Goal: Task Accomplishment & Management: Use online tool/utility

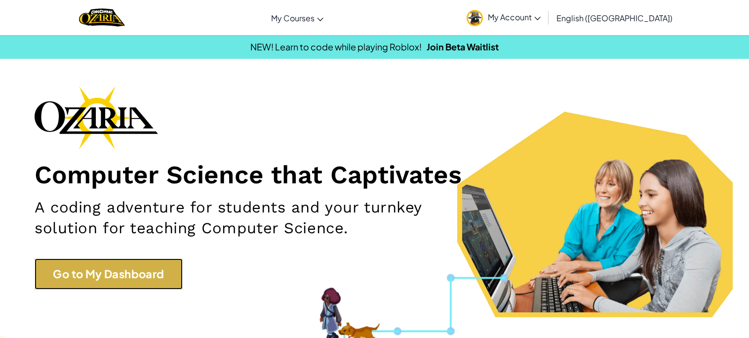
click at [167, 270] on link "Go to My Dashboard" at bounding box center [109, 273] width 148 height 31
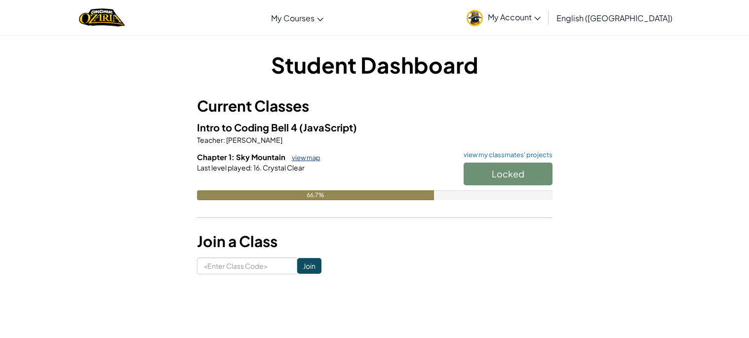
click at [305, 156] on link "view map" at bounding box center [304, 158] width 34 height 8
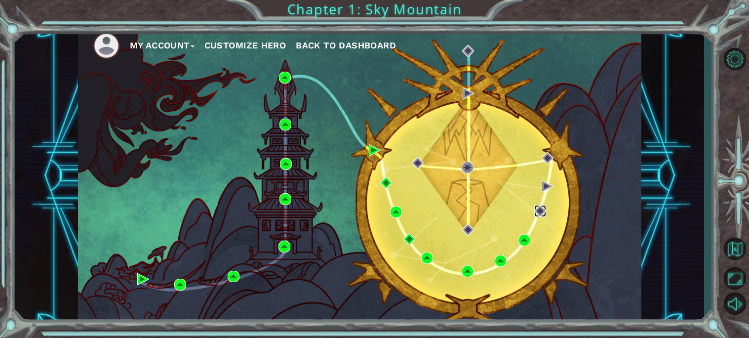
click at [542, 214] on img at bounding box center [541, 211] width 12 height 12
click at [576, 212] on div "My Account Customize Hero Back to Dashboard" at bounding box center [360, 175] width 564 height 297
click at [572, 231] on div "My Account Customize Hero Back to Dashboard" at bounding box center [360, 175] width 564 height 297
click at [746, 337] on div at bounding box center [374, 344] width 749 height 12
click at [542, 213] on img at bounding box center [541, 211] width 12 height 12
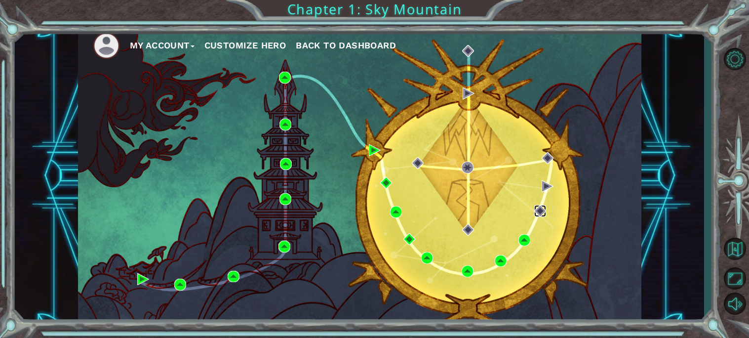
click at [542, 213] on img at bounding box center [541, 211] width 12 height 12
click at [541, 213] on img at bounding box center [541, 211] width 12 height 12
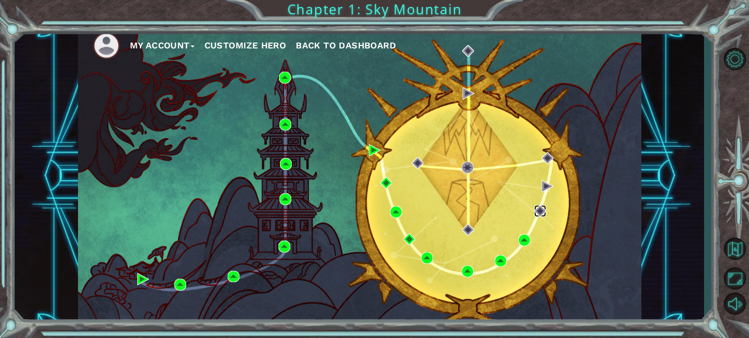
click at [541, 213] on img at bounding box center [541, 211] width 12 height 12
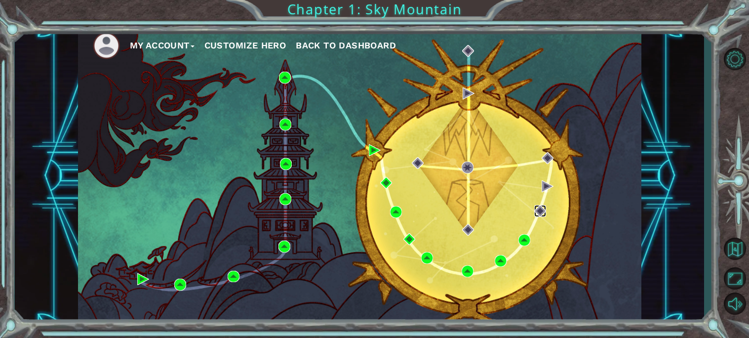
click at [541, 213] on img at bounding box center [541, 211] width 12 height 12
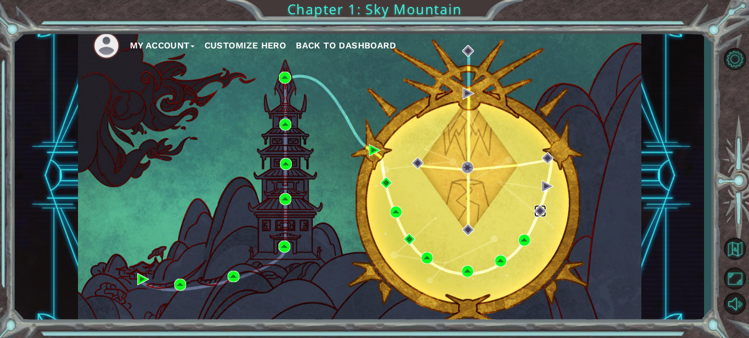
click at [541, 213] on img at bounding box center [541, 211] width 12 height 12
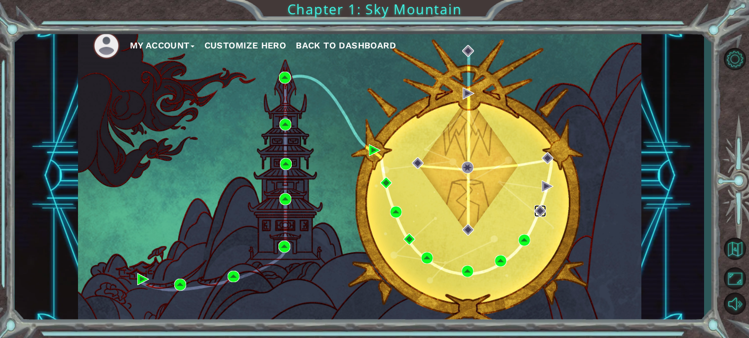
click at [541, 213] on img at bounding box center [541, 211] width 12 height 12
click at [542, 213] on img at bounding box center [541, 211] width 12 height 12
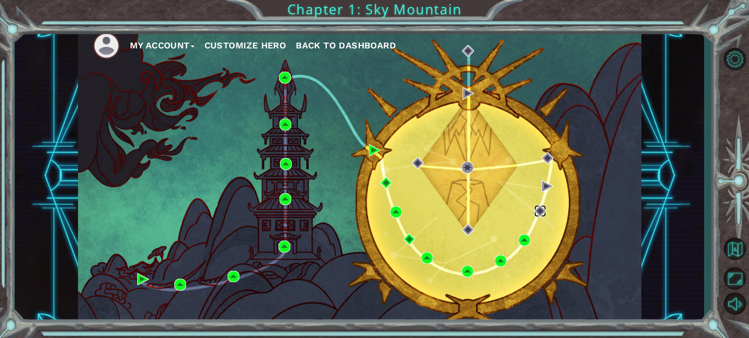
click at [542, 213] on img at bounding box center [541, 211] width 12 height 12
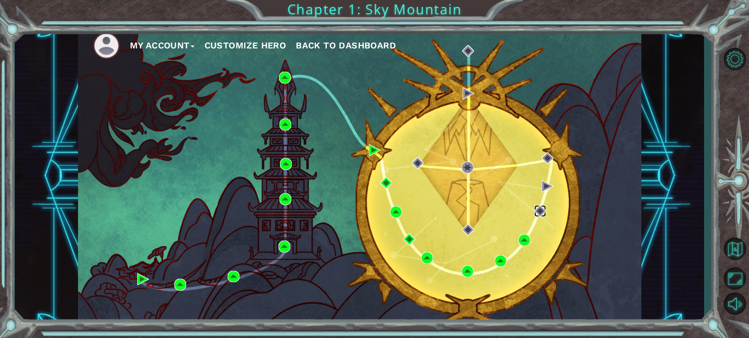
click at [542, 213] on img at bounding box center [541, 211] width 12 height 12
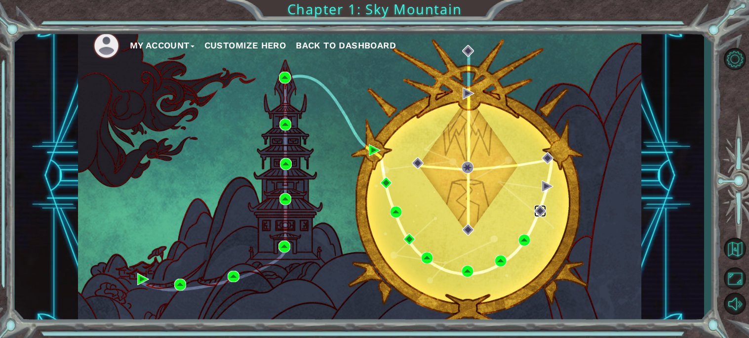
click at [542, 213] on img at bounding box center [541, 211] width 12 height 12
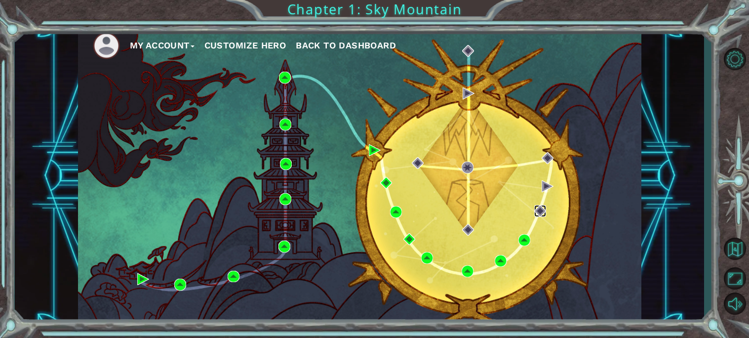
click at [542, 213] on img at bounding box center [541, 211] width 12 height 12
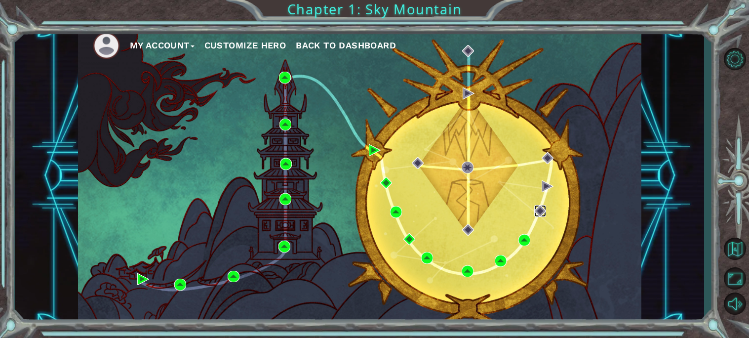
click at [542, 213] on img at bounding box center [541, 211] width 12 height 12
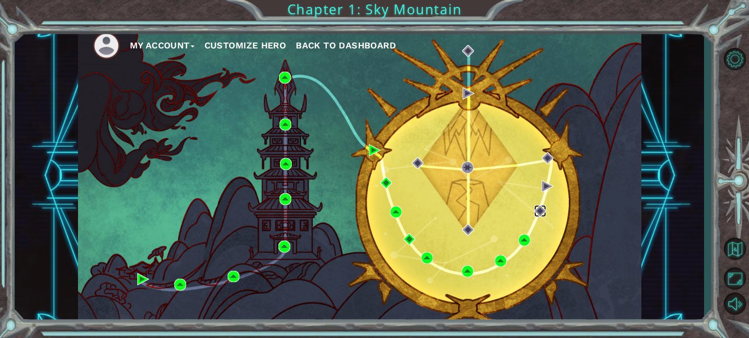
click at [542, 213] on img at bounding box center [541, 211] width 12 height 12
click at [538, 210] on img at bounding box center [541, 211] width 12 height 12
click at [539, 207] on img at bounding box center [541, 211] width 12 height 12
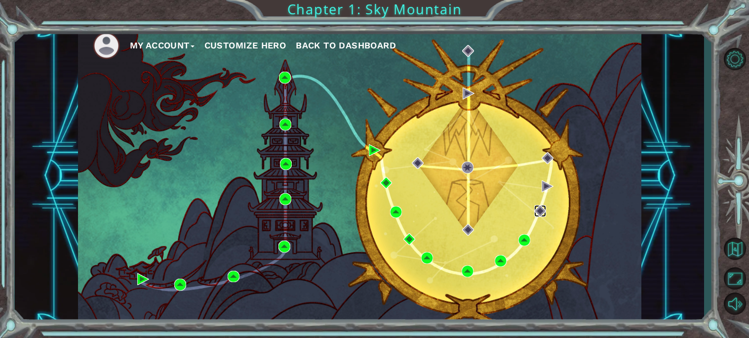
click at [539, 207] on img at bounding box center [541, 211] width 12 height 12
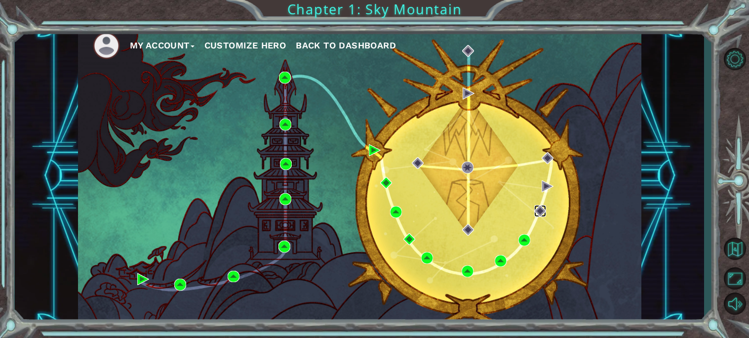
click at [539, 207] on img at bounding box center [541, 211] width 12 height 12
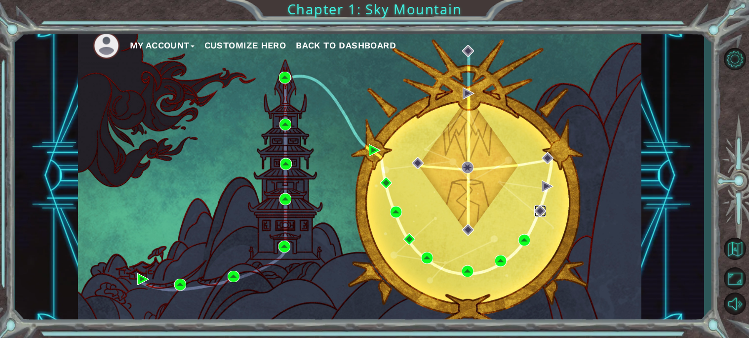
click at [539, 207] on img at bounding box center [541, 211] width 12 height 12
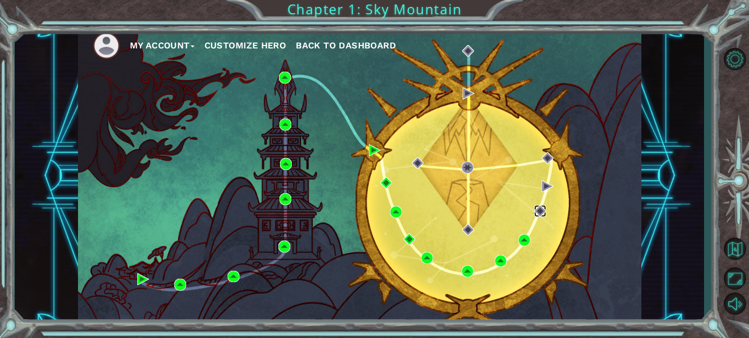
click at [539, 207] on img at bounding box center [541, 211] width 12 height 12
click at [540, 208] on img at bounding box center [541, 211] width 12 height 12
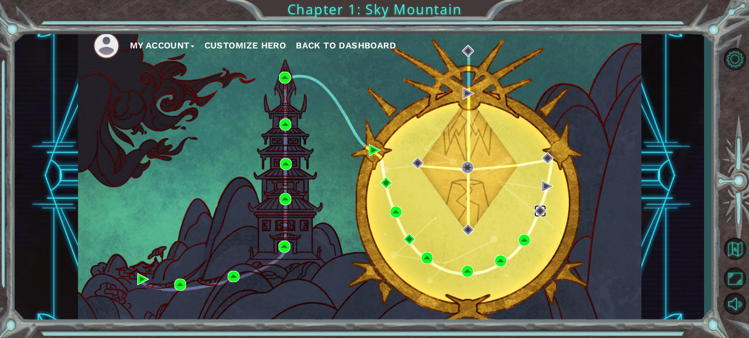
click at [540, 208] on img at bounding box center [541, 211] width 12 height 12
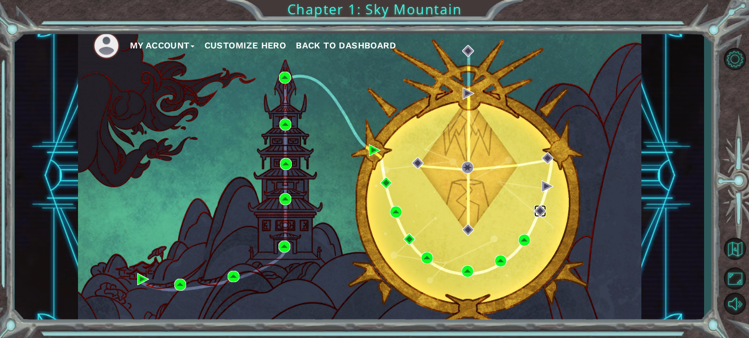
click at [540, 208] on img at bounding box center [541, 211] width 12 height 12
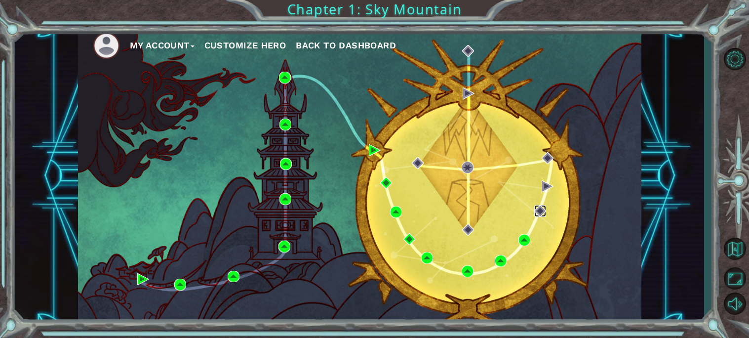
click at [540, 208] on img at bounding box center [541, 211] width 12 height 12
click at [732, 288] on button "Maximize Browser" at bounding box center [735, 278] width 29 height 22
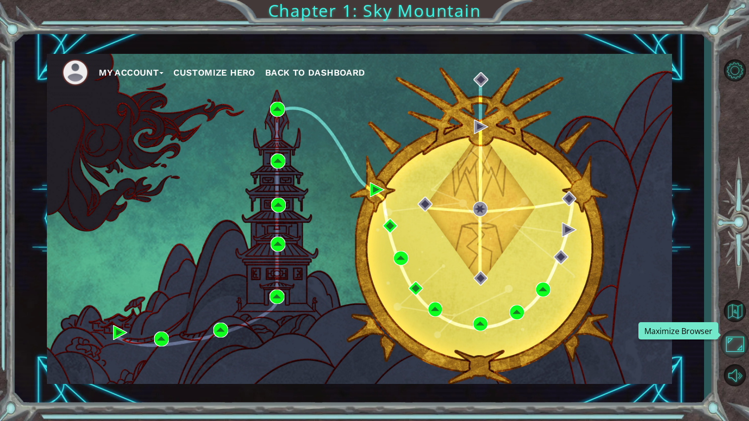
click at [732, 337] on button "Maximize Browser" at bounding box center [735, 344] width 29 height 29
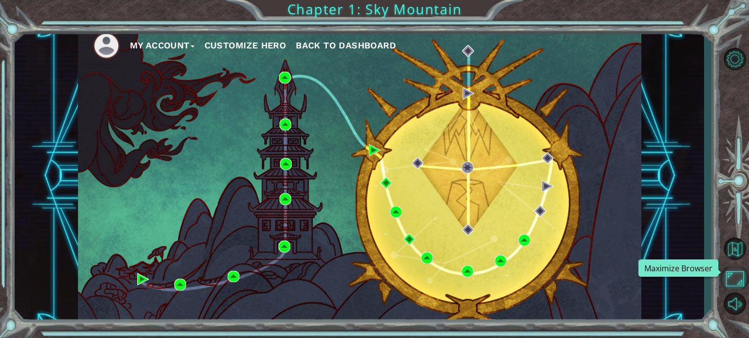
click at [732, 288] on button "Maximize Browser" at bounding box center [735, 278] width 29 height 22
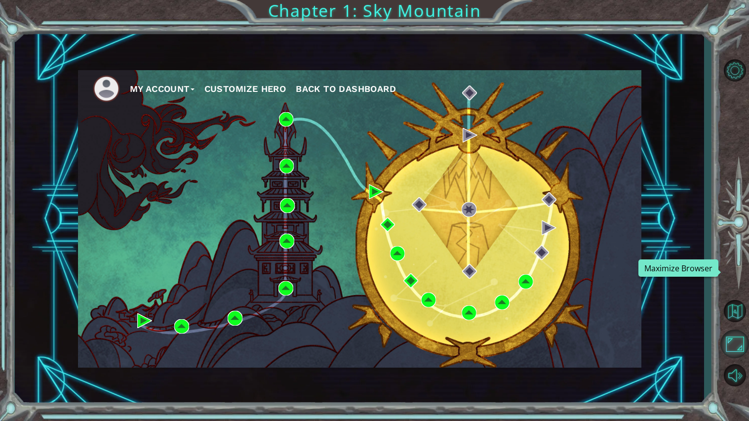
click at [732, 337] on button "Maximize Browser" at bounding box center [735, 344] width 29 height 29
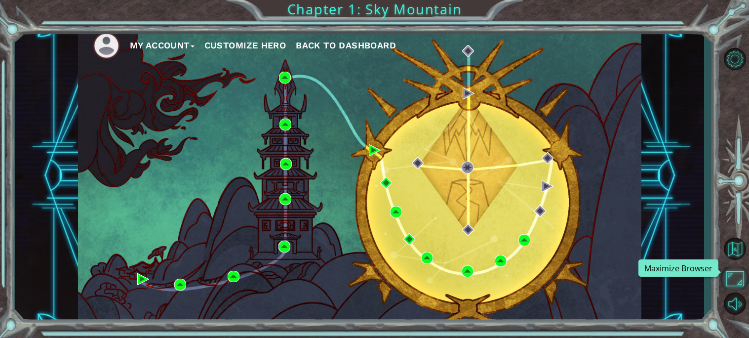
click at [732, 288] on button "Maximize Browser" at bounding box center [735, 278] width 29 height 22
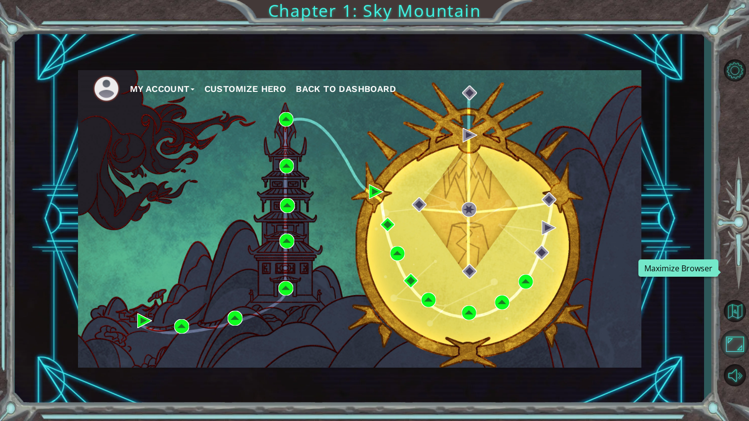
click at [732, 337] on button "Maximize Browser" at bounding box center [735, 344] width 29 height 29
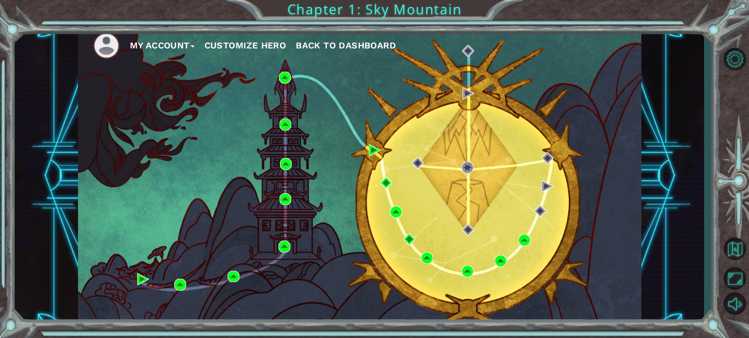
click at [704, 297] on div "My Account Customize Hero Back to Dashboard Chapter 1: Sky Mountain" at bounding box center [374, 169] width 749 height 338
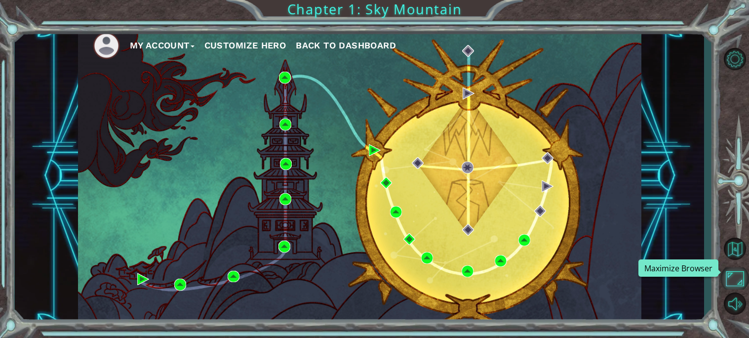
click at [727, 285] on button "Maximize Browser" at bounding box center [735, 278] width 29 height 22
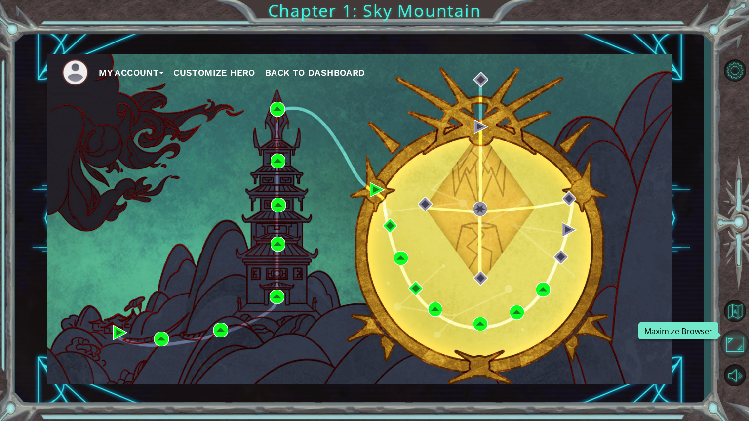
click at [727, 337] on button "Maximize Browser" at bounding box center [735, 344] width 29 height 29
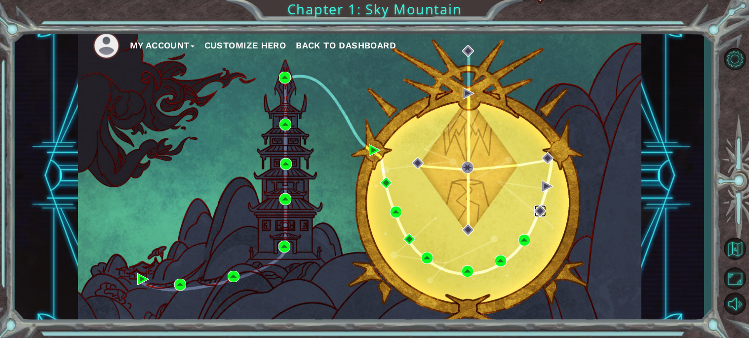
click at [539, 211] on img at bounding box center [541, 211] width 12 height 12
click at [98, 230] on div "My Account Customize Hero Back to Dashboard" at bounding box center [360, 175] width 564 height 297
click at [114, 240] on div "My Account Customize Hero Back to Dashboard" at bounding box center [360, 175] width 564 height 297
click at [581, 225] on div "My Account Customize Hero Back to Dashboard" at bounding box center [360, 175] width 564 height 297
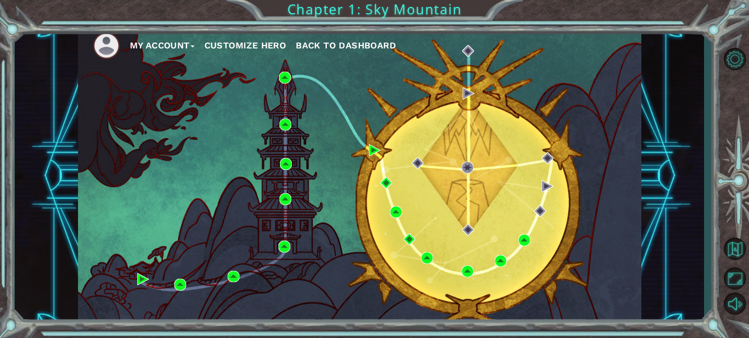
click at [581, 225] on div "My Account Customize Hero Back to Dashboard" at bounding box center [360, 175] width 564 height 297
click at [547, 215] on div "My Account Customize Hero Back to Dashboard" at bounding box center [360, 175] width 564 height 297
click at [540, 212] on img at bounding box center [541, 211] width 12 height 12
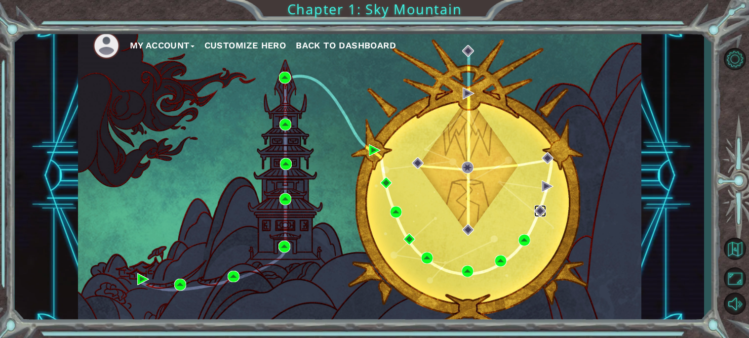
click at [540, 212] on img at bounding box center [541, 211] width 12 height 12
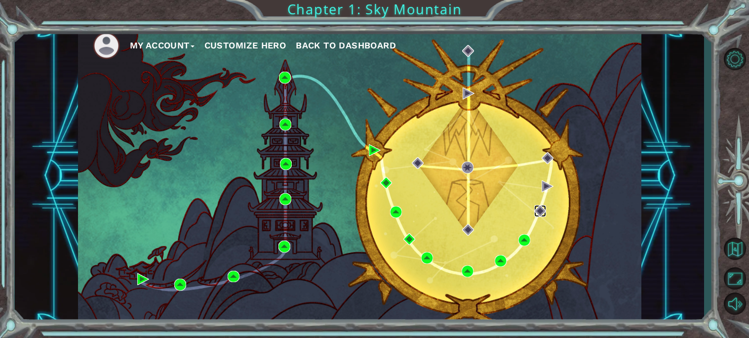
click at [540, 212] on img at bounding box center [541, 211] width 12 height 12
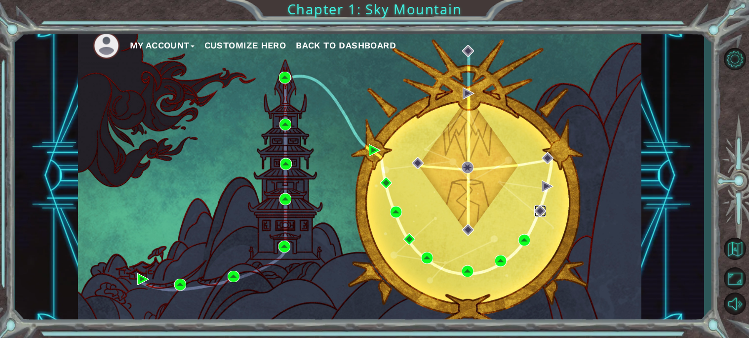
click at [540, 212] on img at bounding box center [541, 211] width 12 height 12
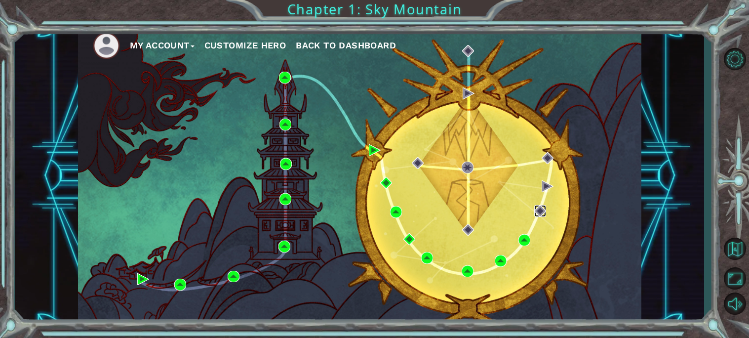
click at [540, 212] on img at bounding box center [541, 211] width 12 height 12
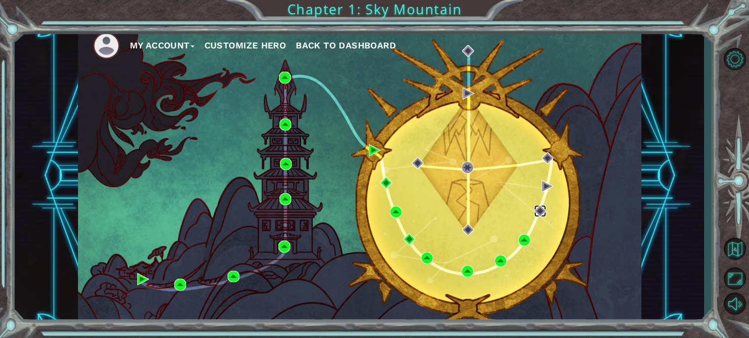
click at [540, 212] on img at bounding box center [541, 211] width 12 height 12
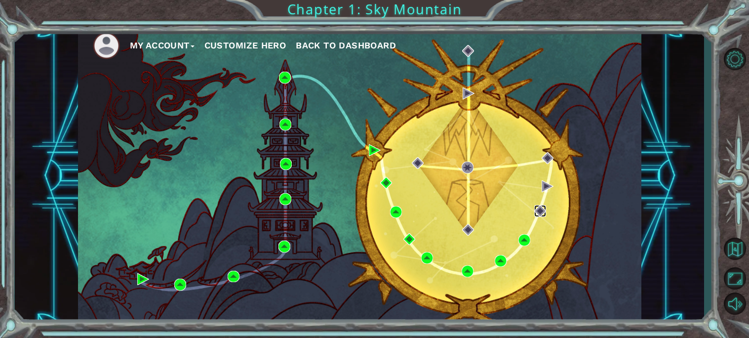
click at [540, 212] on img at bounding box center [541, 211] width 12 height 12
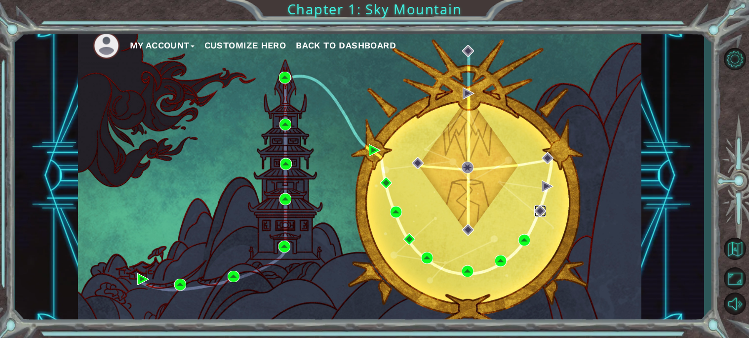
click at [540, 212] on img at bounding box center [541, 211] width 12 height 12
click at [539, 212] on img at bounding box center [541, 211] width 12 height 12
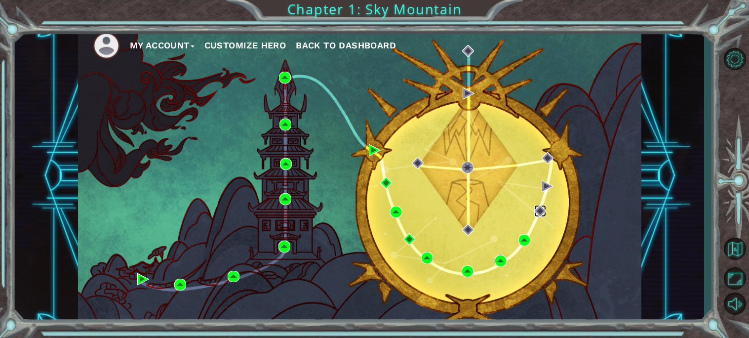
click at [539, 212] on img at bounding box center [541, 211] width 12 height 12
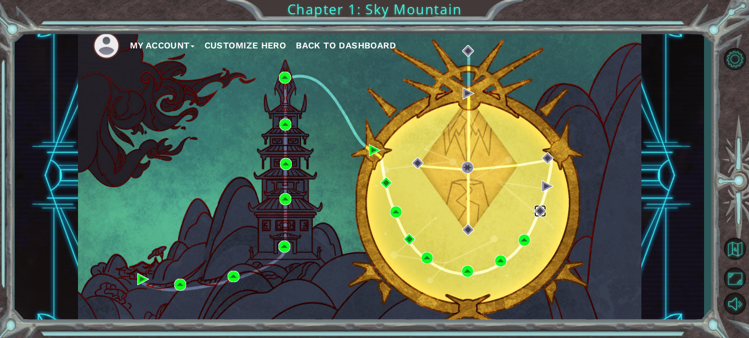
click at [539, 212] on img at bounding box center [541, 211] width 12 height 12
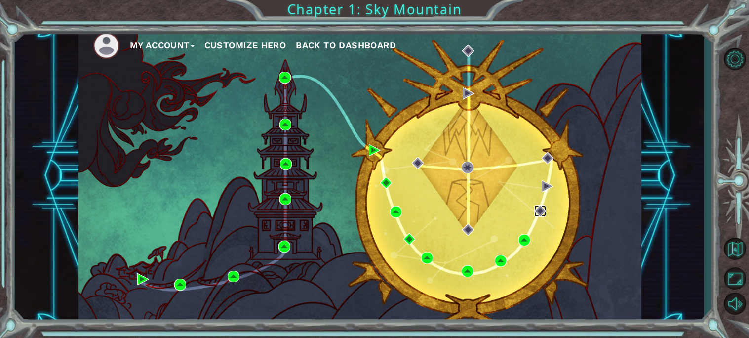
click at [539, 212] on img at bounding box center [541, 211] width 12 height 12
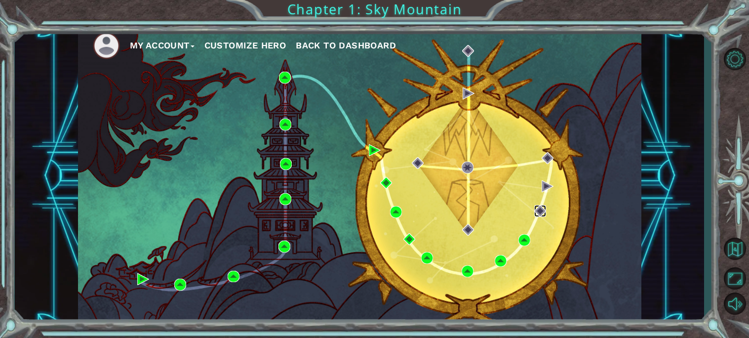
click at [539, 212] on img at bounding box center [541, 211] width 12 height 12
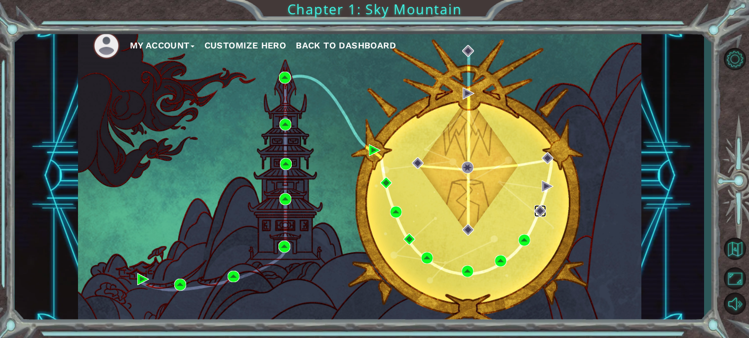
click at [539, 212] on img at bounding box center [541, 211] width 12 height 12
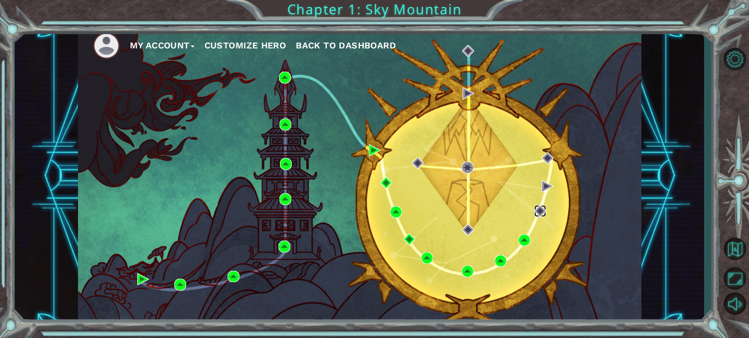
click at [539, 212] on img at bounding box center [541, 211] width 12 height 12
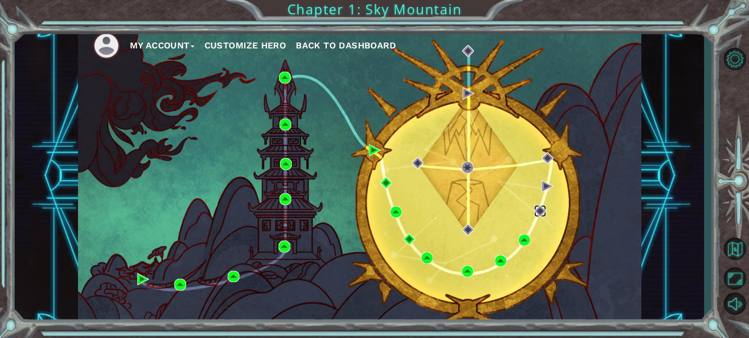
click at [539, 212] on img at bounding box center [541, 211] width 12 height 12
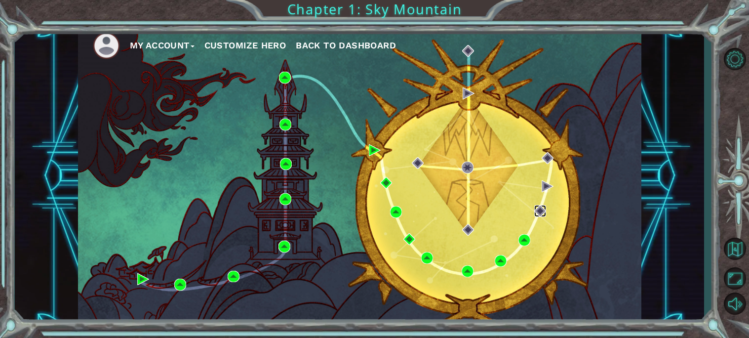
click at [539, 212] on img at bounding box center [541, 211] width 12 height 12
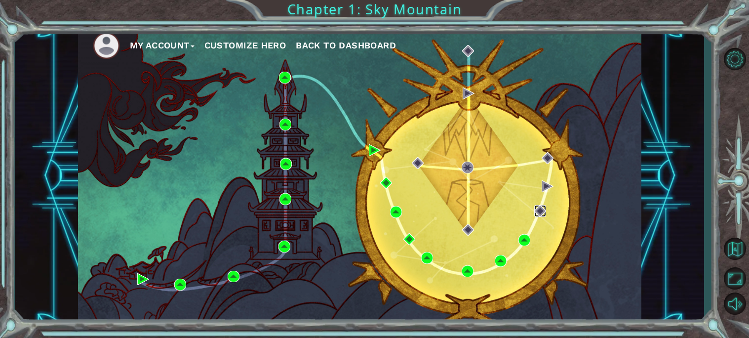
click at [539, 212] on img at bounding box center [541, 211] width 12 height 12
click at [539, 209] on img at bounding box center [541, 211] width 12 height 12
click at [541, 206] on img at bounding box center [541, 211] width 12 height 12
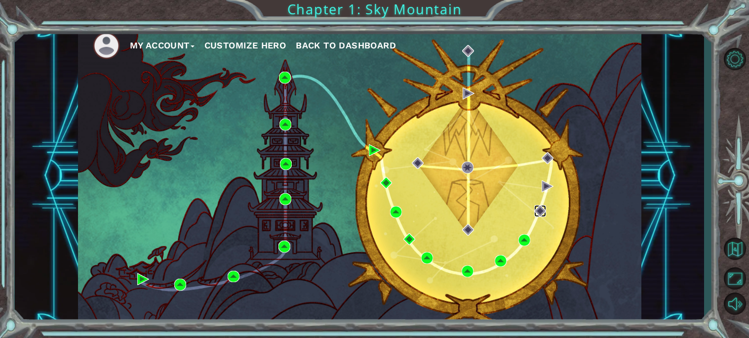
click at [541, 206] on img at bounding box center [541, 211] width 12 height 12
click at [537, 213] on img at bounding box center [541, 211] width 12 height 12
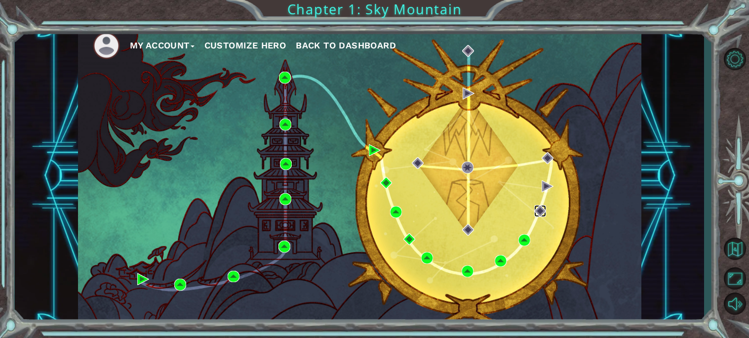
click at [537, 213] on img at bounding box center [541, 211] width 12 height 12
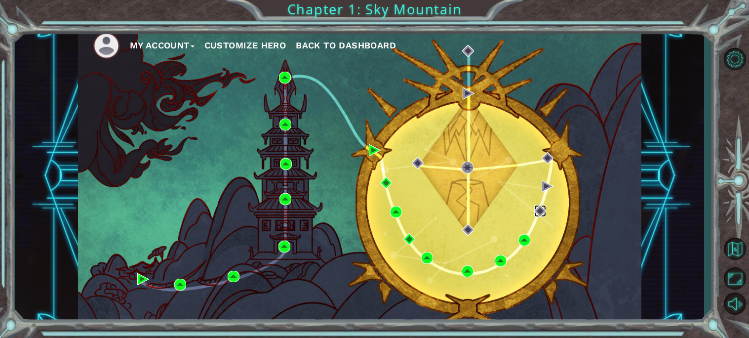
click at [537, 213] on img at bounding box center [541, 211] width 12 height 12
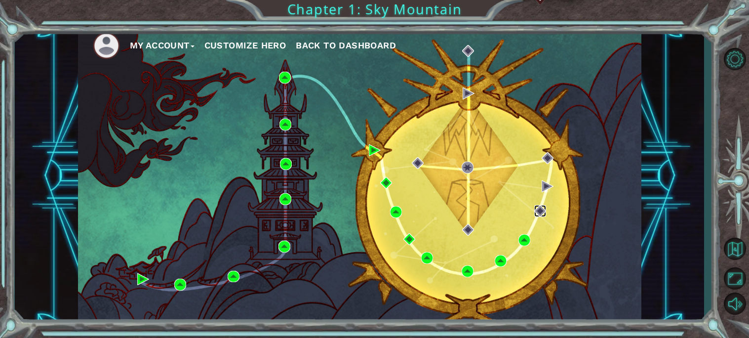
click at [540, 212] on img at bounding box center [541, 211] width 12 height 12
click at [543, 201] on div "My Account Customize Hero Back to Dashboard" at bounding box center [360, 175] width 564 height 297
click at [542, 206] on img at bounding box center [541, 211] width 12 height 12
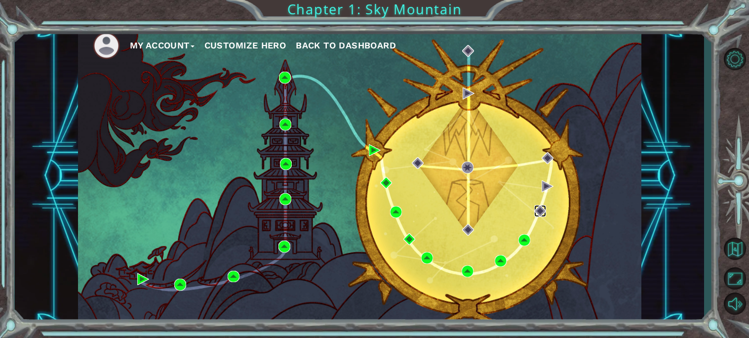
click at [542, 206] on img at bounding box center [541, 211] width 12 height 12
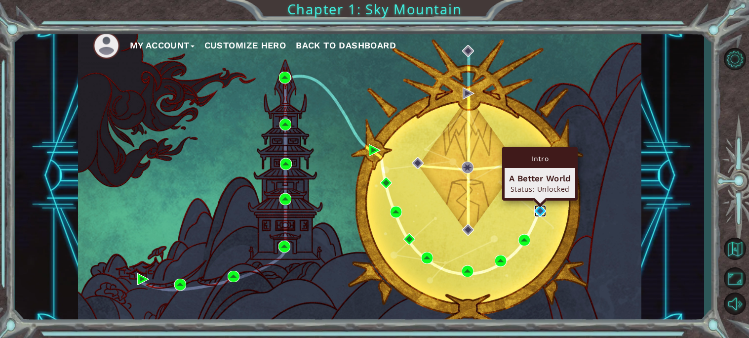
click at [539, 213] on img at bounding box center [541, 211] width 12 height 12
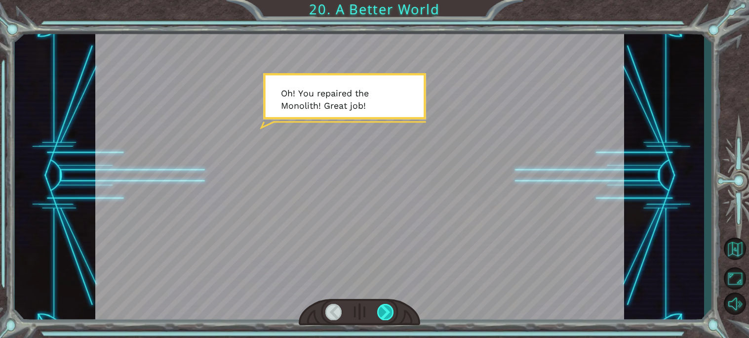
click at [385, 312] on div at bounding box center [385, 312] width 17 height 16
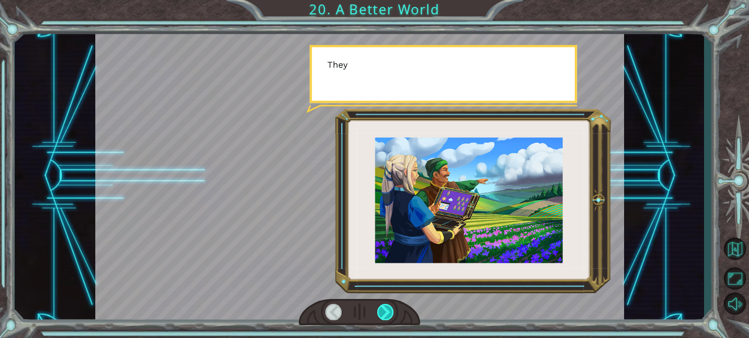
click at [385, 312] on div at bounding box center [385, 312] width 17 height 16
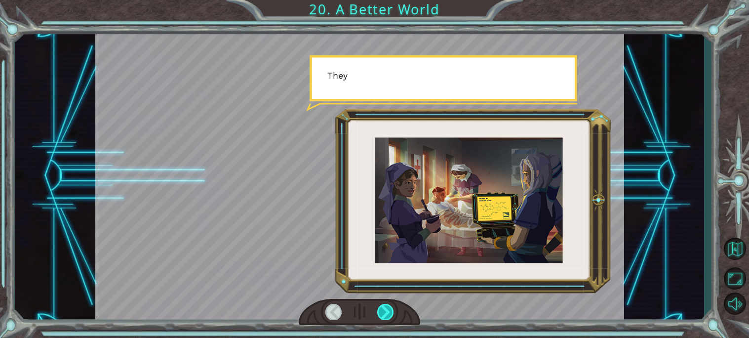
click at [385, 312] on div at bounding box center [385, 312] width 17 height 16
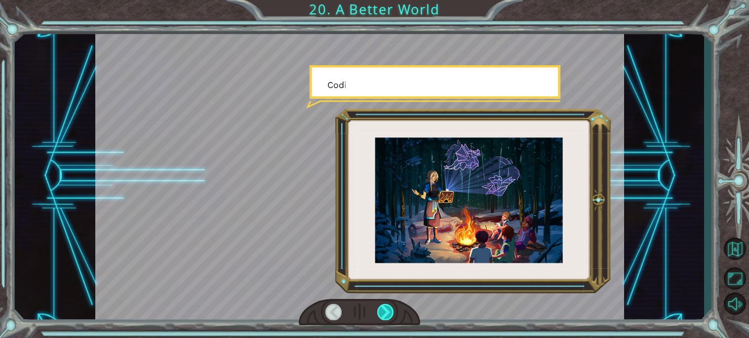
click at [385, 312] on div at bounding box center [385, 312] width 17 height 16
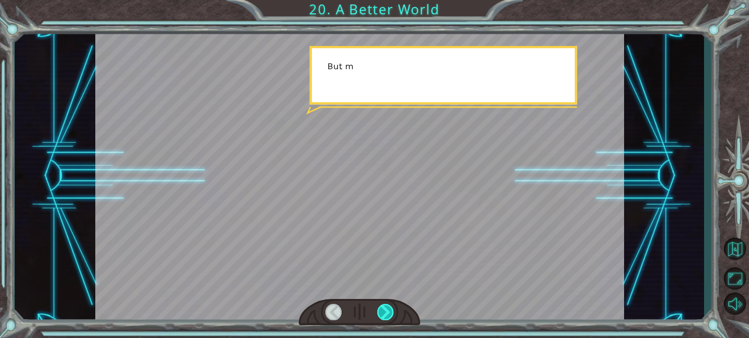
click at [385, 312] on div at bounding box center [385, 312] width 17 height 16
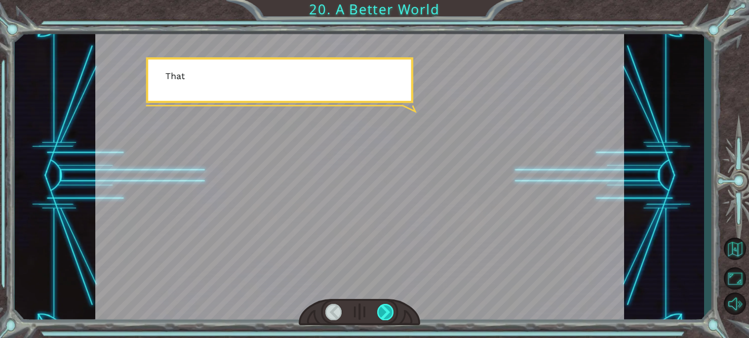
click at [385, 312] on div at bounding box center [385, 312] width 17 height 16
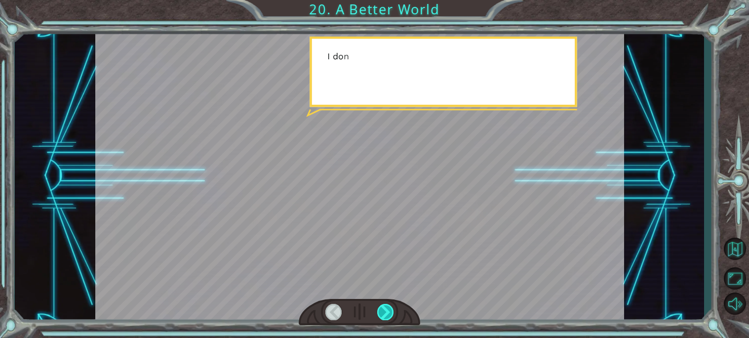
click at [385, 312] on div at bounding box center [385, 312] width 17 height 16
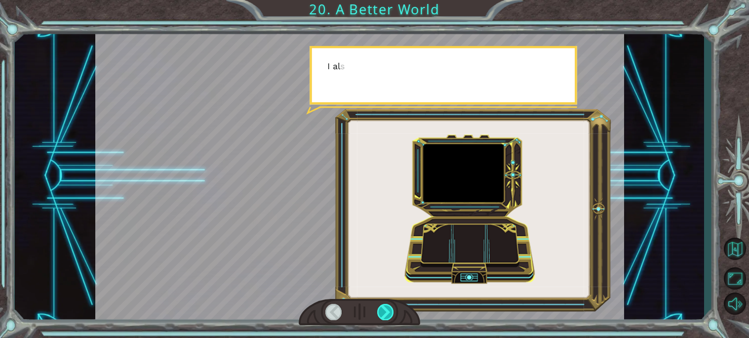
click at [385, 312] on div at bounding box center [385, 312] width 17 height 16
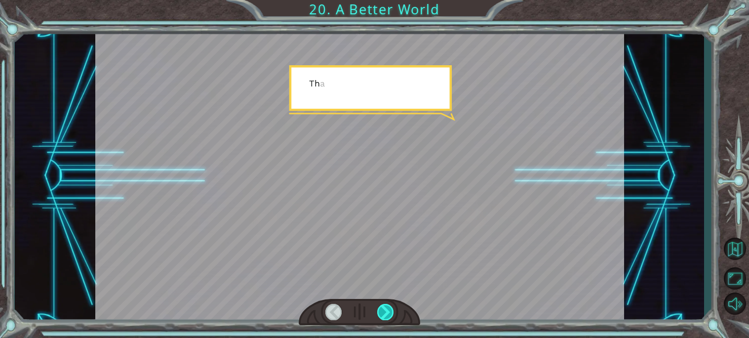
click at [385, 312] on div at bounding box center [385, 312] width 17 height 16
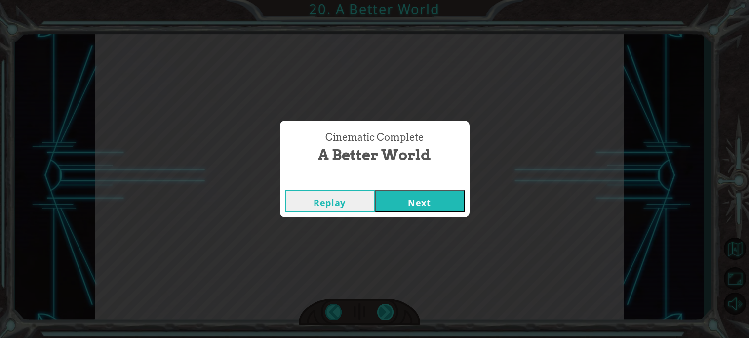
click at [385, 312] on div "Cinematic Complete A Better World Replay Next" at bounding box center [374, 169] width 749 height 338
click at [407, 199] on button "Next" at bounding box center [420, 201] width 90 height 22
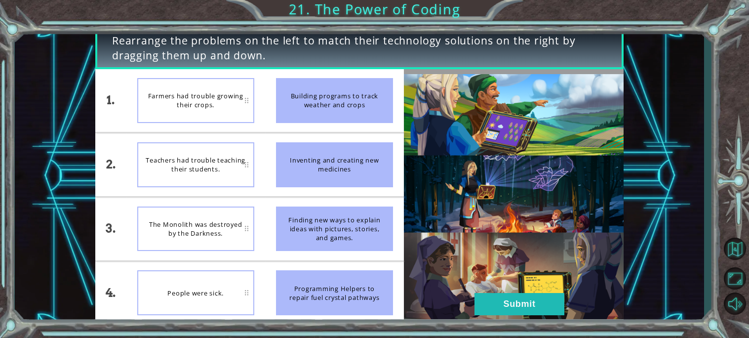
click at [330, 169] on div "Inventing and creating new medicines" at bounding box center [334, 164] width 117 height 45
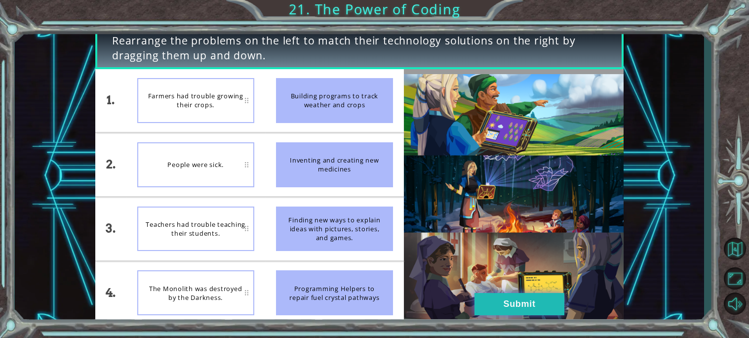
click at [525, 307] on button "Submit" at bounding box center [520, 304] width 90 height 22
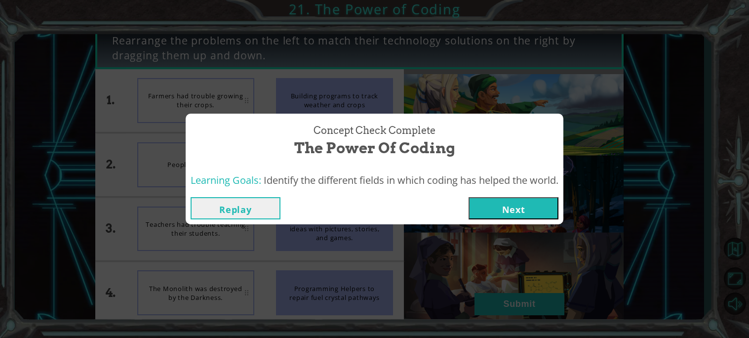
click at [506, 210] on button "Next" at bounding box center [514, 208] width 90 height 22
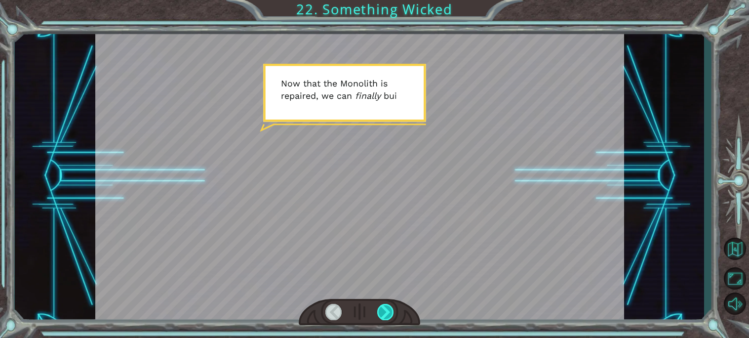
click at [388, 312] on div at bounding box center [385, 312] width 17 height 16
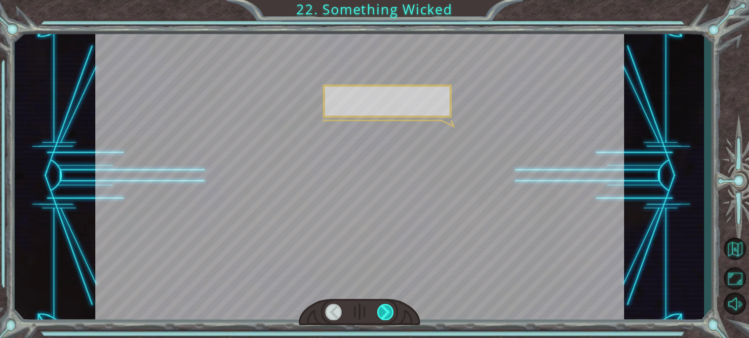
click at [388, 312] on div at bounding box center [385, 312] width 17 height 16
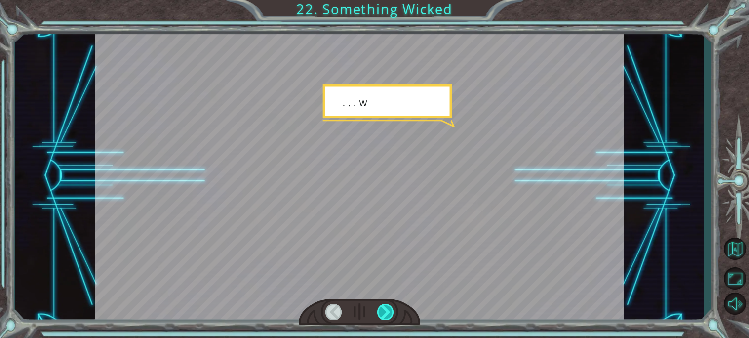
click at [388, 312] on div at bounding box center [385, 312] width 17 height 16
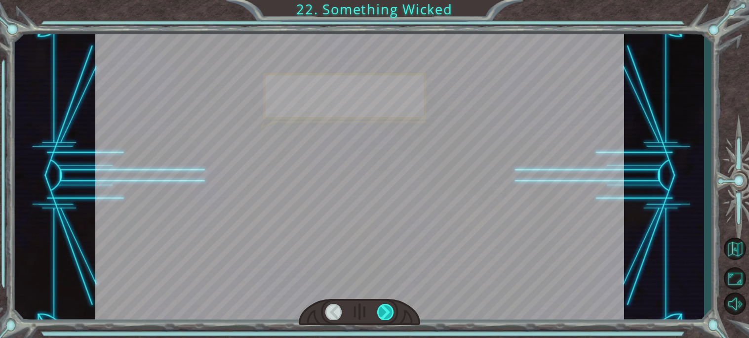
click at [388, 312] on div at bounding box center [385, 312] width 17 height 16
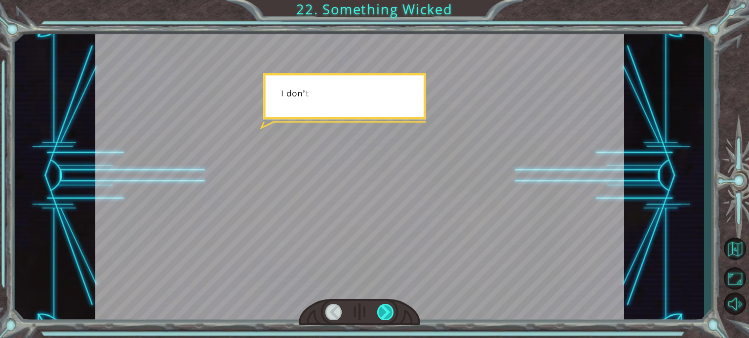
click at [388, 312] on div at bounding box center [385, 312] width 17 height 16
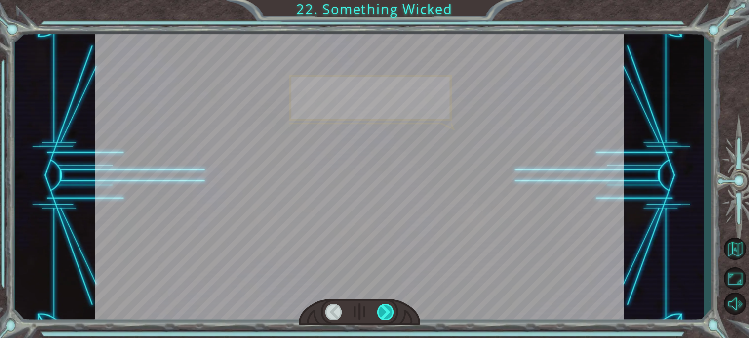
click at [388, 312] on div at bounding box center [385, 312] width 17 height 16
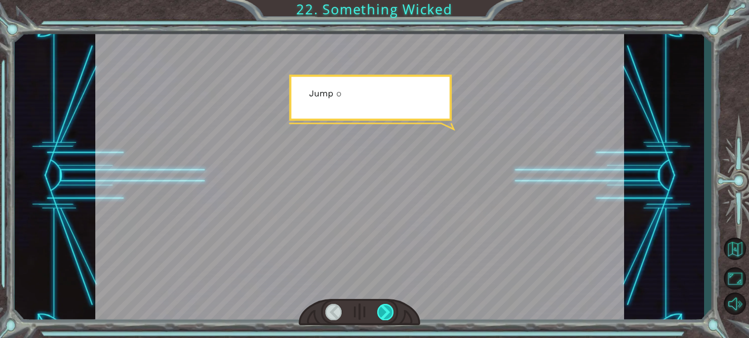
click at [388, 312] on div at bounding box center [385, 312] width 17 height 16
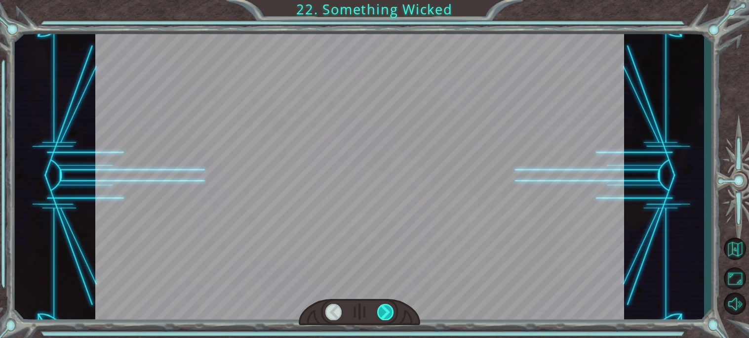
click at [388, 312] on div at bounding box center [385, 312] width 17 height 16
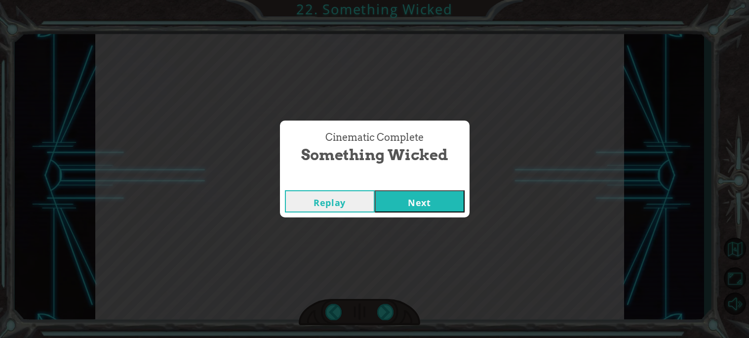
click at [413, 206] on button "Next" at bounding box center [420, 201] width 90 height 22
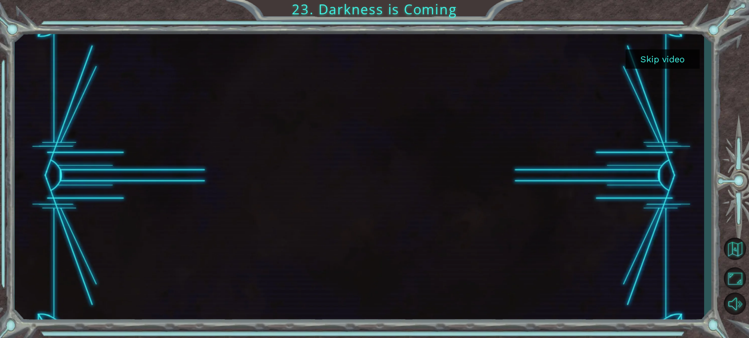
click at [643, 57] on button "Skip video" at bounding box center [663, 58] width 74 height 19
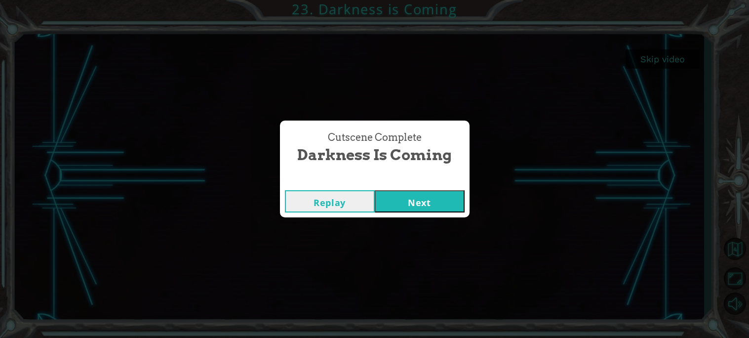
click at [406, 203] on button "Next" at bounding box center [420, 201] width 90 height 22
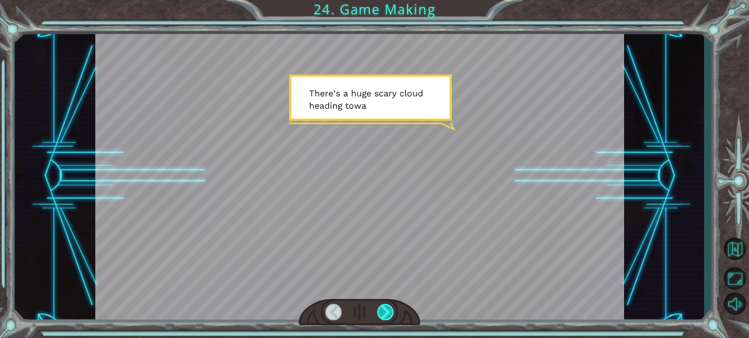
click at [391, 316] on div at bounding box center [385, 312] width 17 height 16
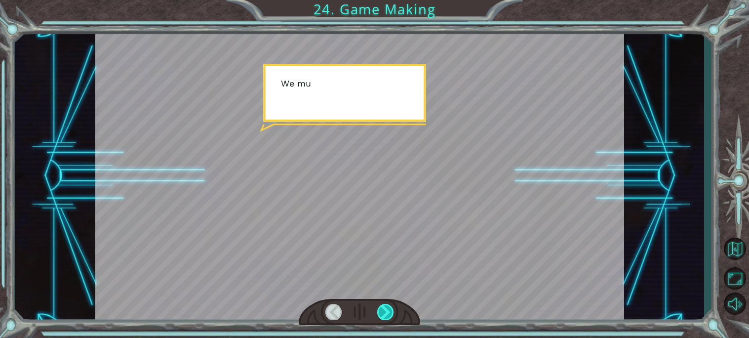
click at [391, 316] on div at bounding box center [385, 312] width 17 height 16
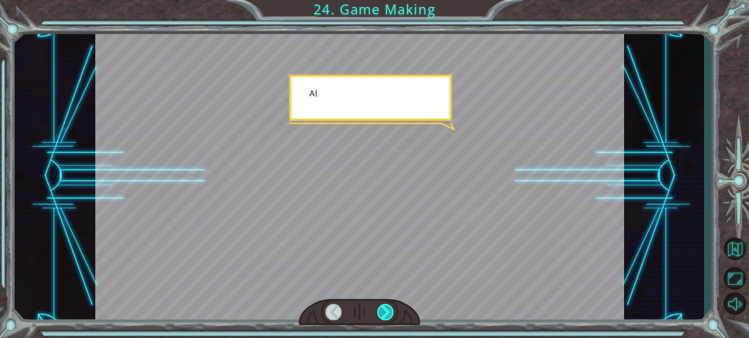
click at [391, 316] on div at bounding box center [385, 312] width 17 height 16
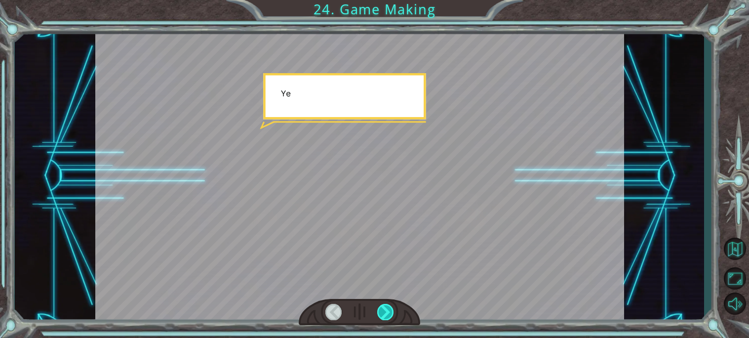
click at [391, 316] on div at bounding box center [385, 312] width 17 height 16
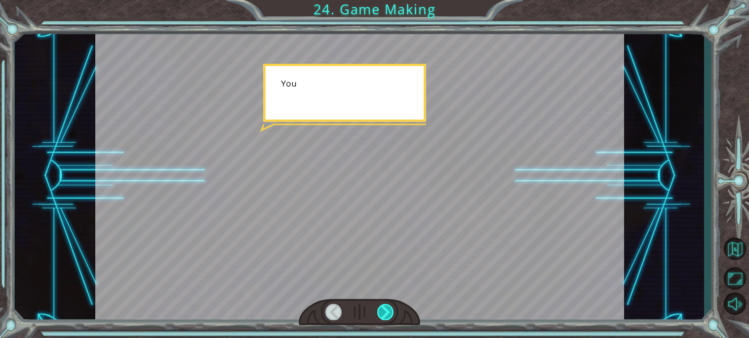
click at [391, 316] on div at bounding box center [385, 312] width 17 height 16
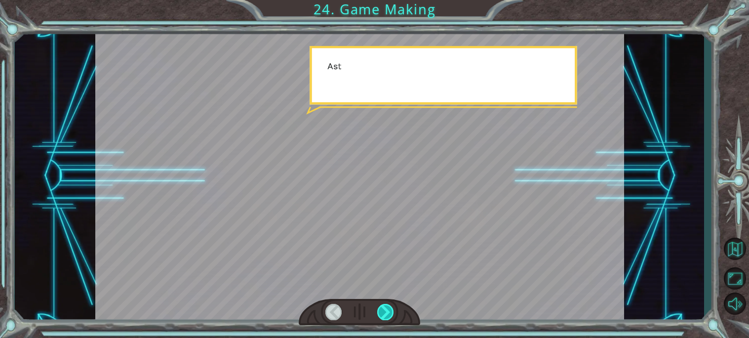
click at [391, 316] on div at bounding box center [385, 312] width 17 height 16
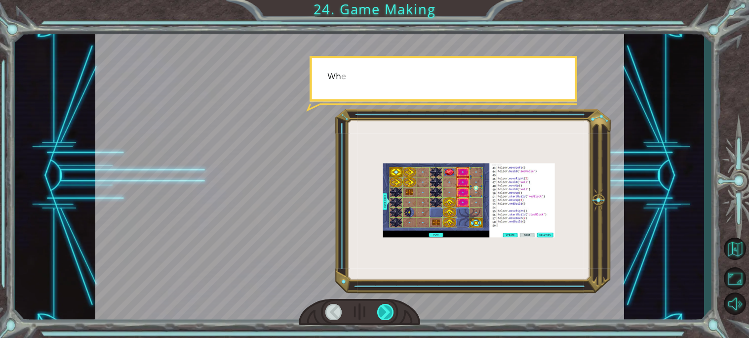
click at [391, 316] on div at bounding box center [385, 312] width 17 height 16
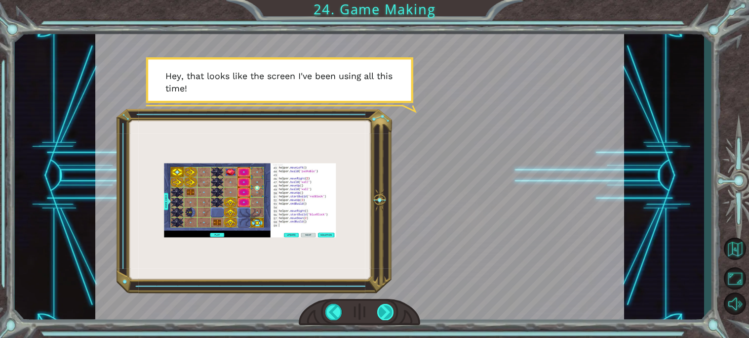
click at [384, 305] on div at bounding box center [385, 312] width 17 height 16
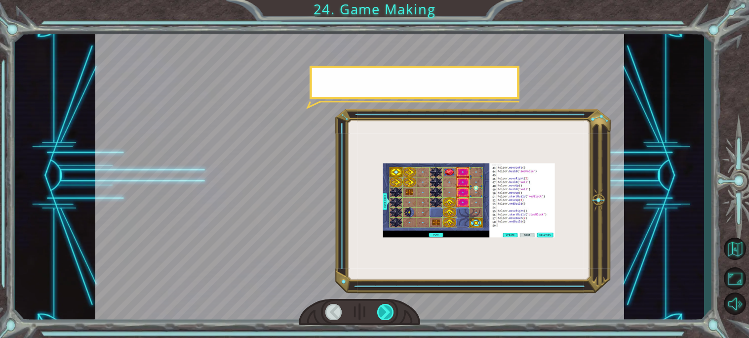
click at [384, 305] on div at bounding box center [385, 312] width 17 height 16
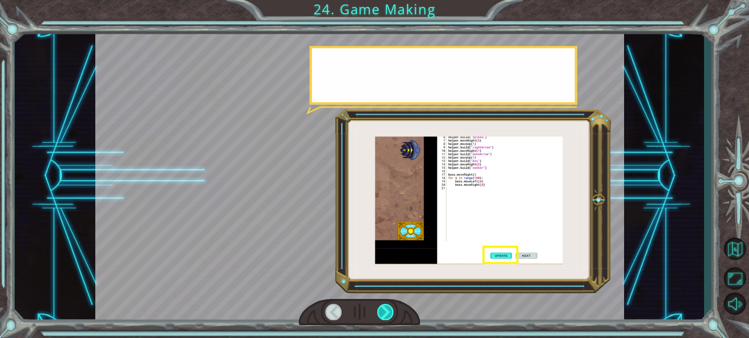
click at [384, 305] on div at bounding box center [385, 312] width 17 height 16
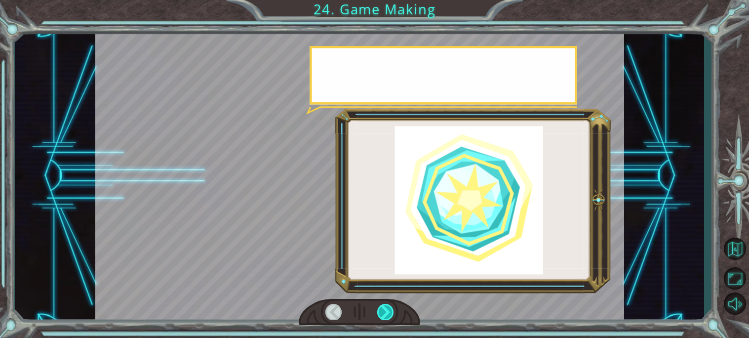
click at [384, 305] on div at bounding box center [385, 312] width 17 height 16
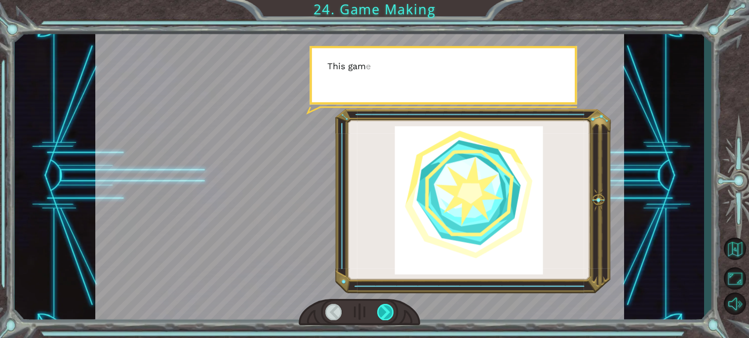
click at [384, 305] on div at bounding box center [385, 312] width 17 height 16
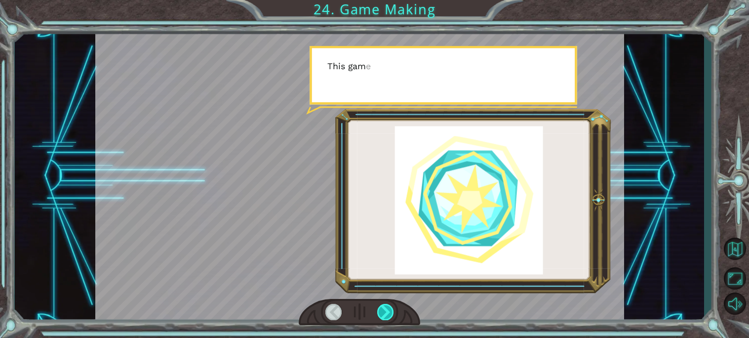
click at [384, 305] on div at bounding box center [385, 312] width 17 height 16
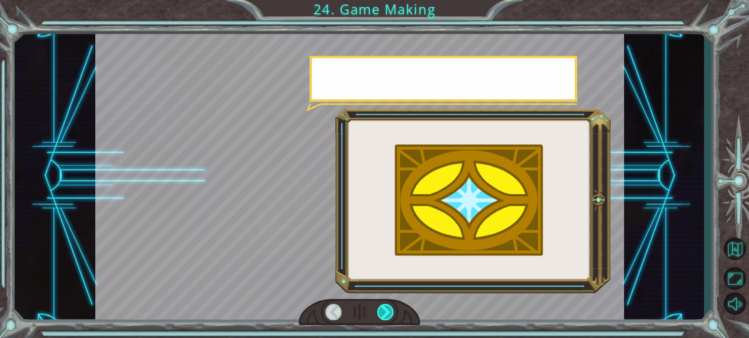
click at [384, 305] on div at bounding box center [385, 312] width 17 height 16
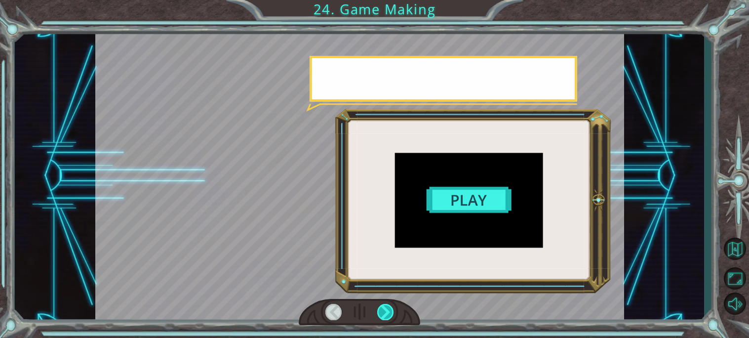
click at [384, 305] on div at bounding box center [385, 312] width 17 height 16
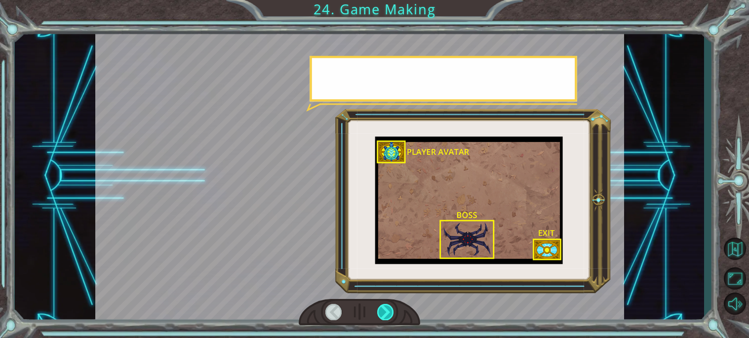
click at [384, 305] on div at bounding box center [385, 312] width 17 height 16
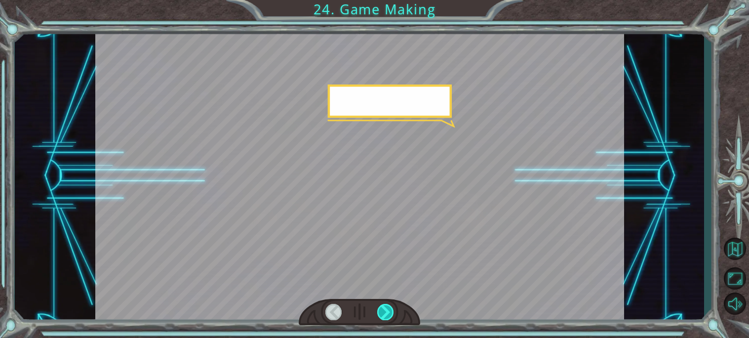
click at [384, 305] on div at bounding box center [385, 312] width 17 height 16
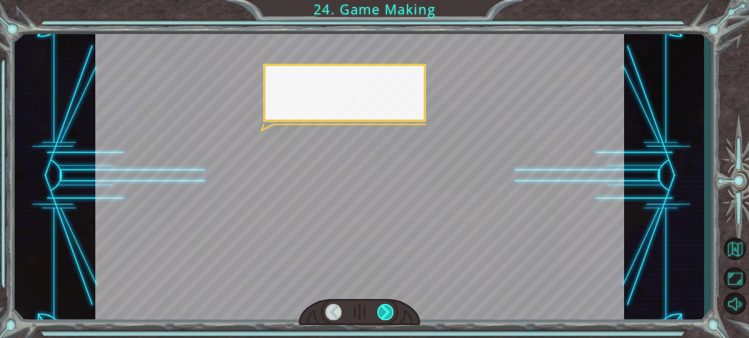
click at [384, 305] on div at bounding box center [385, 312] width 17 height 16
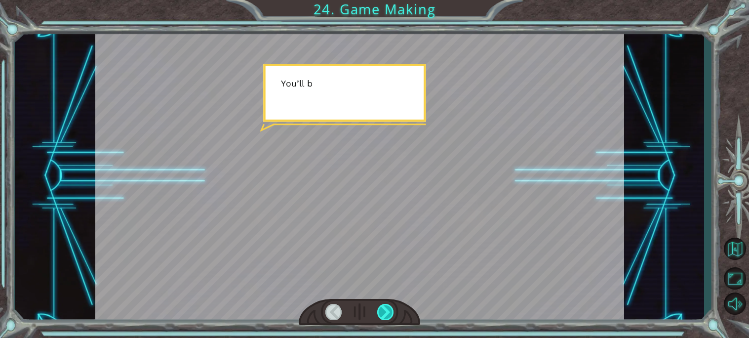
click at [384, 305] on div at bounding box center [385, 312] width 17 height 16
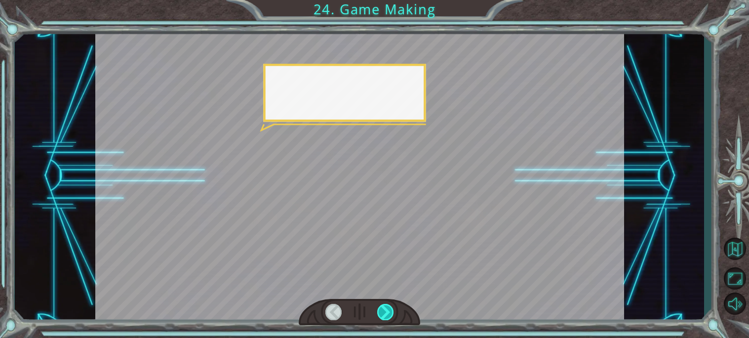
click at [384, 305] on div at bounding box center [385, 312] width 17 height 16
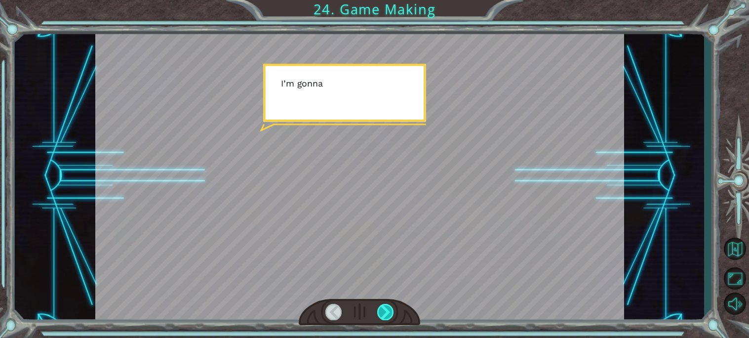
click at [384, 305] on div at bounding box center [385, 312] width 17 height 16
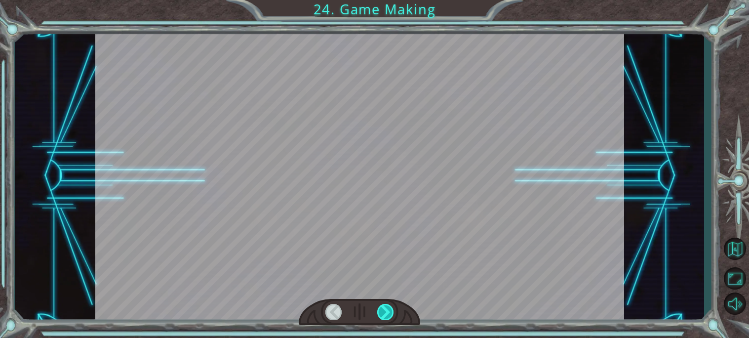
click at [384, 305] on div at bounding box center [385, 312] width 17 height 16
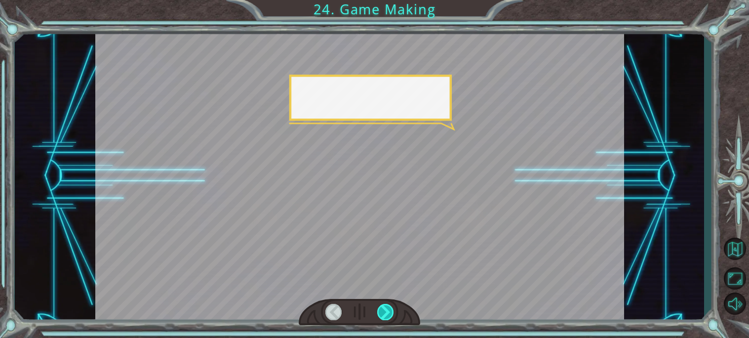
click at [384, 305] on div at bounding box center [385, 312] width 17 height 16
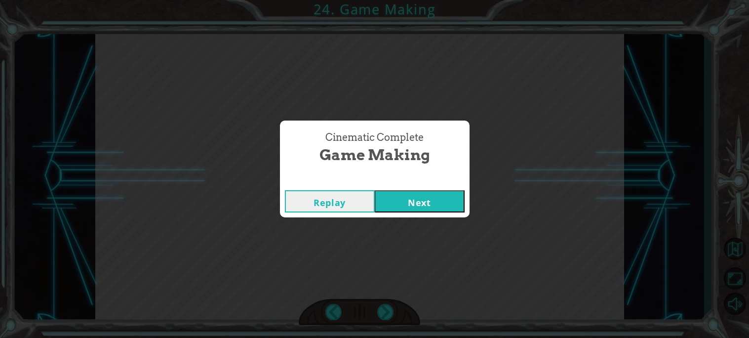
click at [413, 199] on button "Next" at bounding box center [420, 201] width 90 height 22
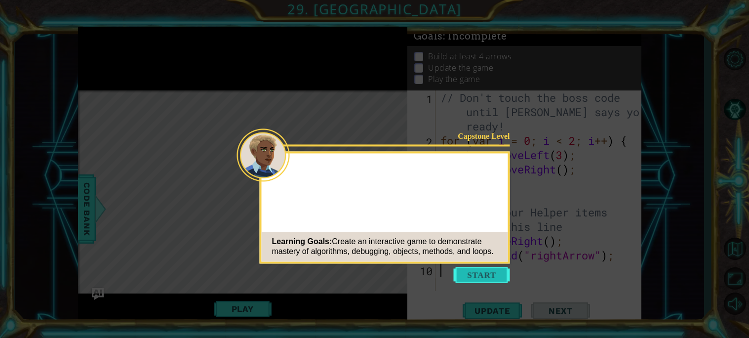
click at [488, 278] on button "Start" at bounding box center [482, 275] width 56 height 16
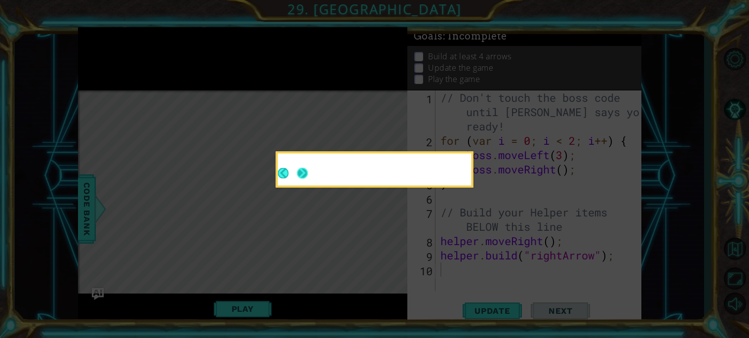
click at [307, 172] on button "Next" at bounding box center [302, 172] width 11 height 11
click at [307, 172] on icon at bounding box center [374, 169] width 749 height 338
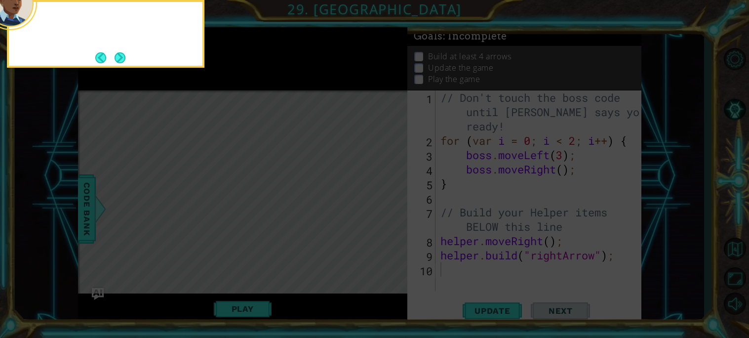
click at [307, 172] on icon at bounding box center [374, 50] width 749 height 575
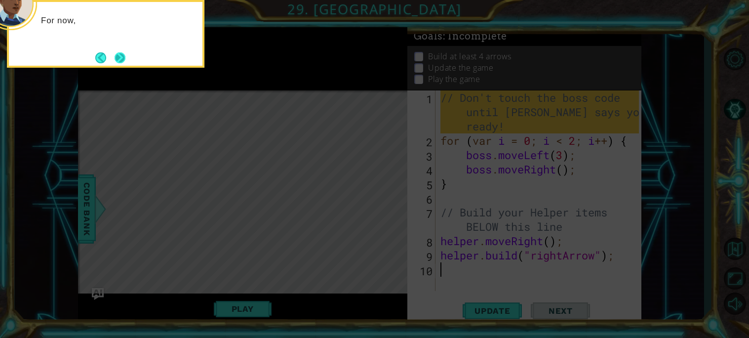
click at [119, 54] on button "Next" at bounding box center [120, 57] width 11 height 11
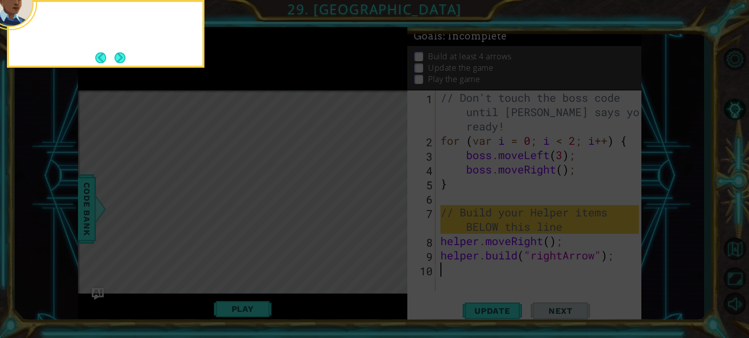
click at [119, 54] on button "Next" at bounding box center [120, 57] width 11 height 11
click at [119, 54] on icon at bounding box center [374, 50] width 749 height 575
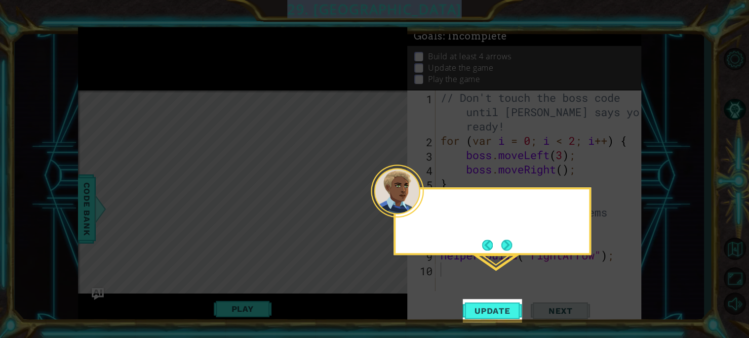
click at [119, 54] on icon at bounding box center [374, 169] width 749 height 338
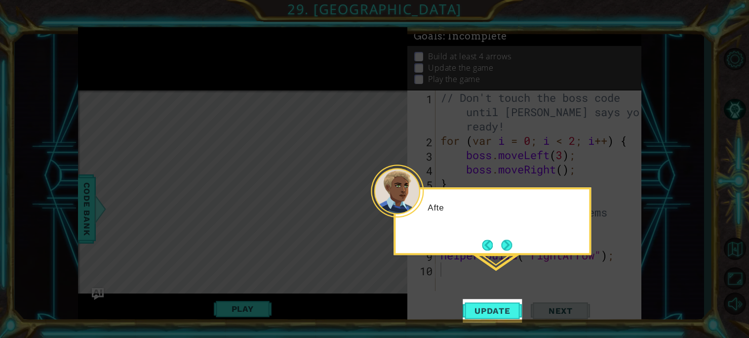
click at [119, 54] on icon at bounding box center [374, 169] width 749 height 338
click at [513, 244] on div "After you add your code, hit UPDATE to see what's" at bounding box center [493, 221] width 198 height 68
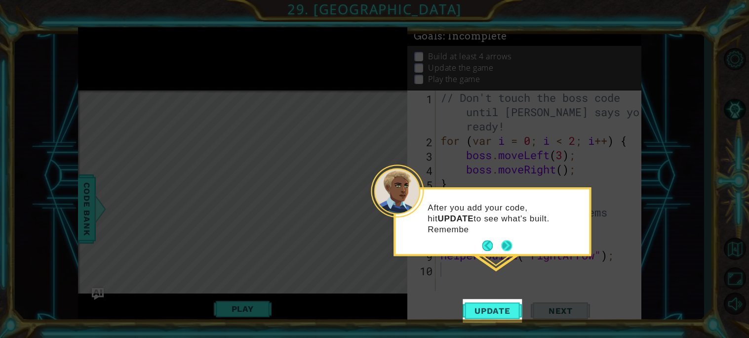
click at [510, 246] on button "Next" at bounding box center [506, 246] width 11 height 11
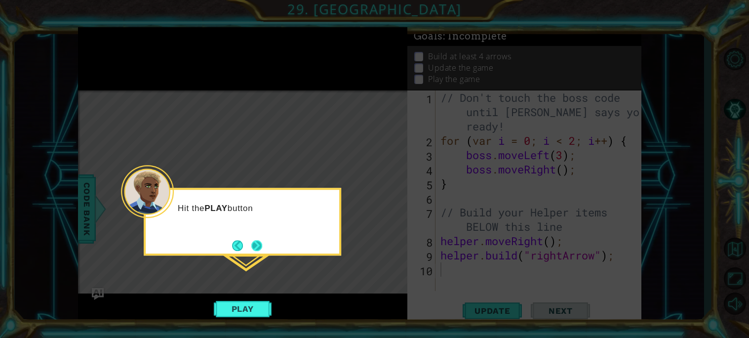
click at [252, 241] on button "Next" at bounding box center [256, 245] width 11 height 11
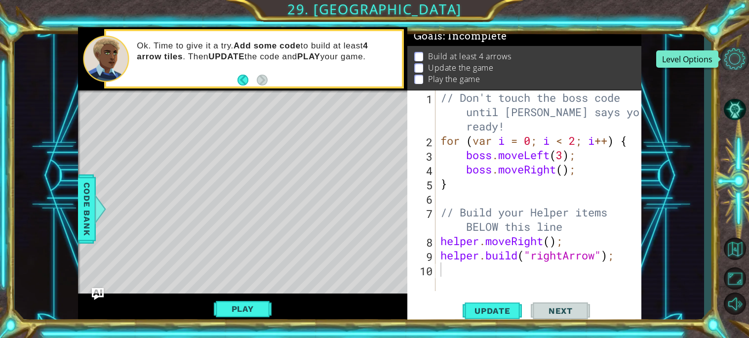
click at [730, 69] on button "Level Options" at bounding box center [735, 58] width 29 height 22
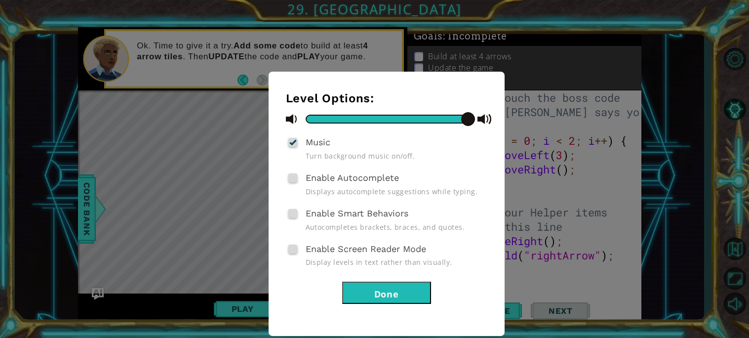
click at [329, 180] on span "Enable Autocomplete" at bounding box center [352, 177] width 93 height 10
click at [0, 0] on input "Enable Autocomplete" at bounding box center [0, 0] width 0 height 0
click at [393, 291] on button "Done" at bounding box center [386, 293] width 89 height 22
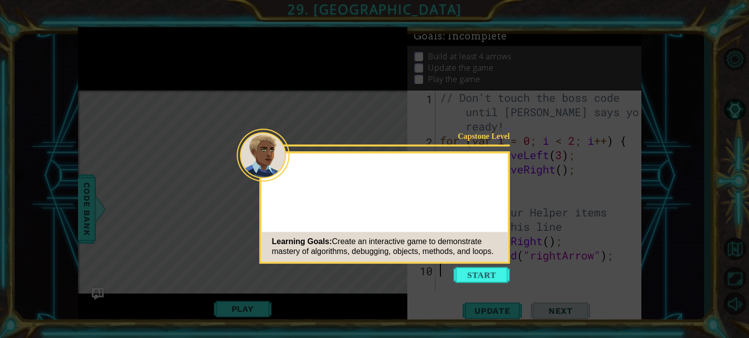
click at [496, 275] on button "Start" at bounding box center [482, 275] width 56 height 16
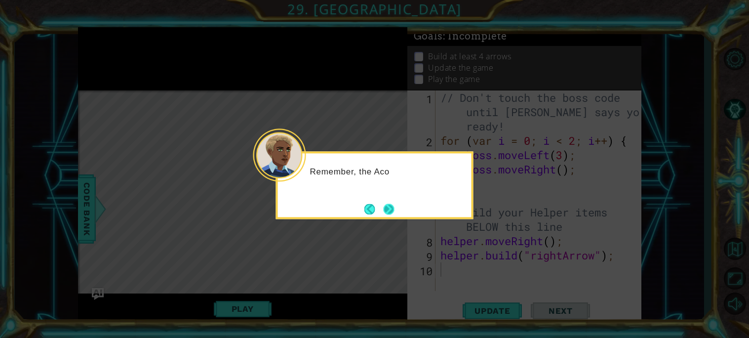
click at [395, 213] on button "Next" at bounding box center [388, 209] width 11 height 11
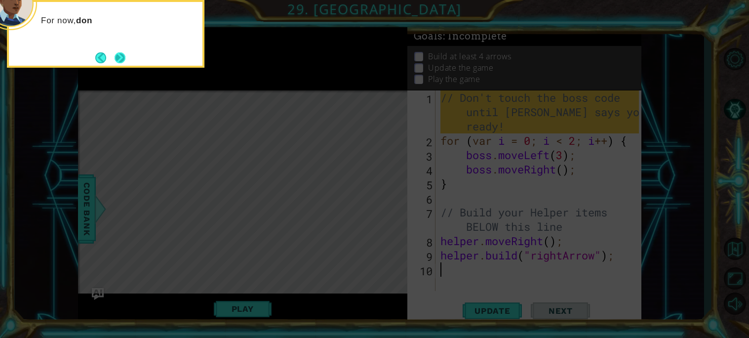
click at [116, 60] on button "Next" at bounding box center [120, 57] width 11 height 11
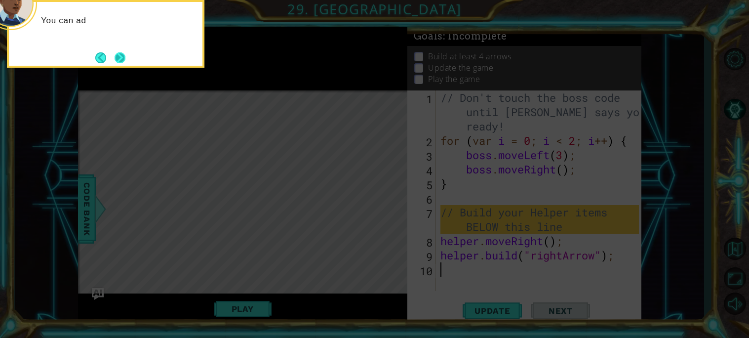
click at [124, 57] on button "Next" at bounding box center [120, 57] width 11 height 11
click at [124, 58] on icon at bounding box center [374, 50] width 749 height 575
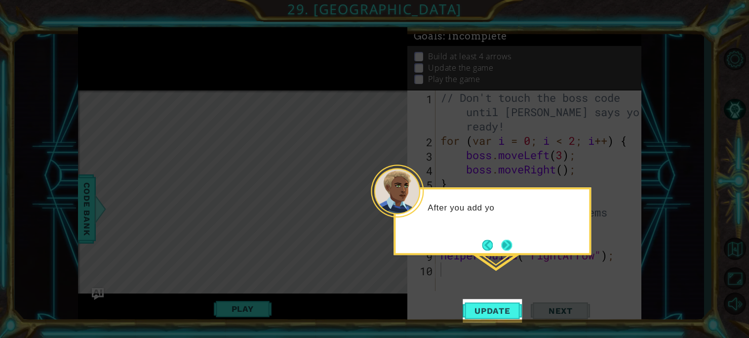
click at [502, 242] on button "Next" at bounding box center [507, 245] width 12 height 12
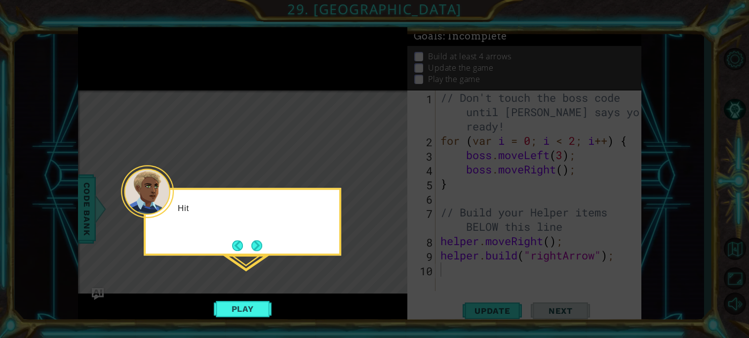
click at [271, 224] on div "Hit" at bounding box center [243, 213] width 194 height 39
click at [260, 248] on button "Next" at bounding box center [257, 245] width 17 height 17
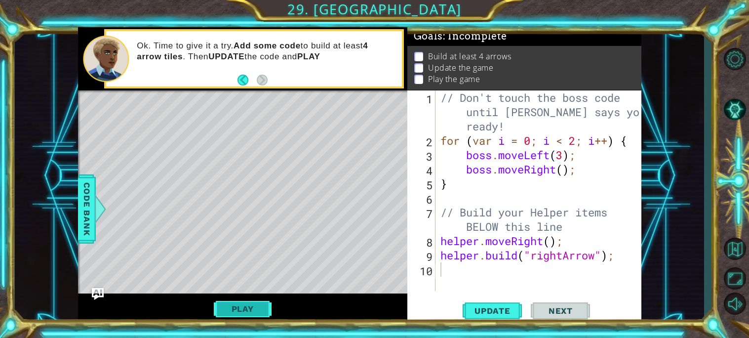
click at [228, 303] on button "Play" at bounding box center [243, 308] width 58 height 19
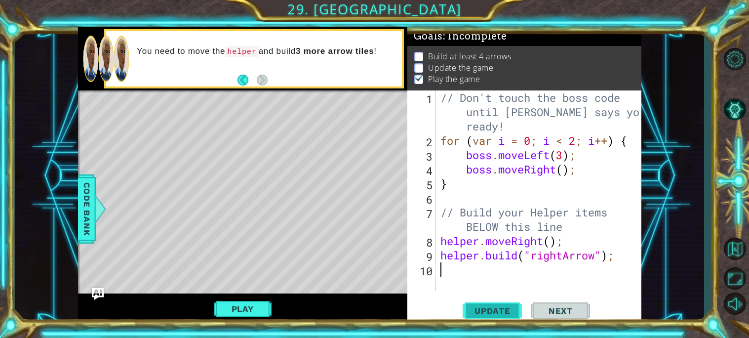
click at [485, 307] on span "Update" at bounding box center [493, 311] width 56 height 10
click at [460, 265] on div "// Don't touch the boss code until [PERSON_NAME] says you're ready! for ( var i…" at bounding box center [542, 219] width 206 height 258
click at [85, 199] on span "Code Bank" at bounding box center [87, 209] width 16 height 60
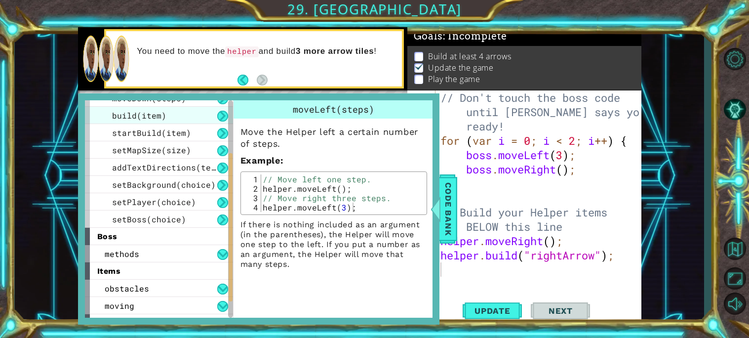
scroll to position [127, 0]
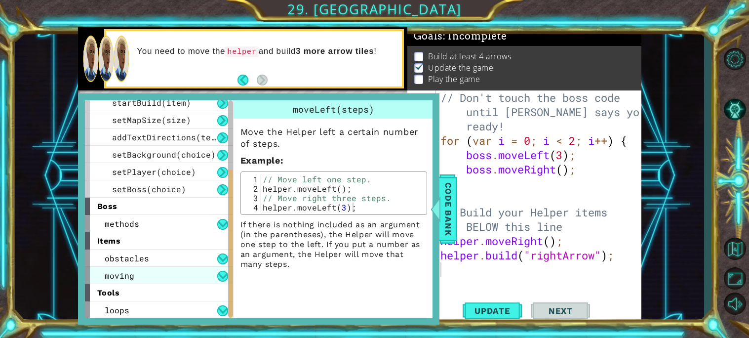
click at [209, 274] on div "moving" at bounding box center [159, 275] width 148 height 17
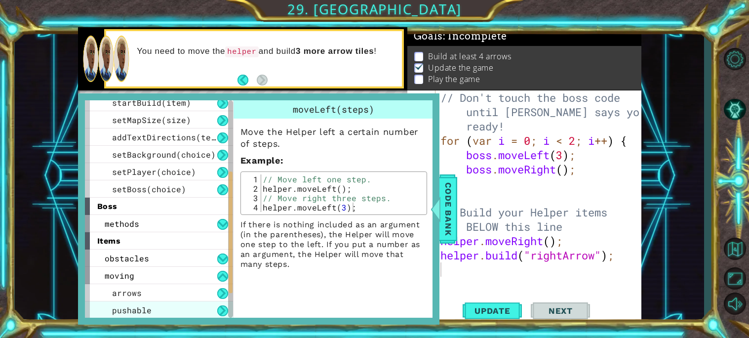
click at [156, 310] on div "pushable" at bounding box center [159, 309] width 148 height 17
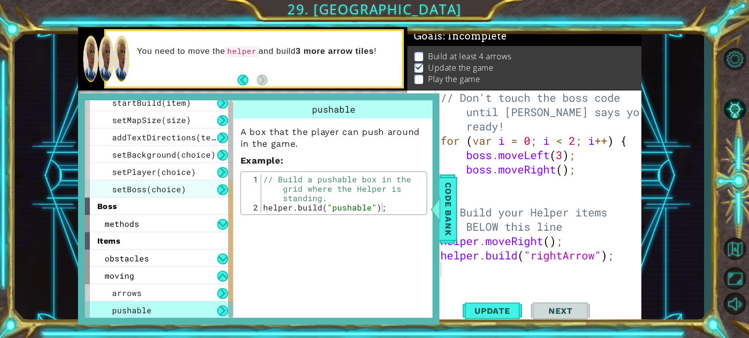
scroll to position [180, 0]
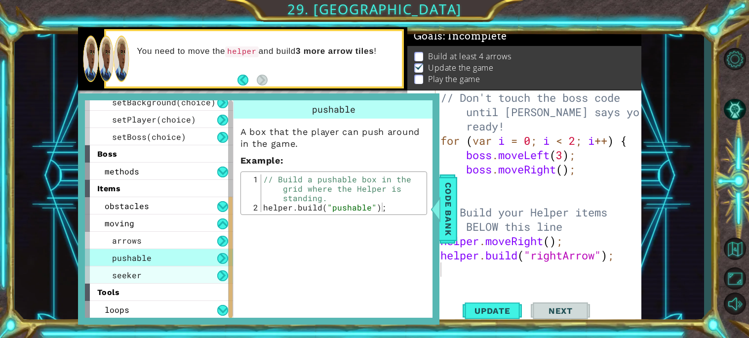
click at [193, 270] on div "seeker" at bounding box center [159, 274] width 148 height 17
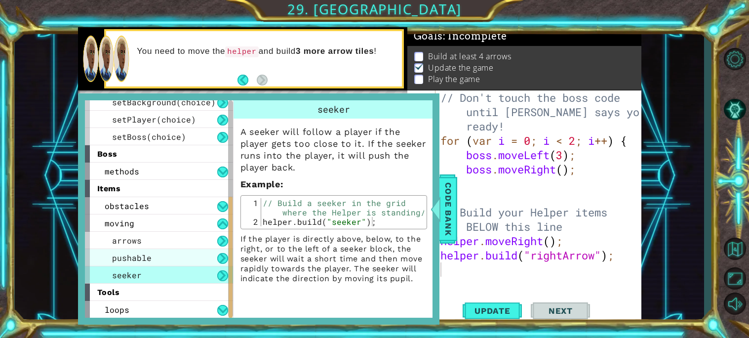
click at [188, 255] on div "pushable" at bounding box center [159, 257] width 148 height 17
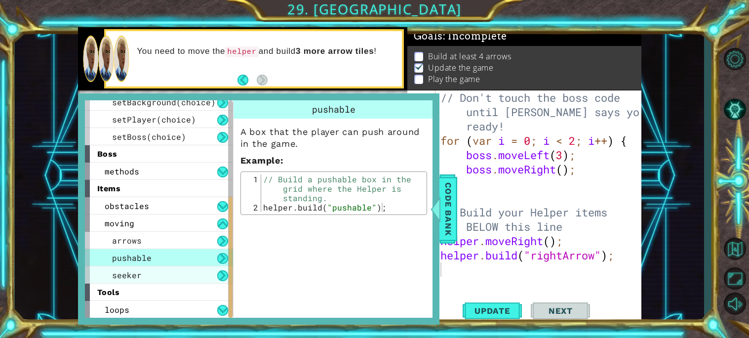
click at [189, 276] on div "seeker" at bounding box center [159, 274] width 148 height 17
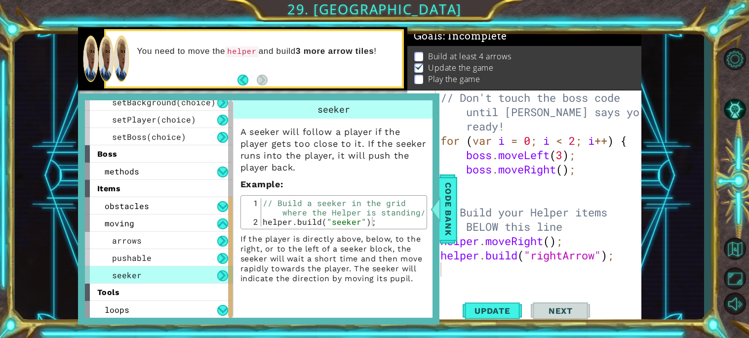
click at [120, 272] on span "seeker" at bounding box center [127, 275] width 30 height 10
click at [122, 273] on span "seeker" at bounding box center [127, 275] width 30 height 10
click at [453, 204] on span "Code Bank" at bounding box center [449, 209] width 16 height 60
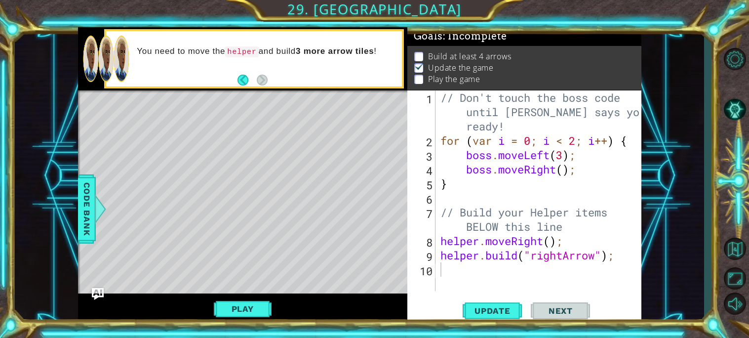
click at [487, 269] on div "// Don't touch the boss code until [PERSON_NAME] says you're ready! for ( var i…" at bounding box center [542, 219] width 206 height 258
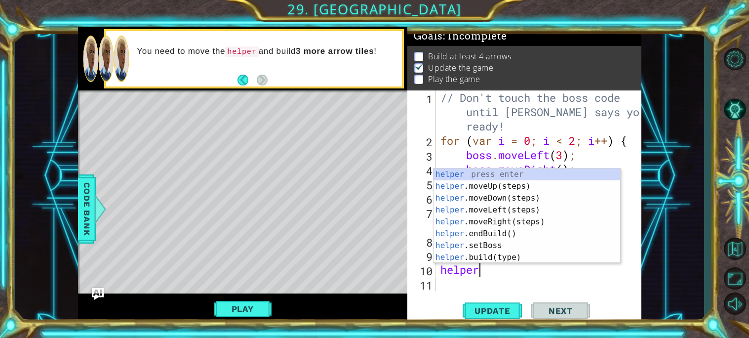
scroll to position [0, 1]
click at [485, 255] on div "helper press enter helper .moveUp(steps) press enter helper .moveDown(steps) pr…" at bounding box center [527, 227] width 187 height 119
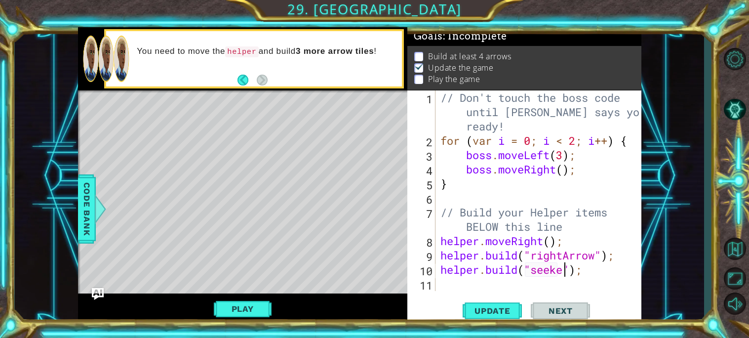
scroll to position [0, 5]
type textarea "[DOMAIN_NAME]("seeker");"
click at [94, 211] on div at bounding box center [100, 209] width 12 height 30
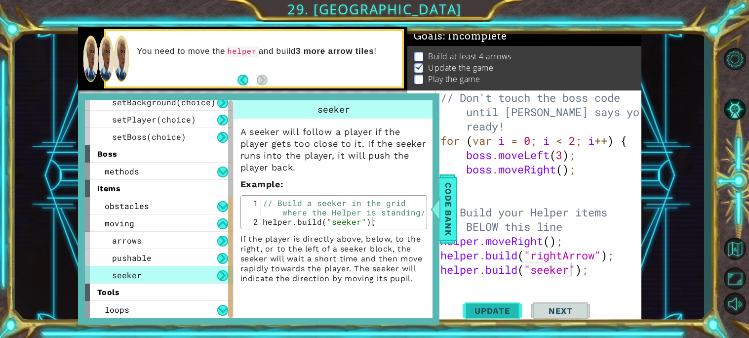
click at [498, 313] on span "Update" at bounding box center [493, 311] width 56 height 10
click at [450, 191] on span "Code Bank" at bounding box center [449, 209] width 16 height 60
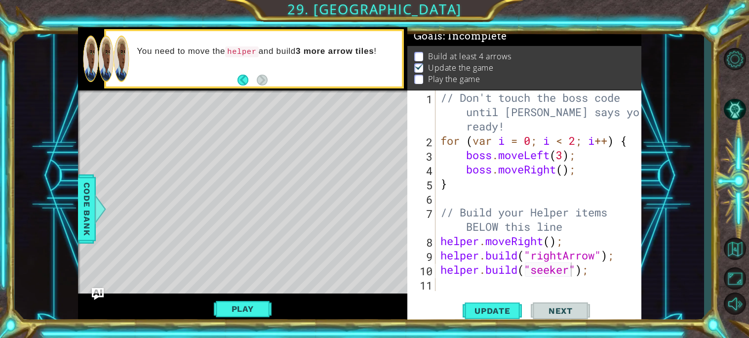
click at [249, 298] on div "Play" at bounding box center [243, 308] width 330 height 31
click at [251, 301] on button "Play" at bounding box center [243, 308] width 58 height 19
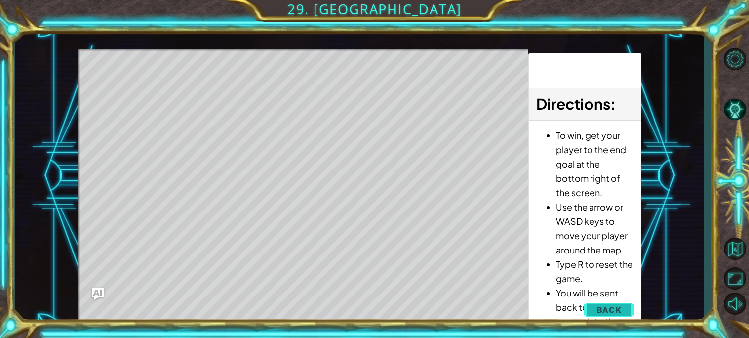
click at [611, 311] on span "Back" at bounding box center [609, 310] width 25 height 10
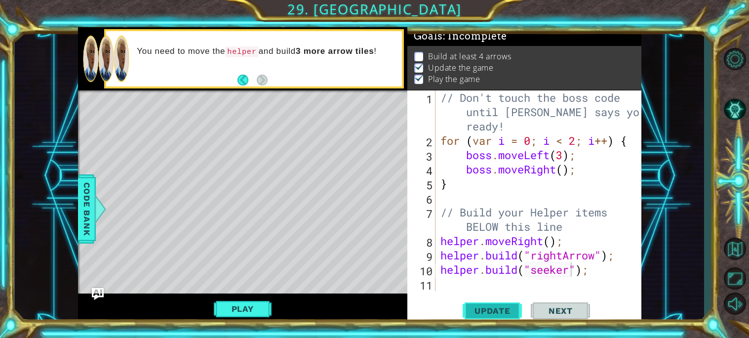
click at [478, 314] on span "Update" at bounding box center [493, 311] width 56 height 10
click at [597, 281] on div "// Don't touch the boss code until [PERSON_NAME] says you're ready! for ( var i…" at bounding box center [542, 219] width 206 height 258
click at [553, 274] on div "// Don't touch the boss code until [PERSON_NAME] says you're ready! for ( var i…" at bounding box center [542, 219] width 206 height 258
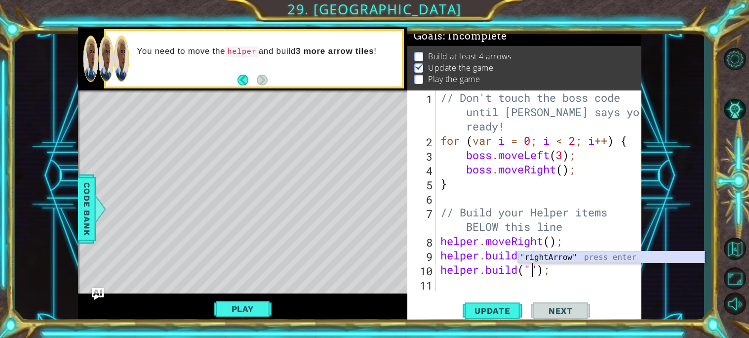
click at [551, 258] on div "" rightArrow" press enter" at bounding box center [611, 269] width 187 height 36
type textarea "[DOMAIN_NAME]("rightArrow");"
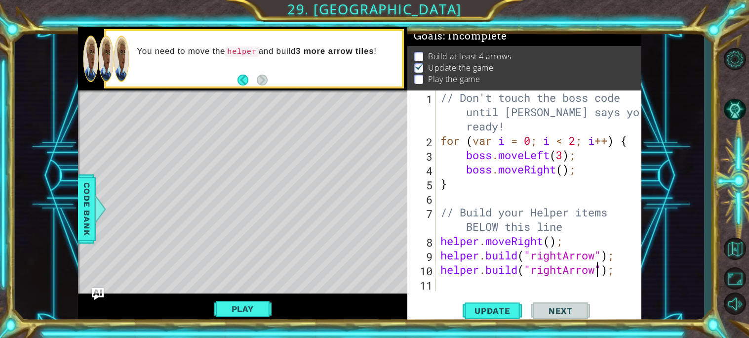
click at [543, 282] on div "// Don't touch the boss code until [PERSON_NAME] says you're ready! for ( var i…" at bounding box center [542, 219] width 206 height 258
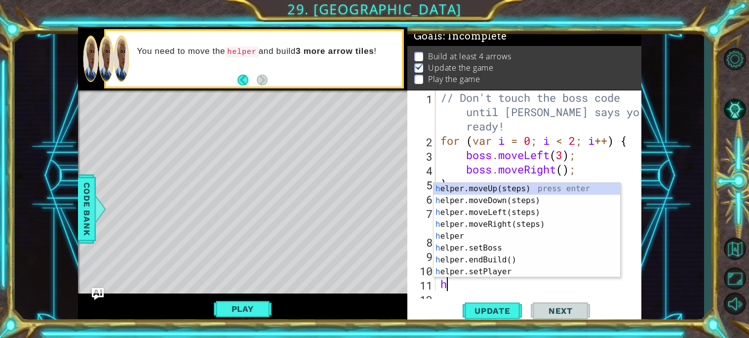
scroll to position [14, 0]
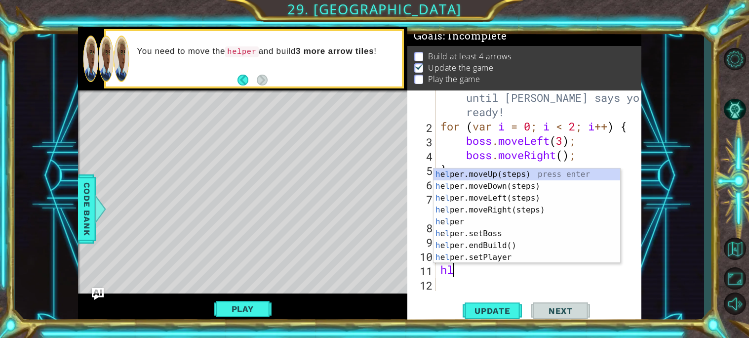
type textarea "h"
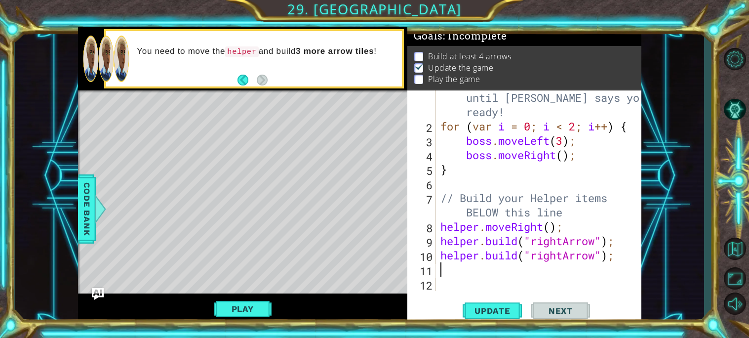
click at [443, 255] on div "// Don't touch the boss code until [PERSON_NAME] says you're ready! for ( var i…" at bounding box center [542, 205] width 206 height 258
type textarea "[DOMAIN_NAME]("rightArrow");"
type textarea "h"
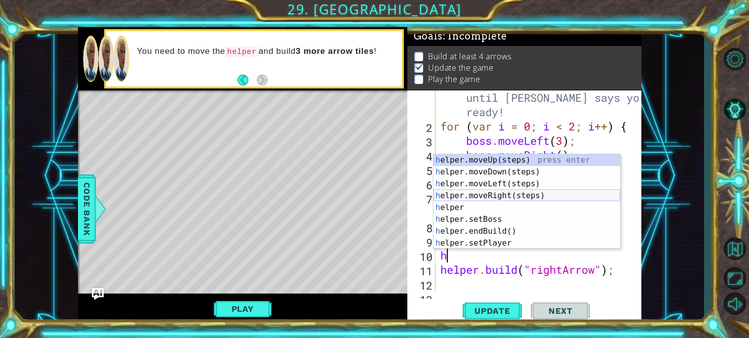
click at [504, 198] on div "h elper.moveUp(steps) press enter h elper.moveDown(steps) press enter h elper.m…" at bounding box center [527, 213] width 187 height 119
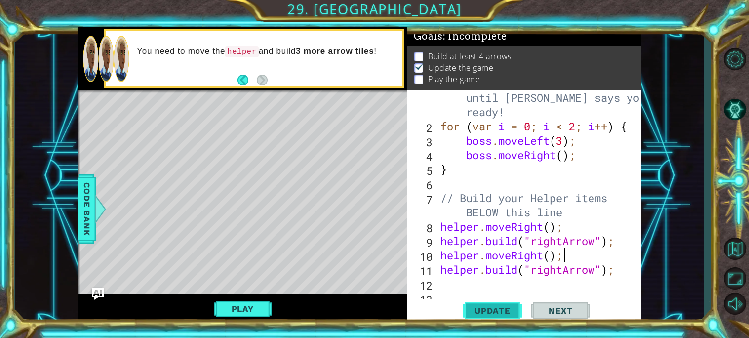
click at [504, 317] on button "Update" at bounding box center [492, 310] width 59 height 23
click at [546, 309] on span "Next" at bounding box center [561, 311] width 44 height 10
click at [492, 308] on span "Update" at bounding box center [493, 311] width 56 height 10
click at [224, 308] on button "Play" at bounding box center [243, 308] width 58 height 19
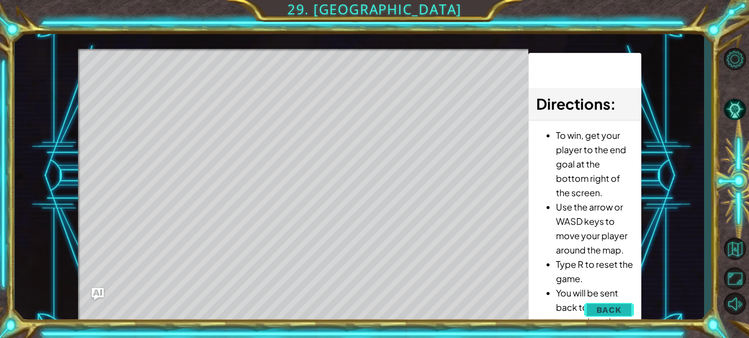
click at [609, 307] on span "Back" at bounding box center [609, 310] width 25 height 10
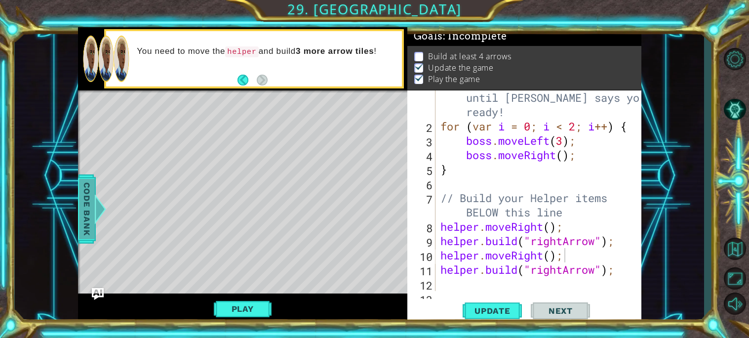
click at [79, 232] on span "Code Bank" at bounding box center [87, 209] width 16 height 60
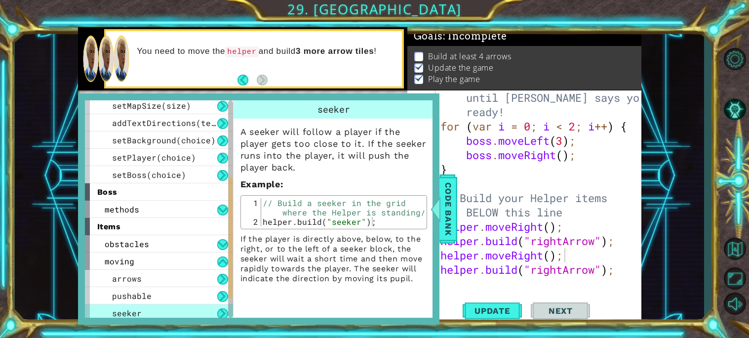
scroll to position [142, 0]
click at [154, 171] on span "setBoss(choice)" at bounding box center [149, 174] width 74 height 10
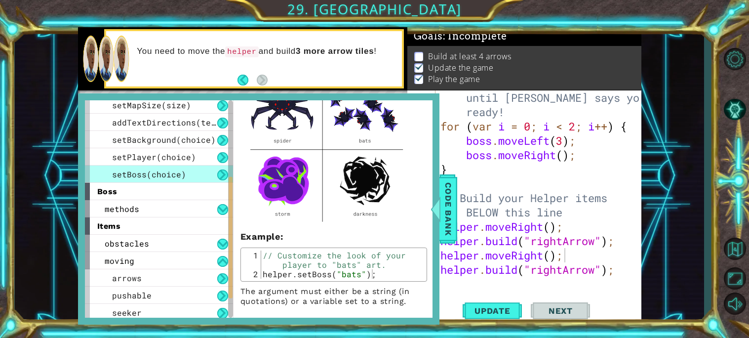
scroll to position [106, 0]
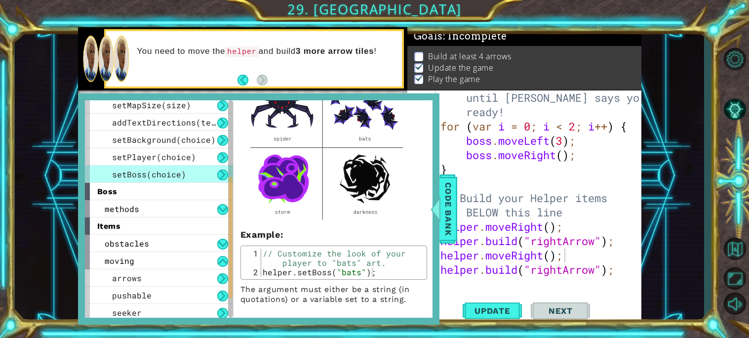
click at [294, 195] on img at bounding box center [327, 146] width 173 height 156
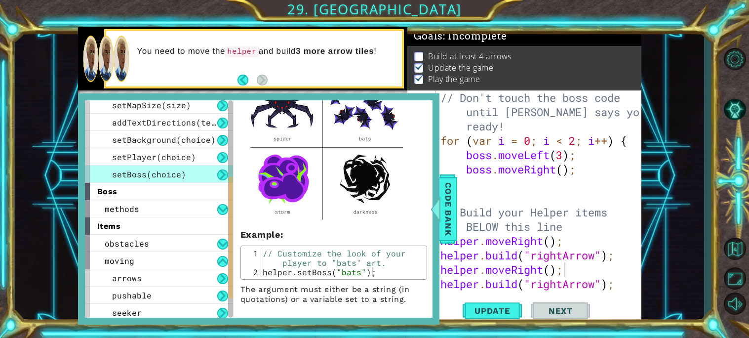
scroll to position [0, 0]
click at [473, 248] on div "// Don't touch the boss code until [PERSON_NAME] says you're ready! for ( var i…" at bounding box center [542, 219] width 206 height 258
click at [457, 217] on div "Code Bank" at bounding box center [449, 208] width 18 height 69
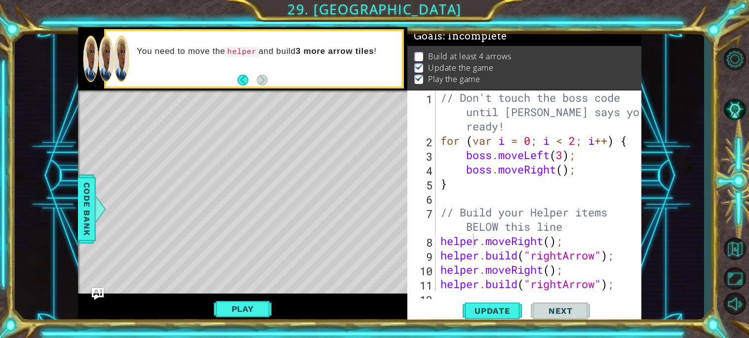
type textarea "// Don't touch the boss code until [PERSON_NAME] says you're ready!"
click at [461, 110] on div "// Don't touch the boss code until [PERSON_NAME] says you're ready! for ( var i…" at bounding box center [542, 219] width 206 height 258
click at [455, 113] on div "// Don't touch the boss code until [PERSON_NAME] says you're ready! for ( var i…" at bounding box center [542, 219] width 206 height 258
click at [447, 103] on div "// Don't touch the boss code until [PERSON_NAME] says you're ready! for ( var i…" at bounding box center [542, 219] width 206 height 258
click at [439, 102] on div "// Don't touch the boss code until [PERSON_NAME] says you're ready! for ( var i…" at bounding box center [542, 219] width 206 height 258
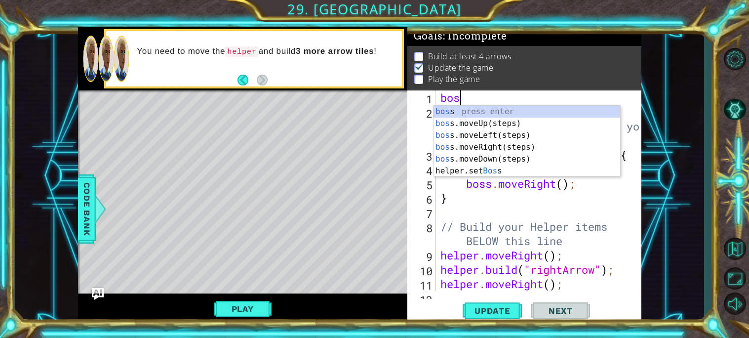
scroll to position [0, 0]
click at [496, 172] on div "bos s press enter bos s.moveUp(steps) press enter bos s.moveLeft(steps) press e…" at bounding box center [527, 153] width 187 height 95
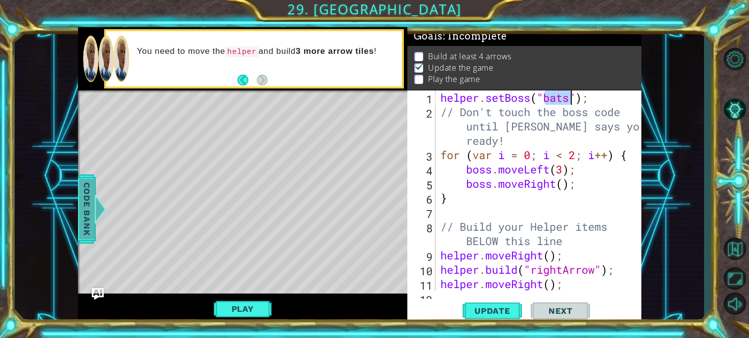
click at [83, 218] on span "Code Bank" at bounding box center [87, 209] width 16 height 60
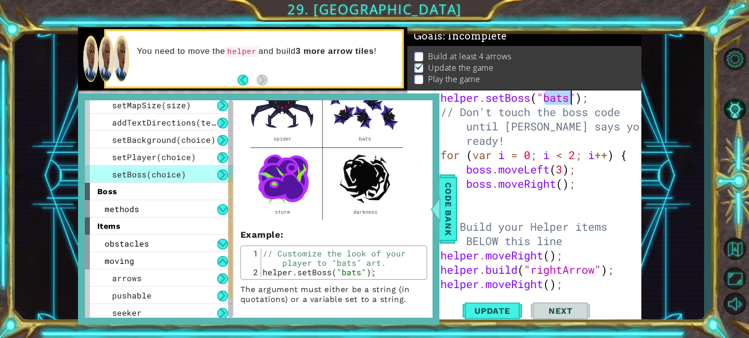
click at [558, 102] on div "helper . setBoss ( "bats" ) ; // Don't touch the boss code until [PERSON_NAME] …" at bounding box center [539, 190] width 201 height 201
type textarea "helper.setBoss("storm");"
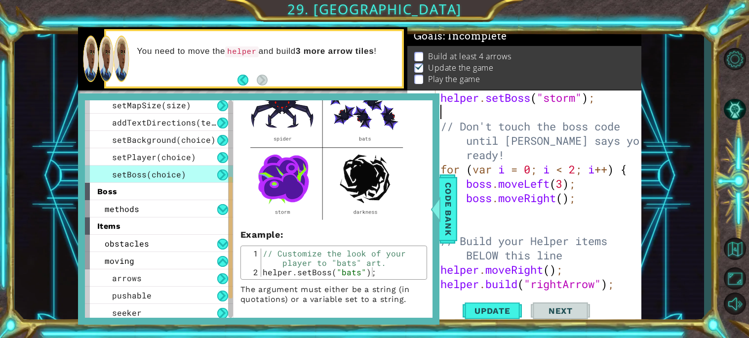
scroll to position [0, 0]
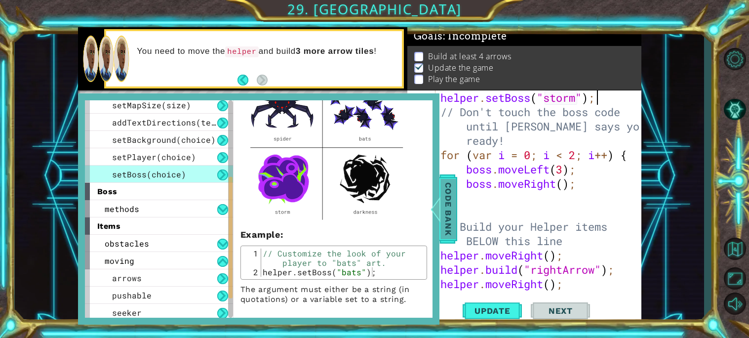
click at [456, 201] on span "Code Bank" at bounding box center [449, 209] width 16 height 60
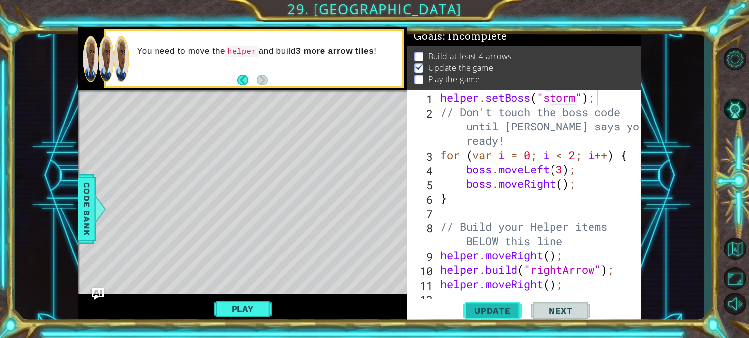
click at [511, 304] on button "Update" at bounding box center [492, 310] width 59 height 23
click at [252, 312] on button "Play" at bounding box center [243, 308] width 58 height 19
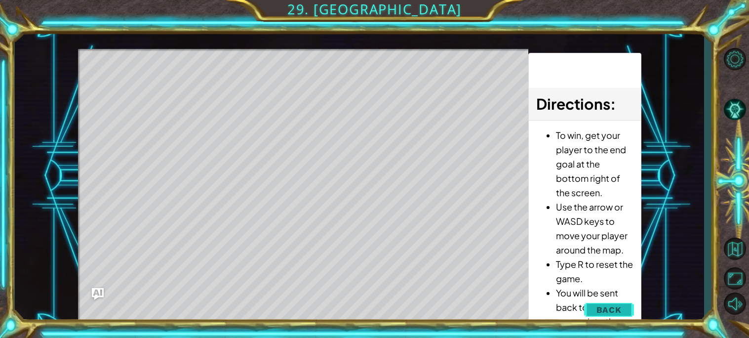
click at [612, 313] on span "Back" at bounding box center [609, 310] width 25 height 10
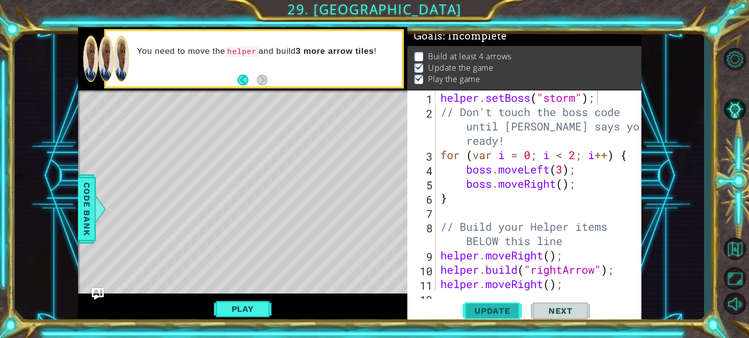
click at [473, 309] on span "Update" at bounding box center [493, 311] width 56 height 10
click at [85, 227] on span "Code Bank" at bounding box center [87, 209] width 16 height 60
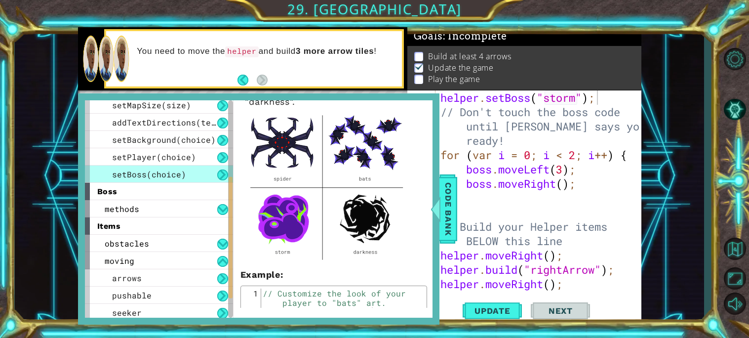
scroll to position [64, 0]
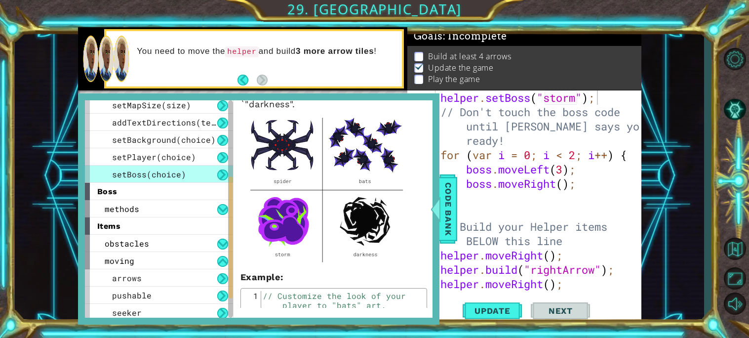
click at [548, 99] on div "helper . setBoss ( "storm" ) ; // Don't touch the boss code until [PERSON_NAME]…" at bounding box center [542, 204] width 206 height 229
click at [575, 101] on div "helper . setBoss ( "storm" ) ; // Don't touch the boss code until [PERSON_NAME]…" at bounding box center [542, 204] width 206 height 229
click at [560, 163] on div "helper . setBoss ( "darkness" ) ; // Don't touch the boss code until [PERSON_NA…" at bounding box center [542, 204] width 206 height 229
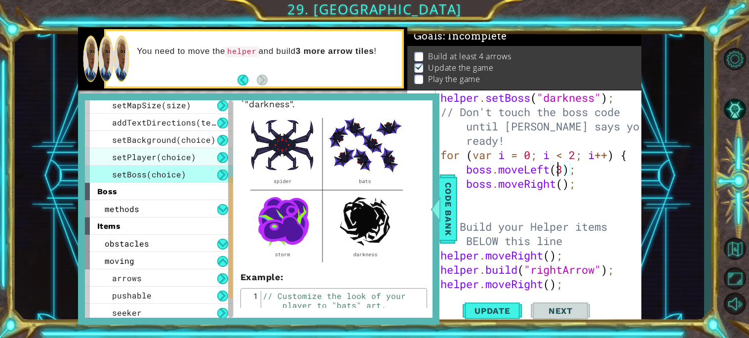
click at [156, 161] on span "setPlayer(choice)" at bounding box center [154, 157] width 84 height 10
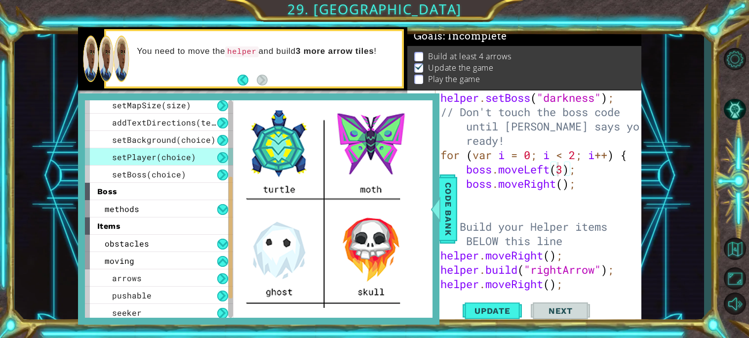
scroll to position [0, 0]
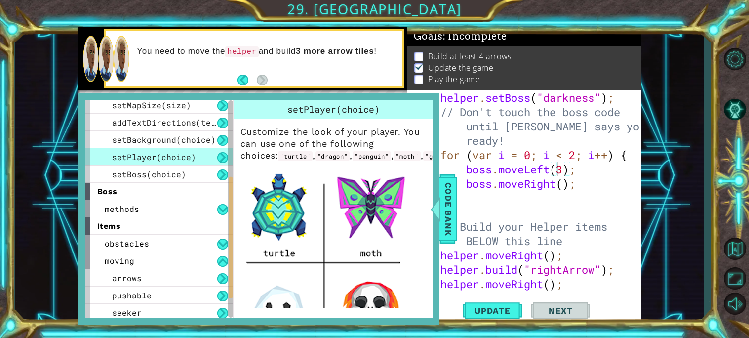
type textarea "// Don't touch the boss code until [PERSON_NAME] says you're ready!"
click at [453, 117] on div "helper . setBoss ( "darkness" ) ; // Don't touch the boss code until [PERSON_NA…" at bounding box center [542, 204] width 206 height 229
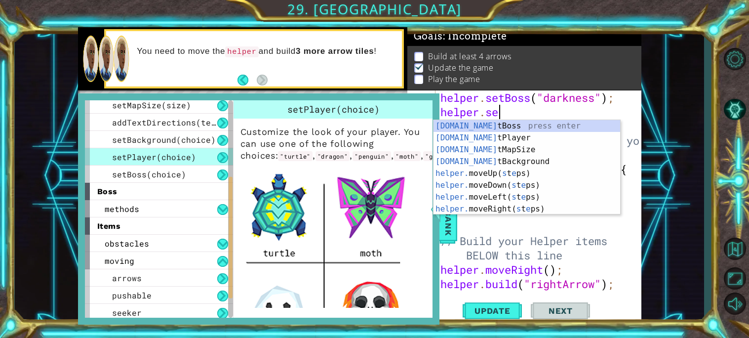
scroll to position [0, 2]
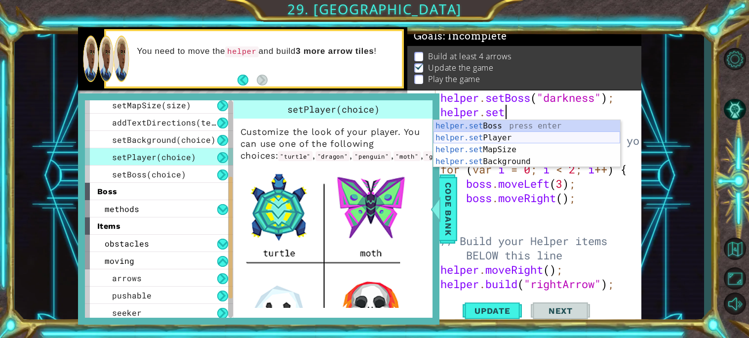
click at [491, 137] on div "helper.set Boss press enter helper.set Player press enter helper.set MapSize pr…" at bounding box center [527, 155] width 187 height 71
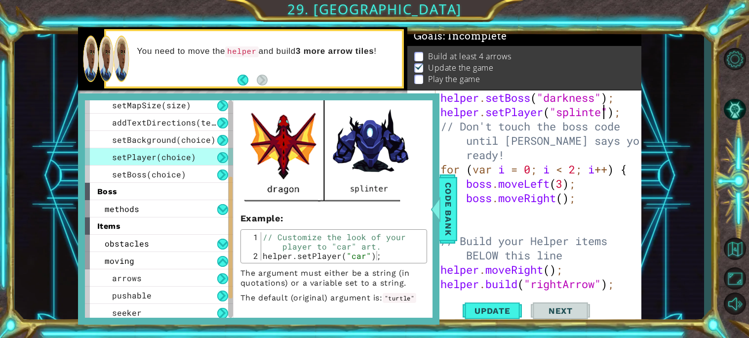
scroll to position [0, 7]
click at [180, 136] on span "setBackground(choice)" at bounding box center [164, 139] width 104 height 10
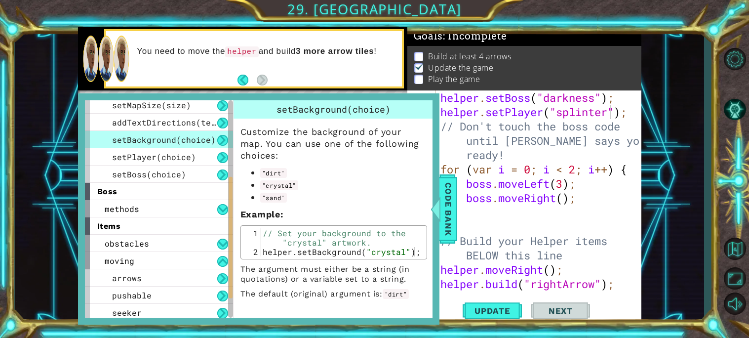
scroll to position [0, 0]
click at [445, 128] on div "helper . setBoss ( "darkness" ) ; helper . setPlayer ( "[MEDICAL_DATA]" ) ; // …" at bounding box center [542, 204] width 206 height 229
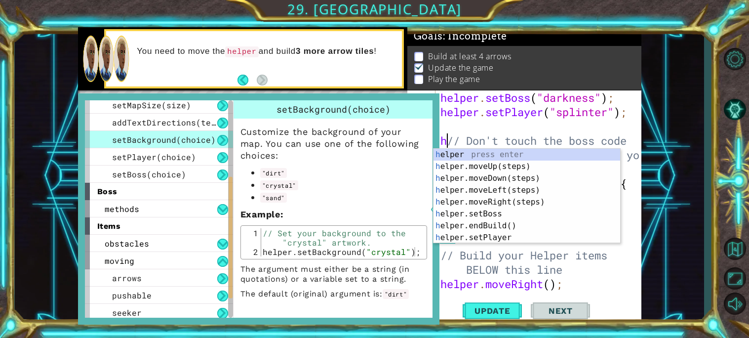
type textarea "// Don't touch the boss code until [PERSON_NAME] says you're ready!"
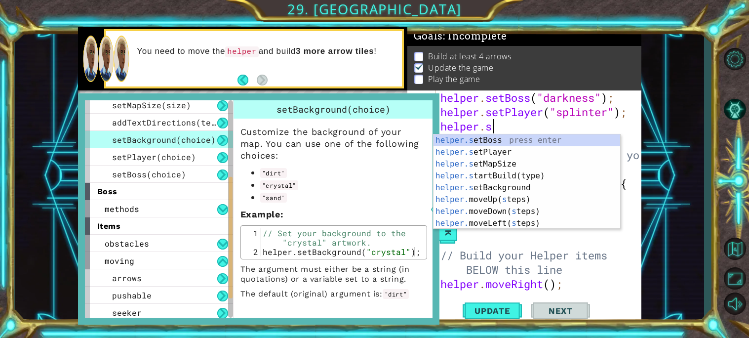
scroll to position [0, 2]
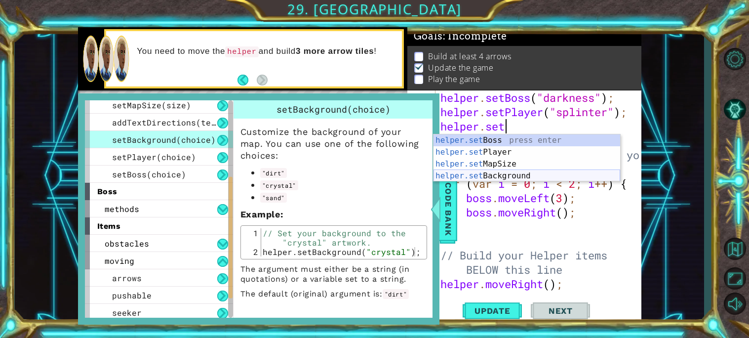
click at [486, 171] on div "helper.set Boss press enter helper.set Player press enter helper.set MapSize pr…" at bounding box center [527, 169] width 187 height 71
type textarea "helper.setBackground("crystal");"
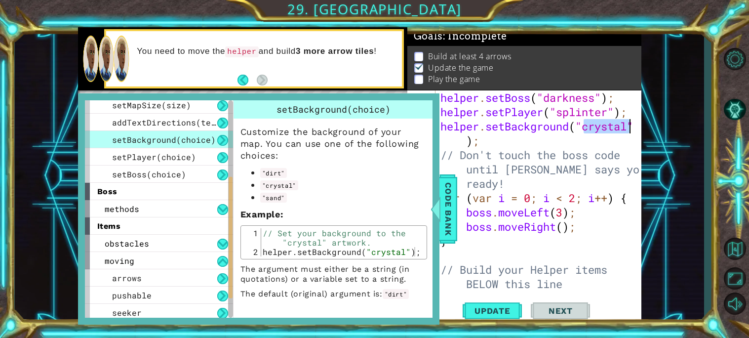
scroll to position [0, 0]
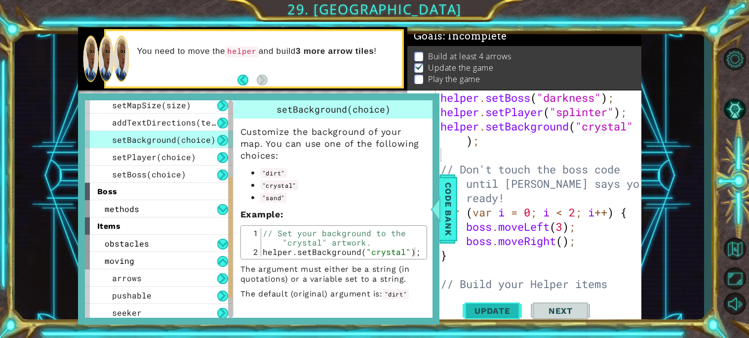
click at [493, 313] on span "Update" at bounding box center [493, 311] width 56 height 10
click at [443, 207] on span "Code Bank" at bounding box center [449, 209] width 16 height 60
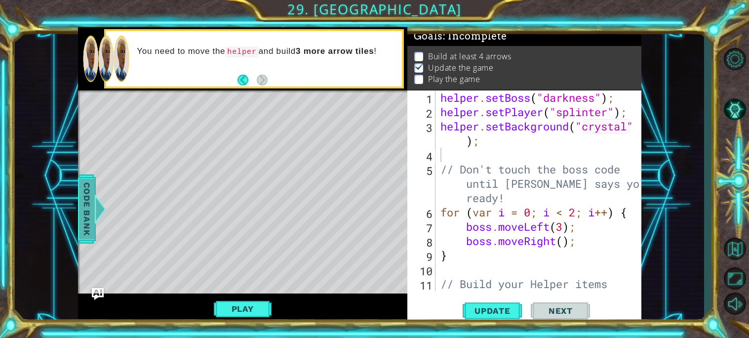
click at [90, 182] on span "Code Bank" at bounding box center [87, 209] width 16 height 60
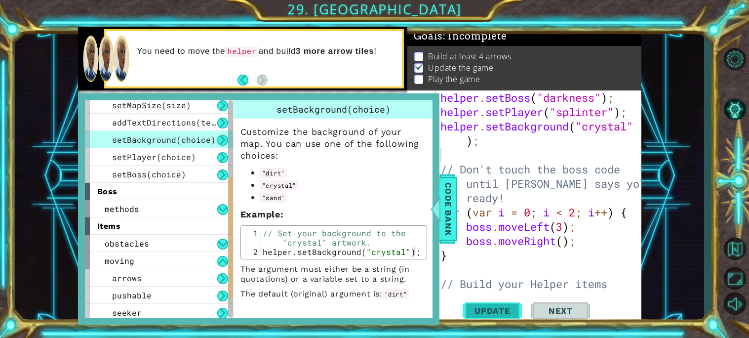
click at [497, 315] on span "Update" at bounding box center [493, 311] width 56 height 10
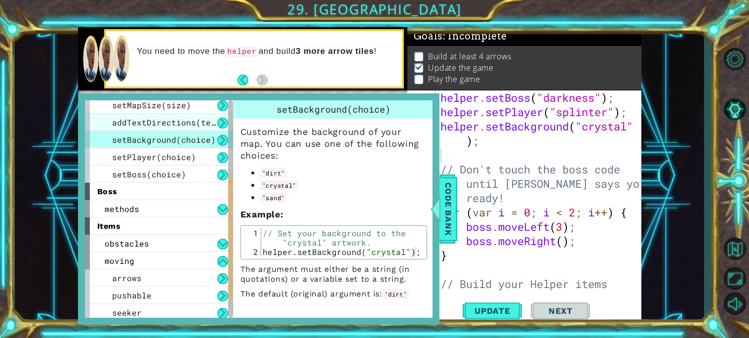
click at [163, 121] on span "addTextDirections(text)" at bounding box center [169, 122] width 114 height 10
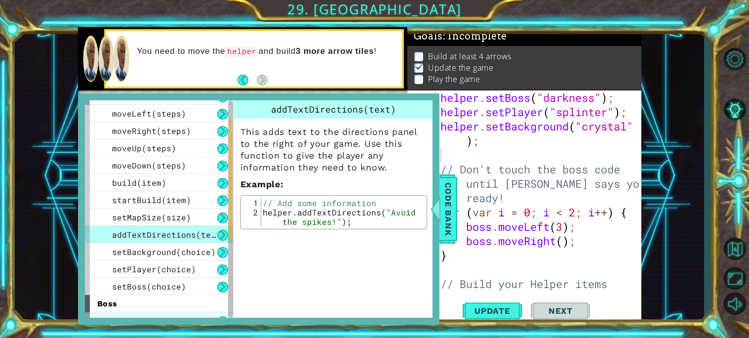
scroll to position [27, 0]
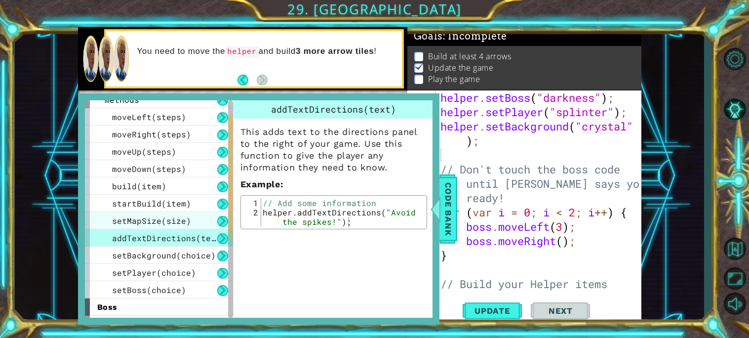
click at [167, 227] on div "setMapSize(size)" at bounding box center [159, 220] width 148 height 17
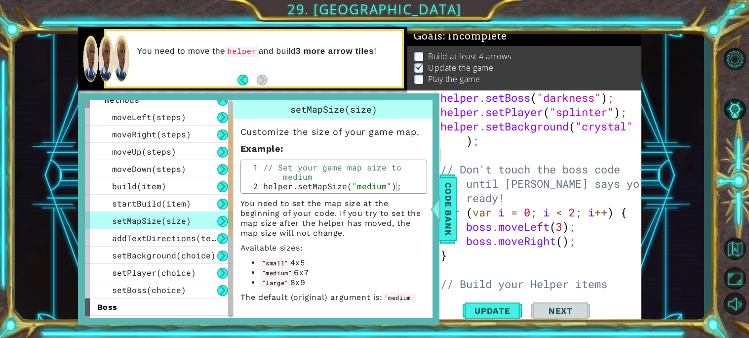
click at [466, 153] on div "helper . setBoss ( "darkness" ) ; helper . setPlayer ( "[MEDICAL_DATA]" ) ; hel…" at bounding box center [542, 212] width 206 height 244
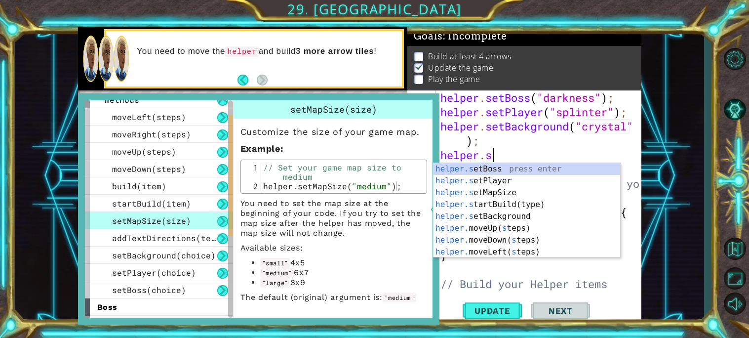
scroll to position [0, 2]
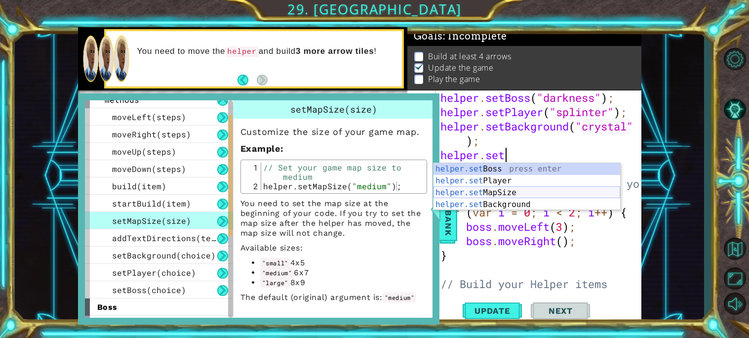
click at [524, 193] on div "helper.set Boss press enter helper.set Player press enter helper.set MapSize pr…" at bounding box center [527, 198] width 187 height 71
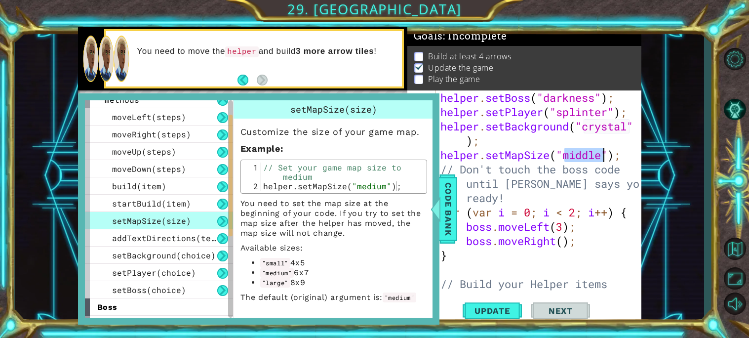
click at [586, 152] on div "helper . setBoss ( "darkness" ) ; helper . setPlayer ( "[MEDICAL_DATA]" ) ; hel…" at bounding box center [539, 190] width 201 height 201
click at [586, 152] on div "helper . setBoss ( "darkness" ) ; helper . setPlayer ( "[MEDICAL_DATA]" ) ; hel…" at bounding box center [542, 212] width 206 height 244
type textarea "helper.setMapSize("large");"
click at [507, 312] on span "Update" at bounding box center [493, 311] width 56 height 10
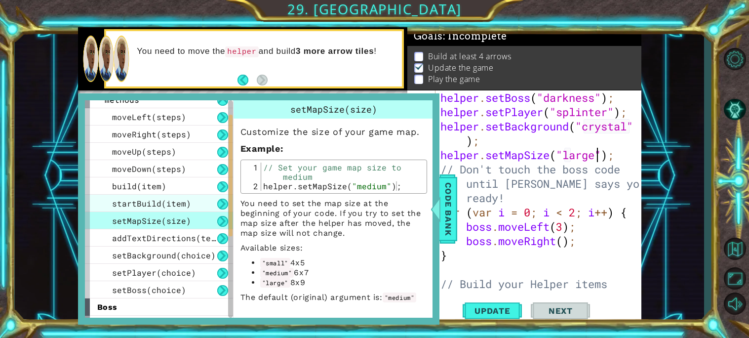
click at [175, 202] on span "startBuild(item)" at bounding box center [151, 203] width 79 height 10
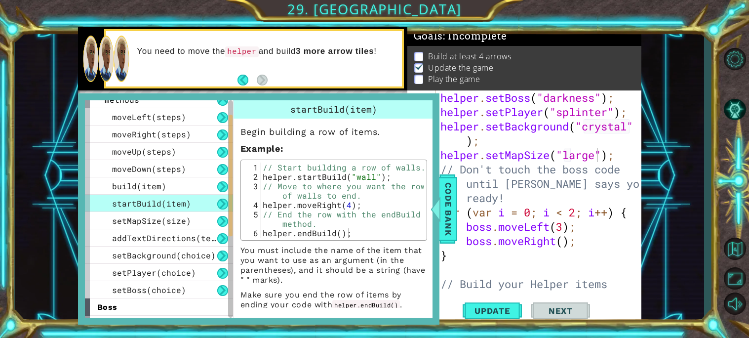
click at [223, 206] on button at bounding box center [222, 204] width 11 height 11
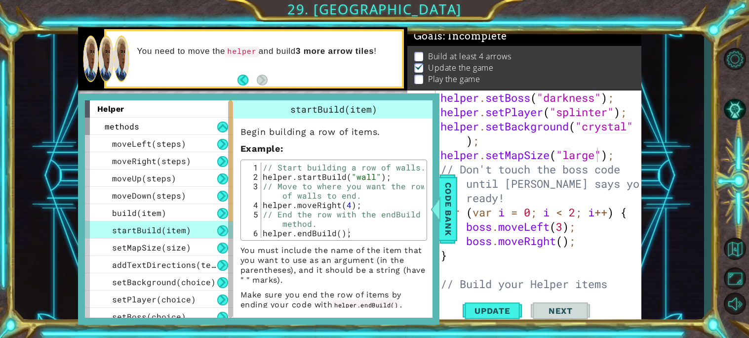
scroll to position [180, 0]
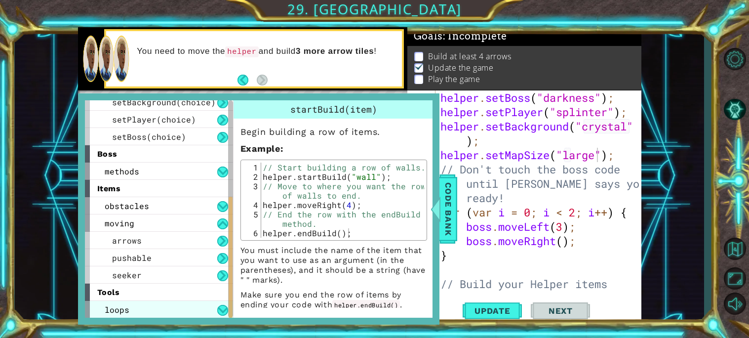
click at [171, 312] on div "loops" at bounding box center [159, 309] width 148 height 17
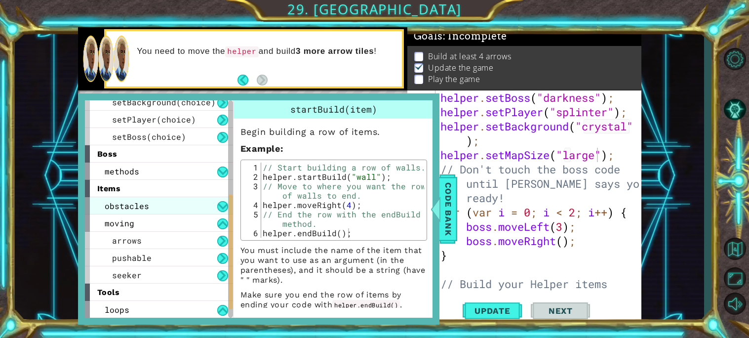
click at [172, 310] on div "loops" at bounding box center [159, 309] width 148 height 17
click at [209, 316] on div "loops" at bounding box center [159, 309] width 148 height 17
click at [219, 309] on button at bounding box center [222, 310] width 11 height 11
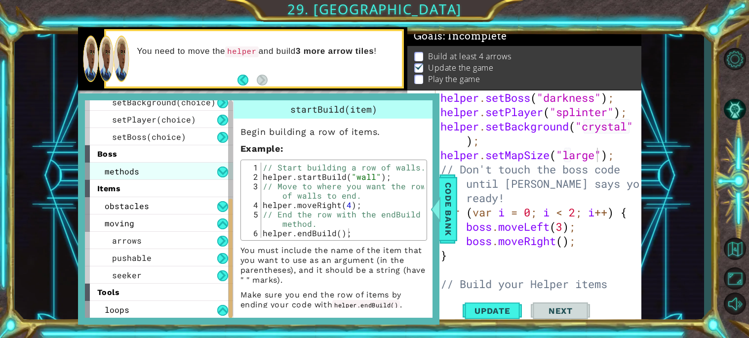
click at [155, 171] on div "methods" at bounding box center [159, 171] width 148 height 17
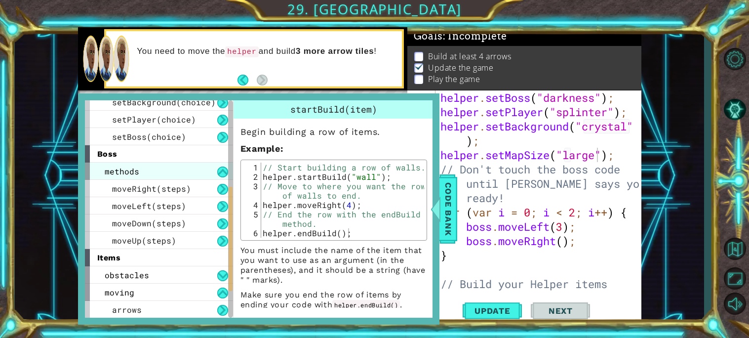
click at [140, 167] on div "methods" at bounding box center [159, 171] width 148 height 17
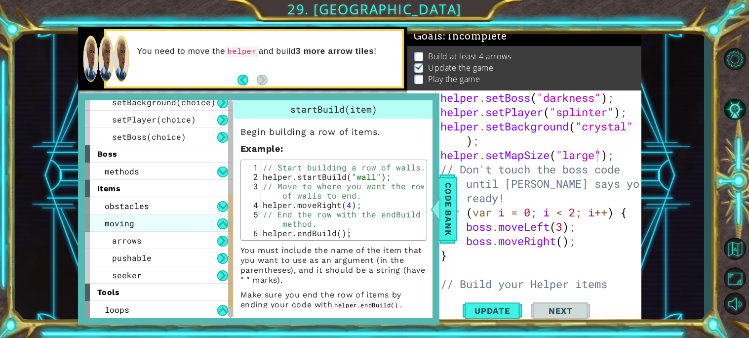
click at [145, 224] on div "moving" at bounding box center [159, 222] width 148 height 17
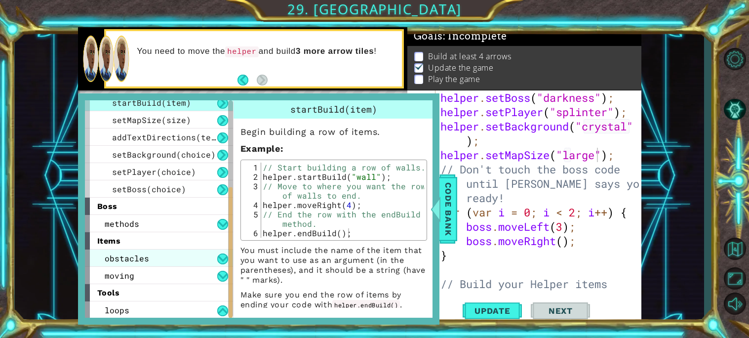
click at [150, 264] on div "obstacles" at bounding box center [159, 257] width 148 height 17
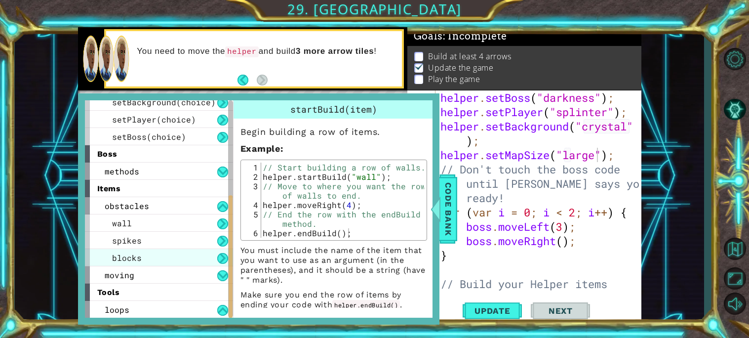
click at [164, 249] on div "blocks" at bounding box center [159, 257] width 148 height 17
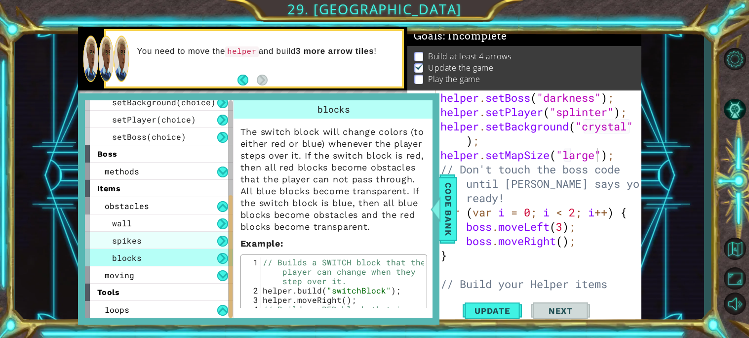
click at [155, 235] on div "spikes" at bounding box center [159, 240] width 148 height 17
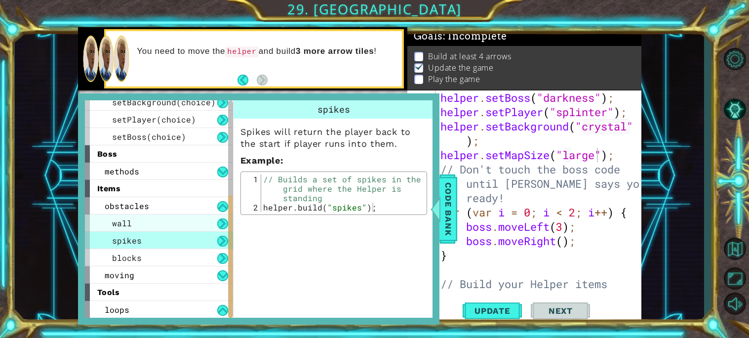
click at [145, 227] on div "wall" at bounding box center [159, 222] width 148 height 17
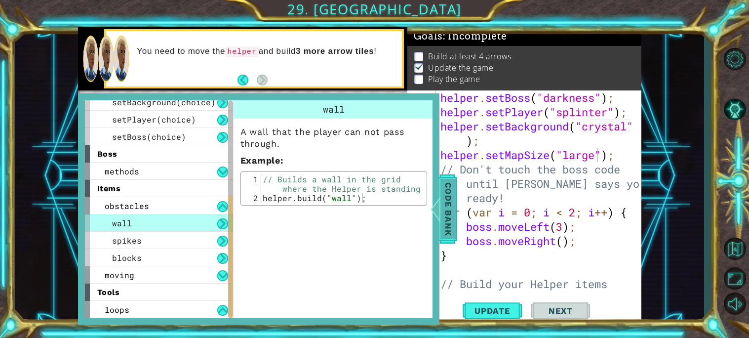
click at [456, 198] on div "Code Bank" at bounding box center [449, 208] width 18 height 69
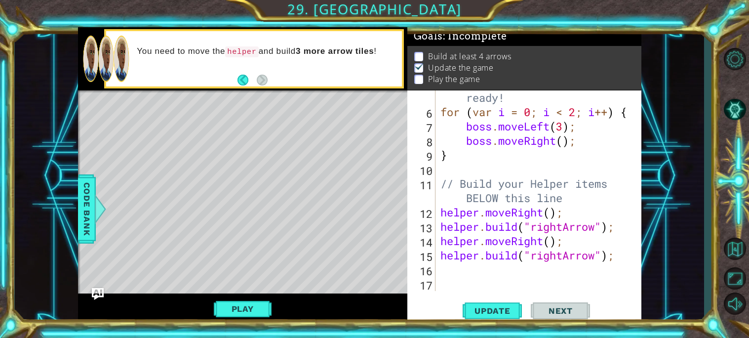
scroll to position [100, 0]
click at [446, 273] on div "// Don't touch the boss code until [PERSON_NAME] says you're ready! for ( var i…" at bounding box center [542, 191] width 206 height 258
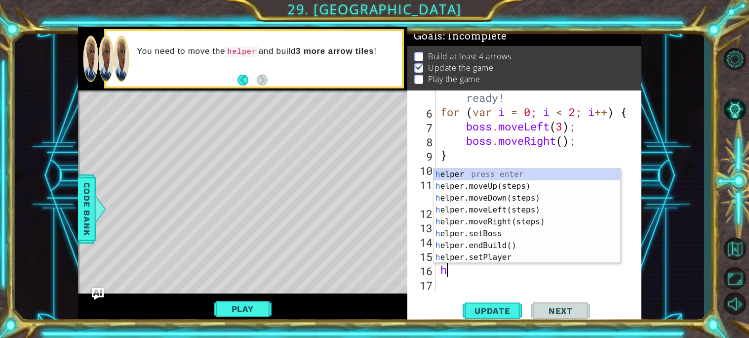
type textarea "hel"
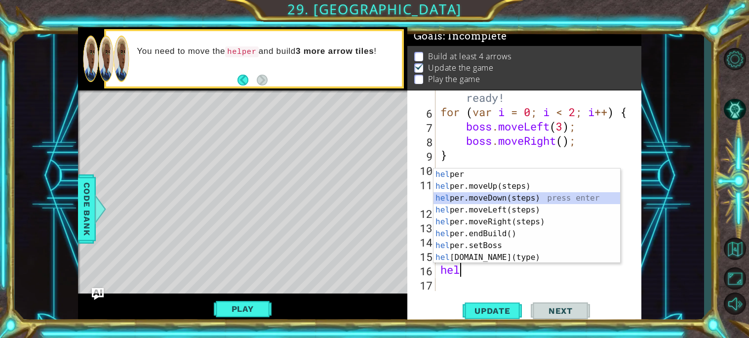
click at [510, 201] on div "hel per press enter hel per.moveUp(steps) press enter hel per.moveDown(steps) p…" at bounding box center [527, 227] width 187 height 119
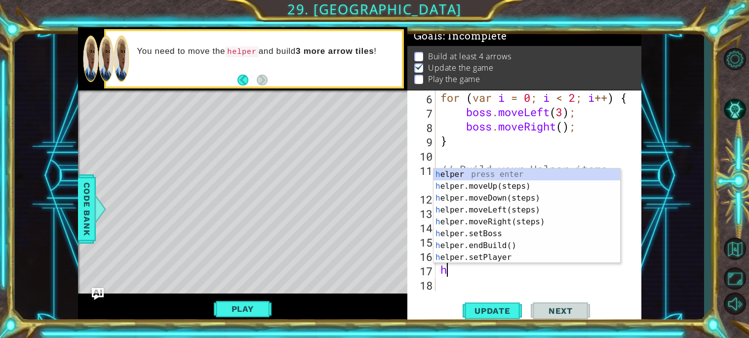
type textarea "hel"
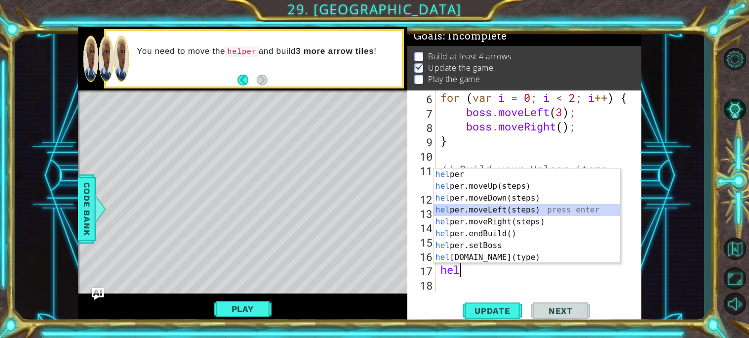
click at [498, 211] on div "hel per press enter hel per.moveUp(steps) press enter hel per.moveDown(steps) p…" at bounding box center [527, 227] width 187 height 119
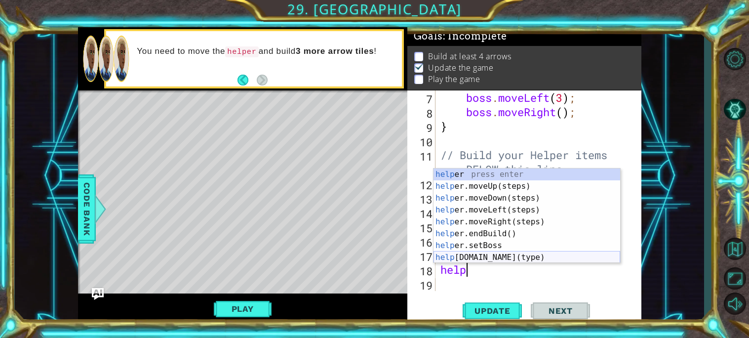
click at [475, 258] on div "help er press enter help er.moveUp(steps) press enter help er.moveDown(steps) p…" at bounding box center [527, 227] width 187 height 119
type textarea "[DOMAIN_NAME]("wall");"
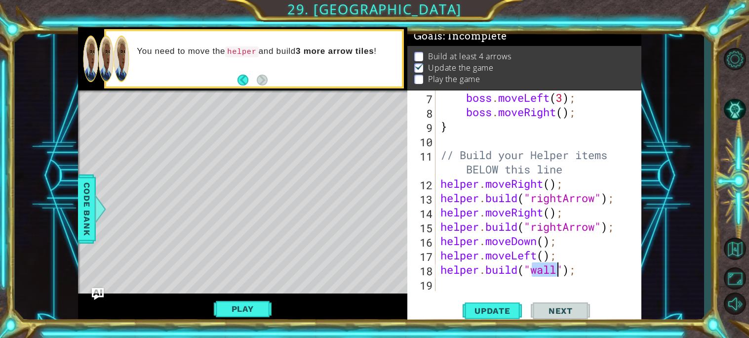
click at [492, 282] on div "boss . moveLeft ( 3 ) ; boss . moveRight ( ) ; } // Build your Helper items BEL…" at bounding box center [542, 204] width 206 height 229
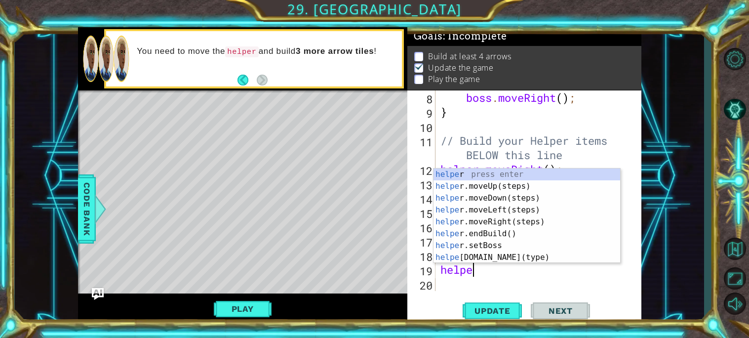
scroll to position [0, 1]
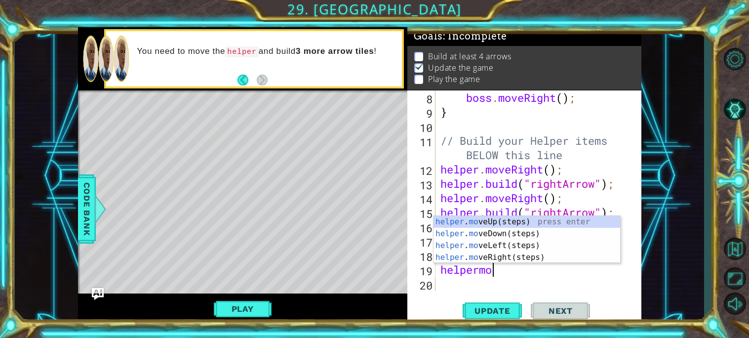
type textarea "helpermove"
click at [520, 252] on div "helper . move Up(steps) press enter helper . move Down(steps) press enter helpe…" at bounding box center [527, 251] width 187 height 71
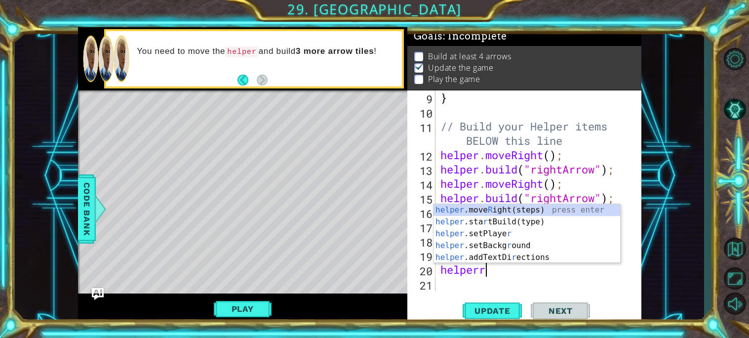
scroll to position [0, 1]
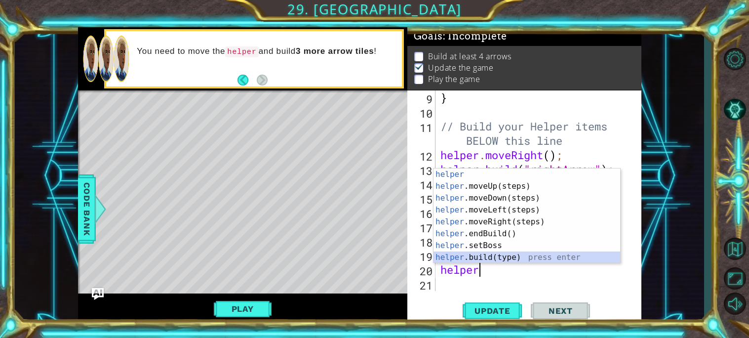
click at [503, 256] on div "helper press enter helper .moveUp(steps) press enter helper .moveDown(steps) pr…" at bounding box center [527, 227] width 187 height 119
type textarea "[DOMAIN_NAME]("wall");"
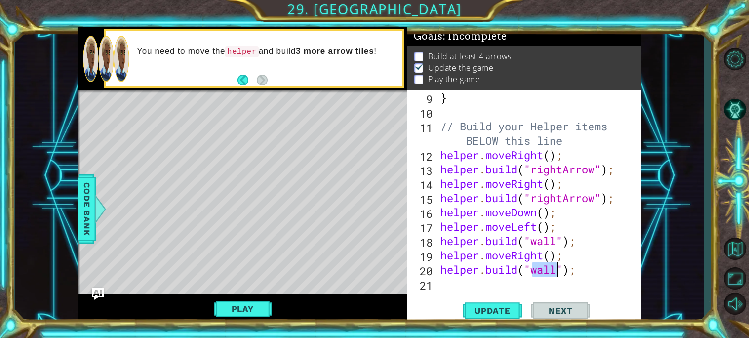
click at [480, 284] on div "} // Build your Helper items BELOW this line helper . moveRight ( ) ; helper . …" at bounding box center [542, 204] width 206 height 229
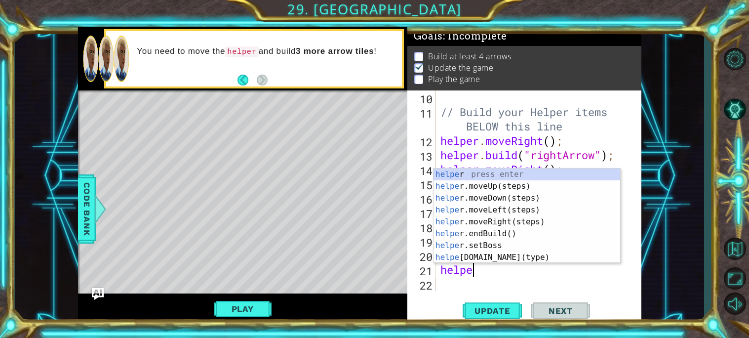
type textarea "helper"
click at [509, 220] on div "helper press enter helper .moveUp(steps) press enter helper .moveDown(steps) pr…" at bounding box center [527, 227] width 187 height 119
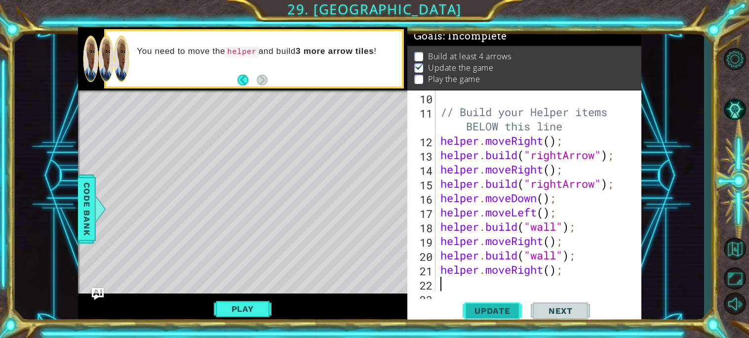
scroll to position [0, 0]
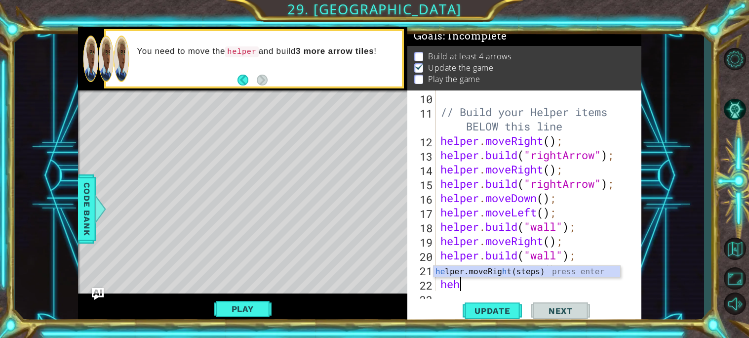
click at [446, 286] on div "// Build your Helper items BELOW this line helper . moveRight ( ) ; helper . bu…" at bounding box center [542, 204] width 206 height 229
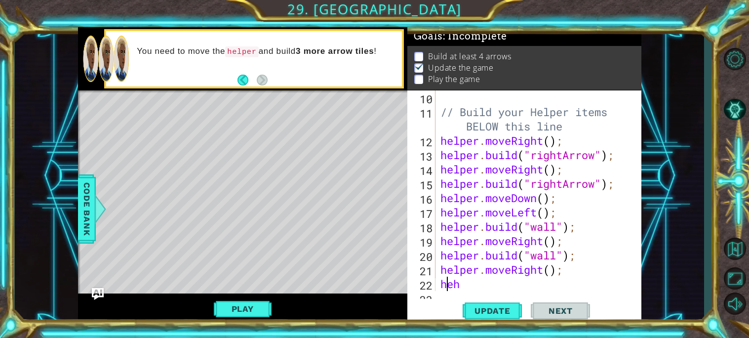
click at [469, 286] on div "// Build your Helper items BELOW this line helper . moveRight ( ) ; helper . bu…" at bounding box center [542, 204] width 206 height 229
type textarea "h"
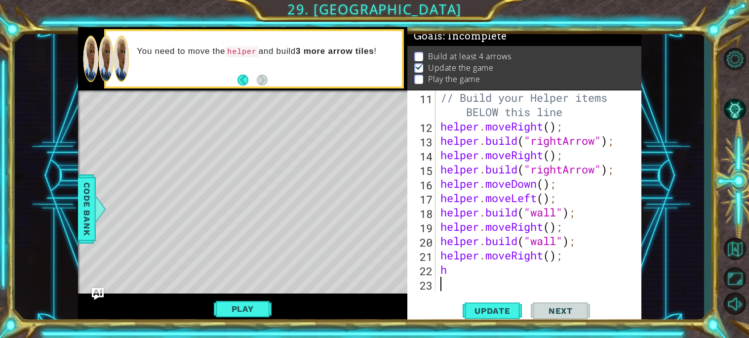
click at [457, 275] on div "// Build your Helper items BELOW this line helper . moveRight ( ) ; helper . bu…" at bounding box center [542, 212] width 206 height 244
type textarea "h"
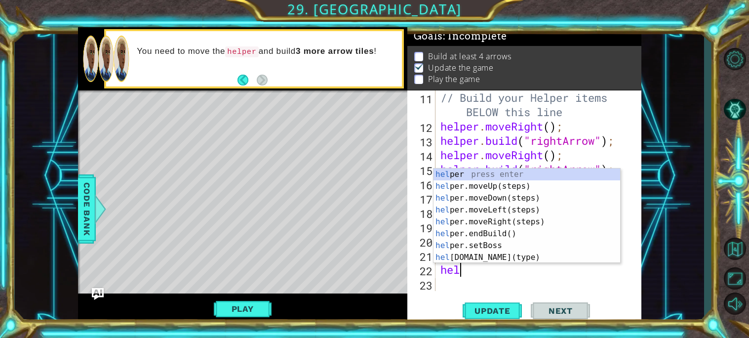
scroll to position [0, 0]
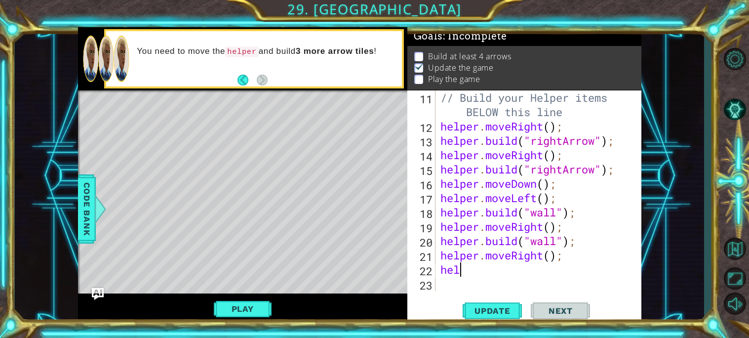
click at [489, 273] on div "// Build your Helper items BELOW this line helper . moveRight ( ) ; helper . bu…" at bounding box center [542, 212] width 206 height 244
click at [474, 270] on div "// Build your Helper items BELOW this line helper . moveRight ( ) ; helper . bu…" at bounding box center [542, 212] width 206 height 244
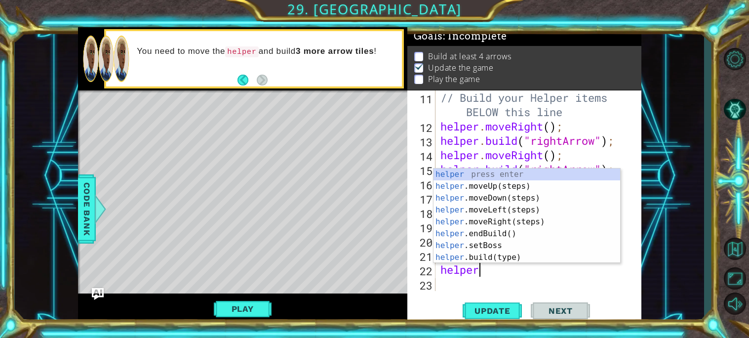
scroll to position [0, 1]
click at [497, 255] on div "helper press enter helper .moveUp(steps) press enter helper .moveDown(steps) pr…" at bounding box center [527, 227] width 187 height 119
type textarea "[DOMAIN_NAME]("wall");"
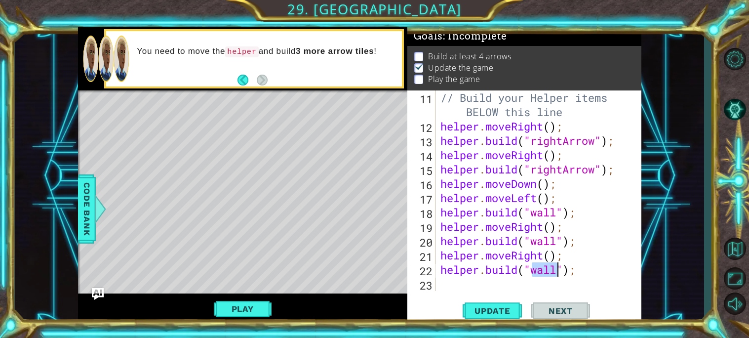
click at [539, 281] on div "// Build your Helper items BELOW this line helper . moveRight ( ) ; helper . bu…" at bounding box center [542, 212] width 206 height 244
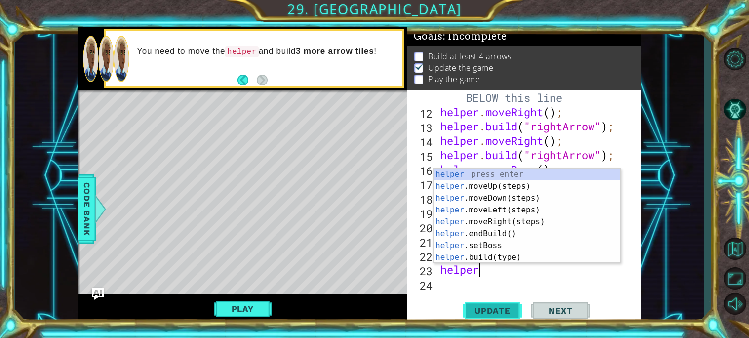
click at [510, 314] on span "Update" at bounding box center [493, 311] width 56 height 10
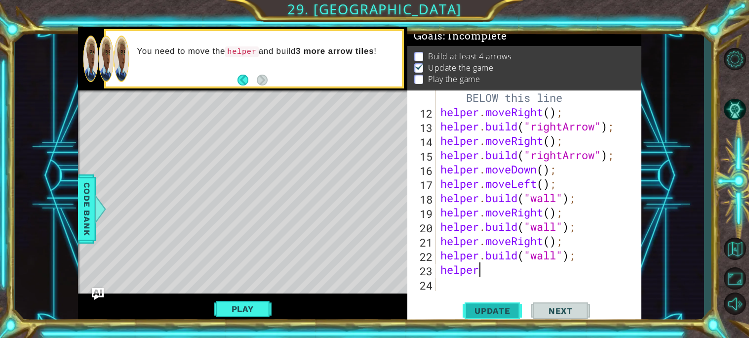
type textarea "helper."
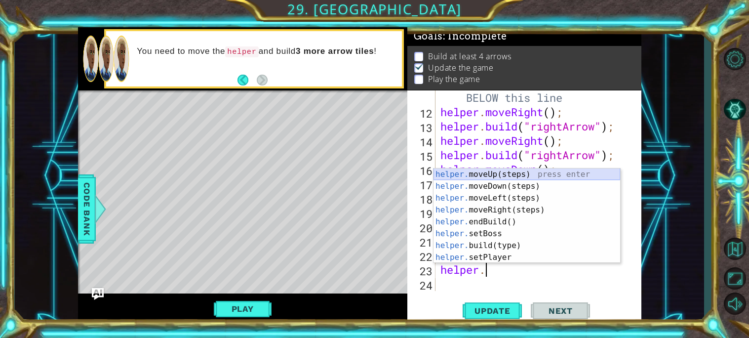
click at [507, 174] on div "helper. moveUp(steps) press enter helper. moveDown(steps) press enter helper. m…" at bounding box center [527, 227] width 187 height 119
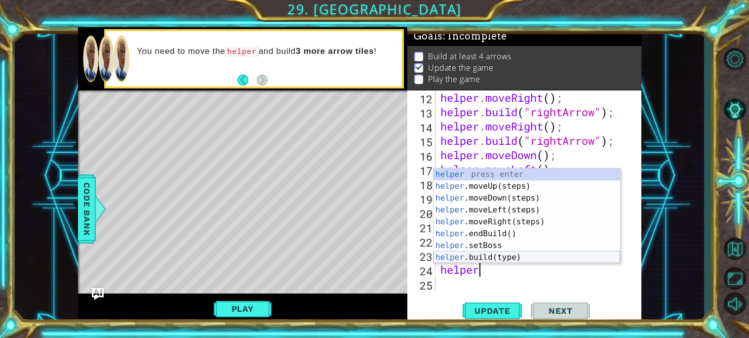
click at [501, 256] on div "helper press enter helper .moveUp(steps) press enter helper .moveDown(steps) pr…" at bounding box center [527, 227] width 187 height 119
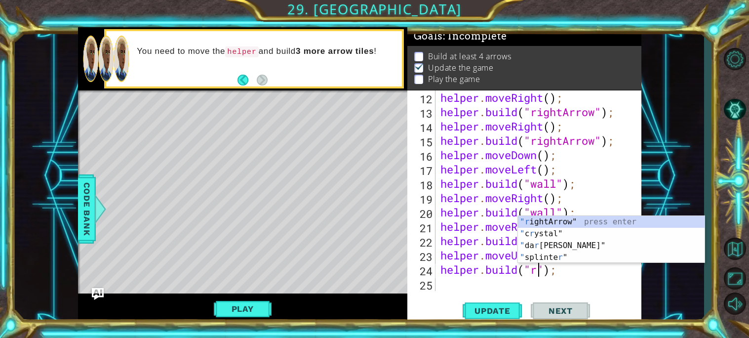
scroll to position [0, 4]
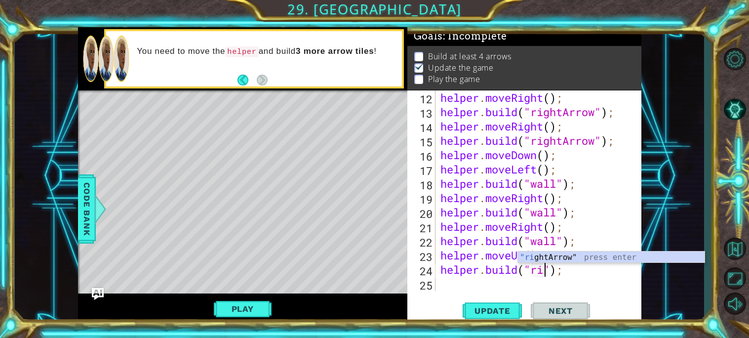
type textarea "[DOMAIN_NAME]("rightArrow");"
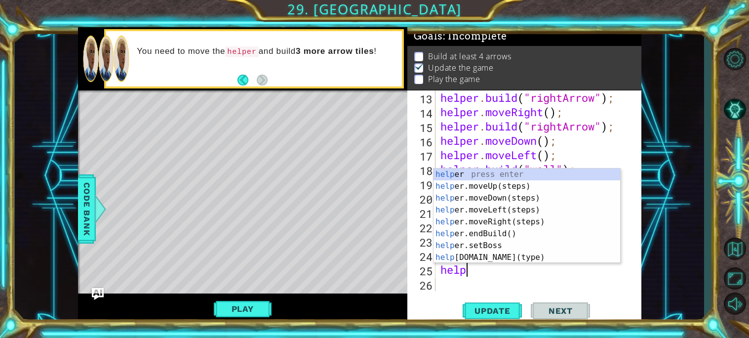
scroll to position [0, 1]
type textarea "helper."
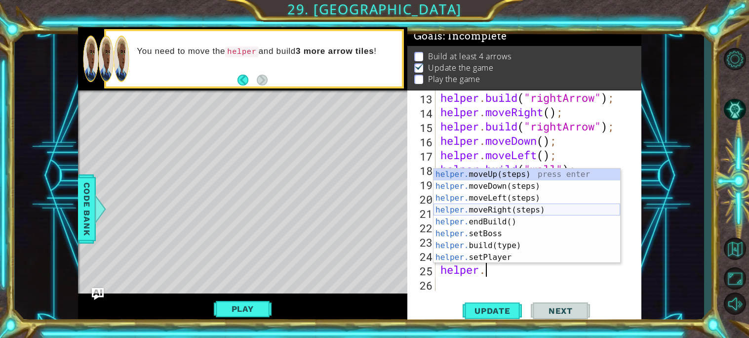
click at [497, 206] on div "helper. moveUp(steps) press enter helper. moveDown(steps) press enter helper. m…" at bounding box center [527, 227] width 187 height 119
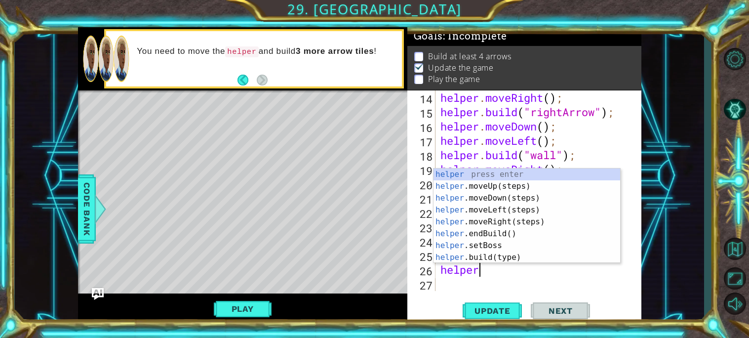
type textarea "helper."
click at [499, 209] on div "helper. moveUp(steps) press enter helper. moveDown(steps) press enter helper. m…" at bounding box center [527, 227] width 187 height 119
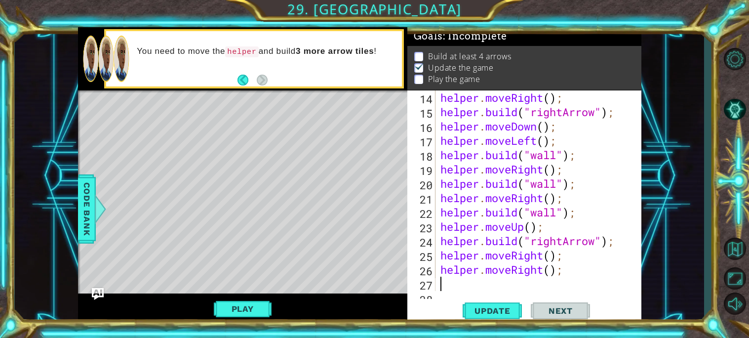
scroll to position [257, 0]
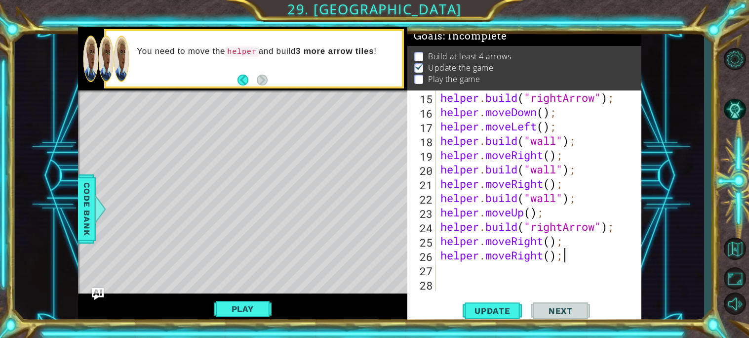
click at [566, 253] on div "helper . build ( "rightArrow" ) ; helper . moveDown ( ) ; helper . moveLeft ( )…" at bounding box center [542, 204] width 206 height 229
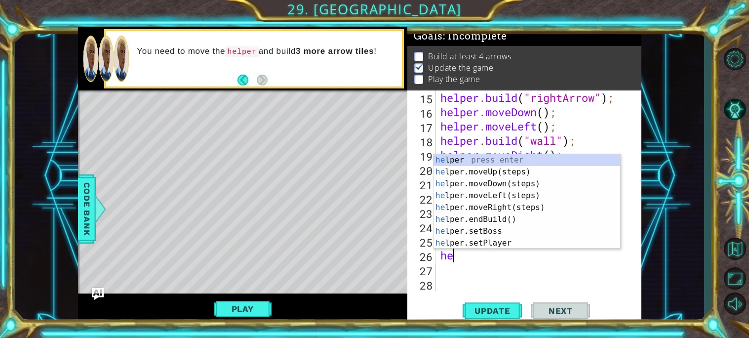
type textarea "h"
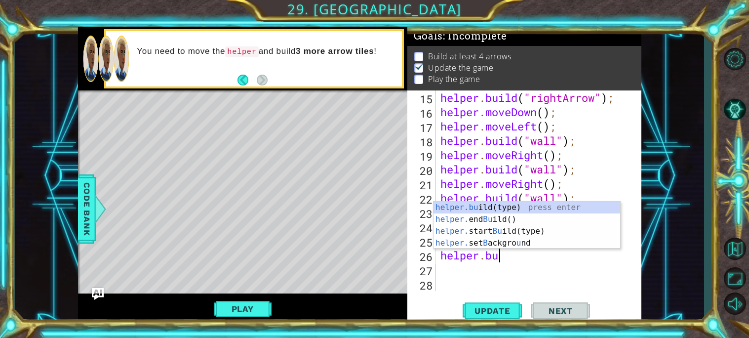
scroll to position [0, 2]
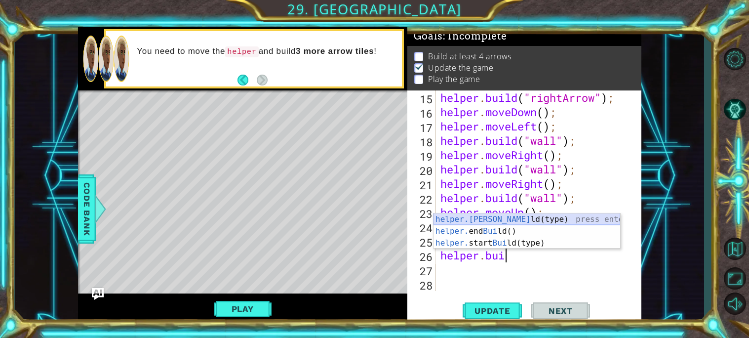
click at [474, 221] on div "helper.[PERSON_NAME](type) press enter helper. end [PERSON_NAME]() press enter …" at bounding box center [527, 242] width 187 height 59
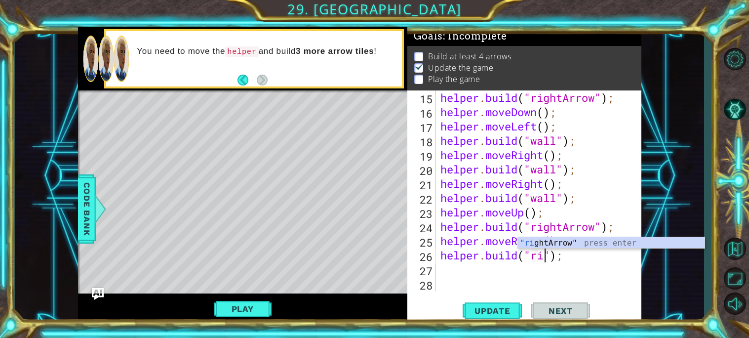
scroll to position [0, 4]
type textarea "[DOMAIN_NAME]("rightArrow");"
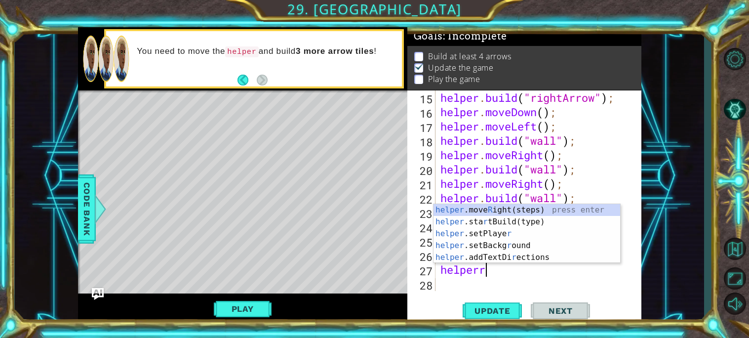
scroll to position [0, 1]
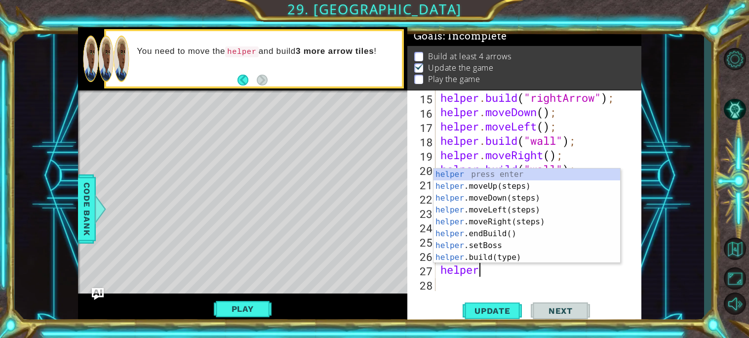
type textarea "helperm"
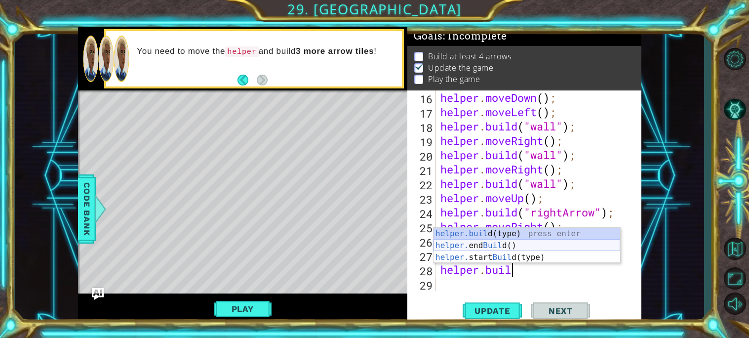
scroll to position [0, 2]
click at [92, 202] on span "Code Bank" at bounding box center [87, 209] width 16 height 60
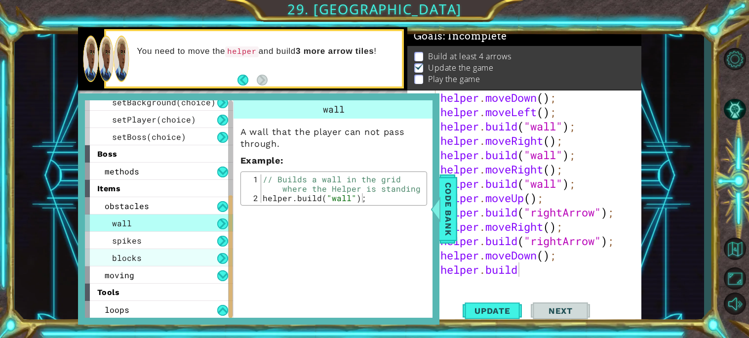
click at [165, 253] on div "blocks" at bounding box center [159, 257] width 148 height 17
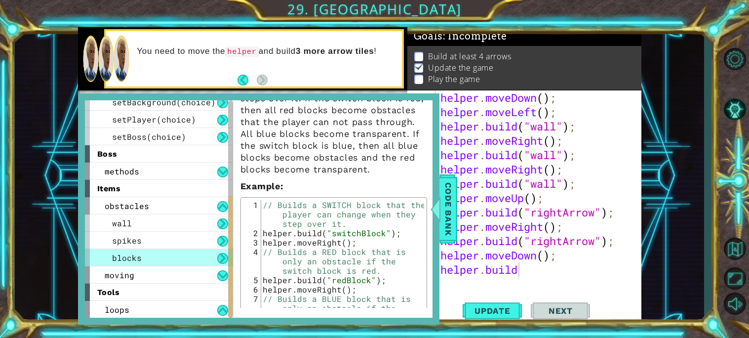
scroll to position [61, 0]
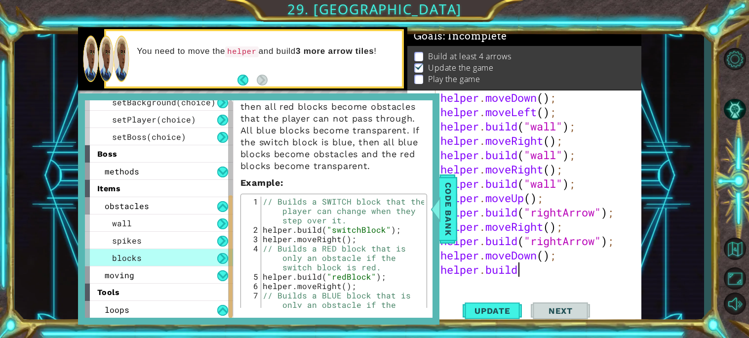
click at [552, 271] on div "helper . moveDown ( ) ; helper . moveLeft ( ) ; helper . build ( "wall" ) ; hel…" at bounding box center [542, 204] width 206 height 229
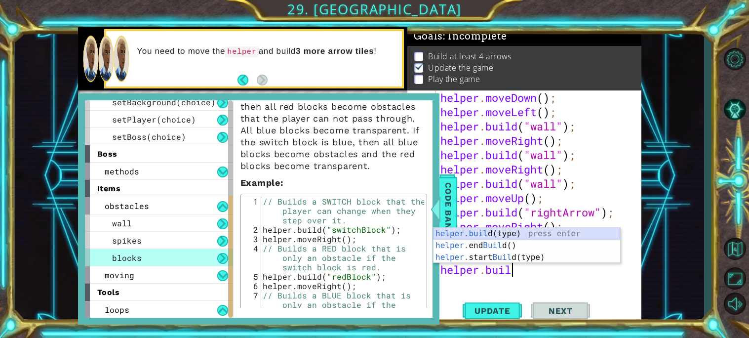
click at [501, 233] on div "helper.buil d(type) press enter helper. end Buil d() press enter helper. start …" at bounding box center [527, 257] width 187 height 59
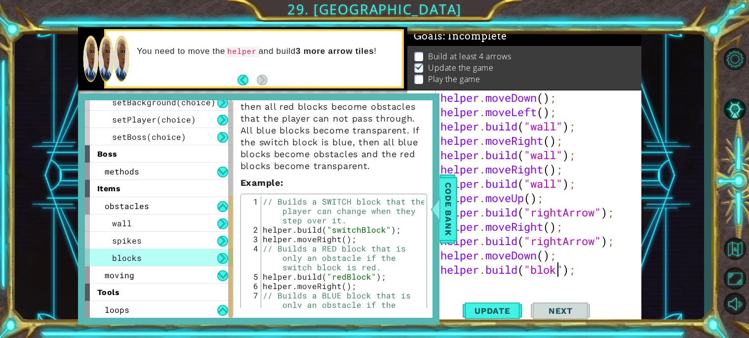
scroll to position [0, 6]
click at [144, 269] on div "moving" at bounding box center [159, 274] width 148 height 17
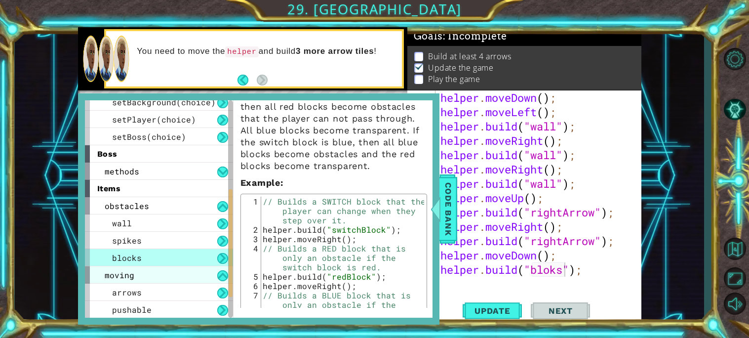
scroll to position [231, 0]
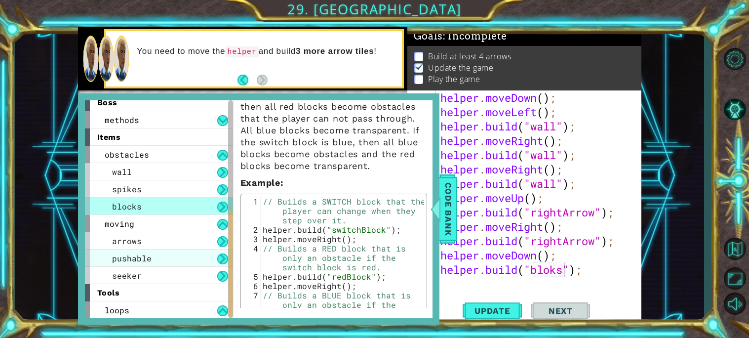
click at [148, 259] on span "pushable" at bounding box center [132, 258] width 40 height 10
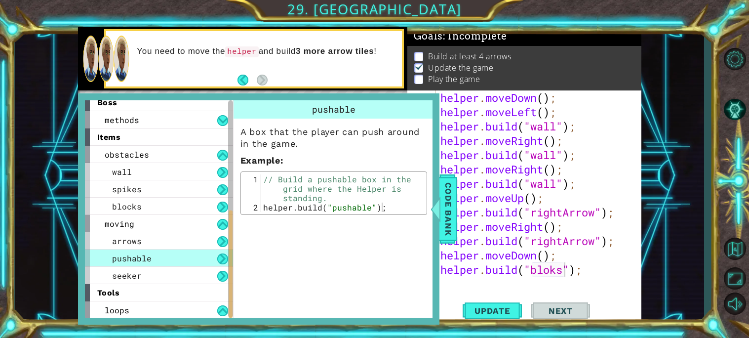
click at [557, 271] on div "helper . moveDown ( ) ; helper . moveLeft ( ) ; helper . build ( "wall" ) ; hel…" at bounding box center [542, 204] width 206 height 229
type textarea "[DOMAIN_NAME]("pushable");"
click at [447, 208] on span "Code Bank" at bounding box center [449, 209] width 16 height 60
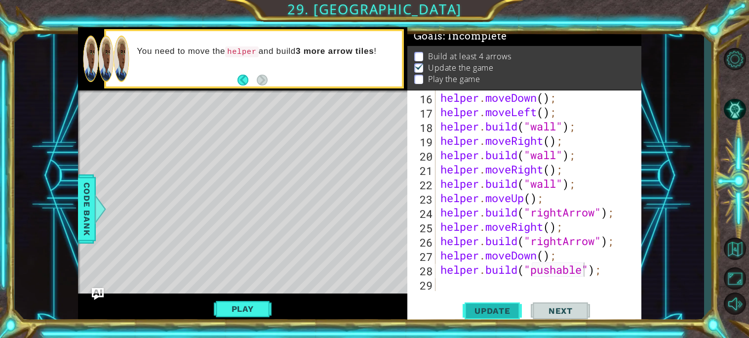
click at [490, 312] on span "Update" at bounding box center [493, 311] width 56 height 10
click at [511, 287] on div "helper . moveDown ( ) ; helper . moveLeft ( ) ; helper . build ( "wall" ) ; hel…" at bounding box center [542, 204] width 206 height 229
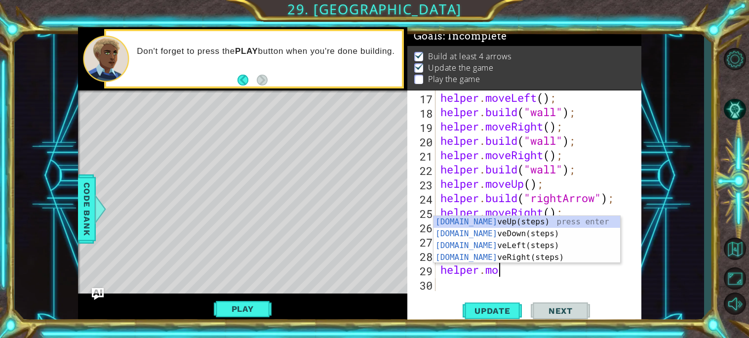
scroll to position [0, 2]
click at [546, 270] on div "helper . moveLeft ( ) ; helper . build ( "wall" ) ; helper . moveRight ( ) ; he…" at bounding box center [542, 204] width 206 height 229
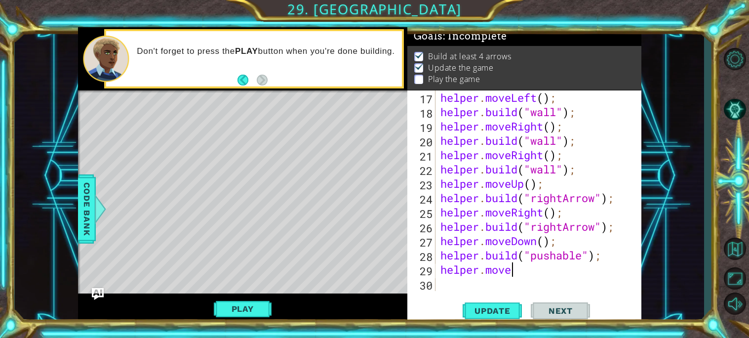
click at [540, 269] on div "helper . moveLeft ( ) ; helper . build ( "wall" ) ; helper . moveRight ( ) ; he…" at bounding box center [542, 204] width 206 height 229
type textarea "helper.mov"
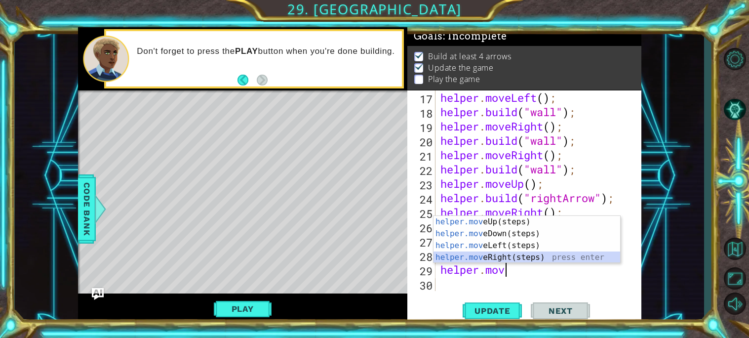
click at [503, 255] on div "helper.mov eUp(steps) press enter helper.mov eDown(steps) press enter helper.mo…" at bounding box center [527, 251] width 187 height 71
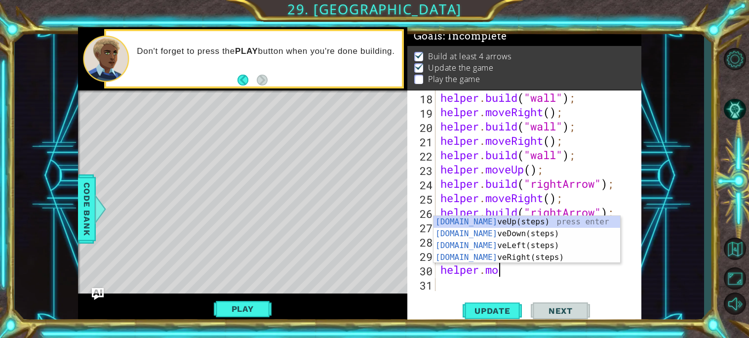
type textarea "helper.move"
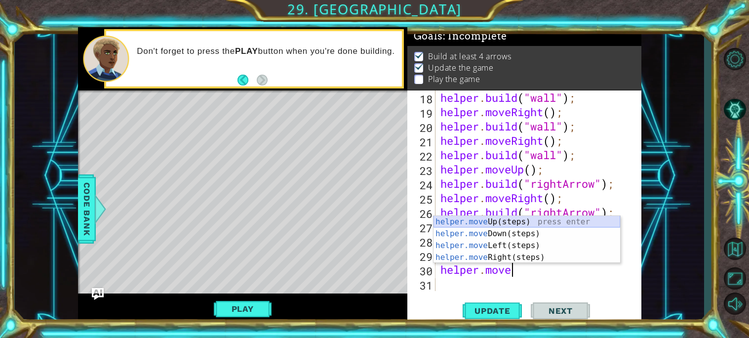
click at [505, 222] on div "helper.move Up(steps) press enter helper.move Down(steps) press enter helper.mo…" at bounding box center [527, 251] width 187 height 71
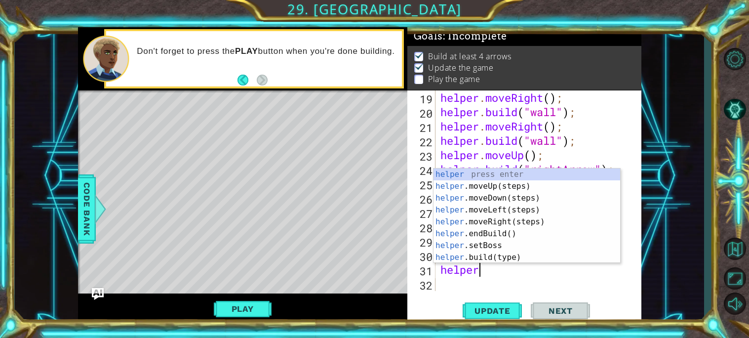
scroll to position [0, 1]
click at [487, 254] on div "helper press enter helper .moveUp(steps) press enter helper .moveDown(steps) pr…" at bounding box center [527, 227] width 187 height 119
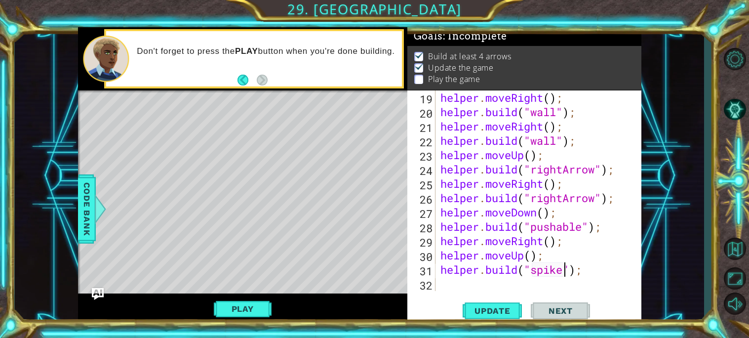
scroll to position [0, 5]
type textarea "[DOMAIN_NAME]("spikes");"
click at [512, 309] on span "Update" at bounding box center [493, 311] width 56 height 10
click at [243, 311] on button "Play" at bounding box center [243, 308] width 58 height 19
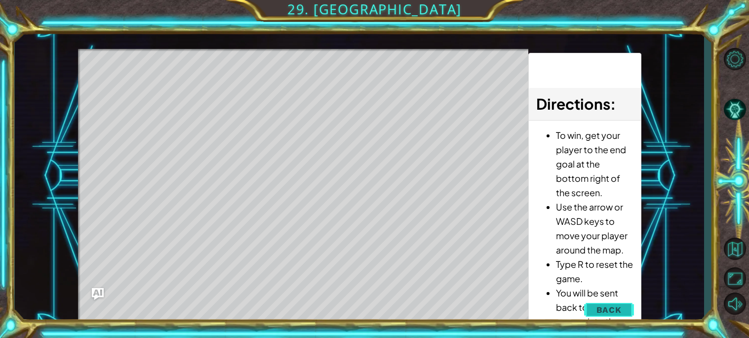
click at [618, 306] on span "Back" at bounding box center [609, 310] width 25 height 10
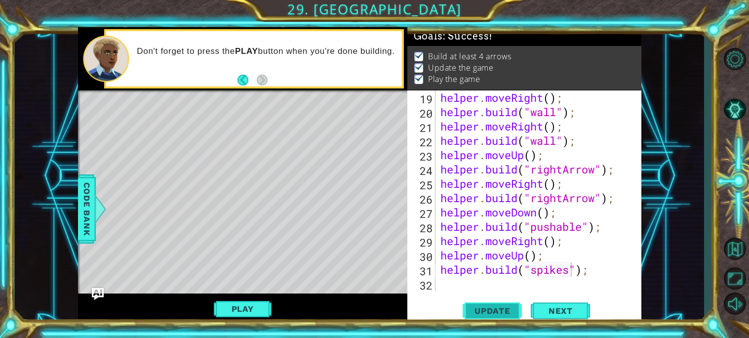
click at [505, 317] on button "Update" at bounding box center [492, 310] width 59 height 23
click at [505, 315] on span "Update" at bounding box center [493, 311] width 56 height 10
click at [507, 276] on div "helper . moveRight ( ) ; helper . build ( "wall" ) ; helper . moveRight ( ) ; h…" at bounding box center [542, 204] width 206 height 229
click at [507, 285] on div "helper . moveRight ( ) ; helper . build ( "wall" ) ; helper . moveRight ( ) ; h…" at bounding box center [542, 204] width 206 height 229
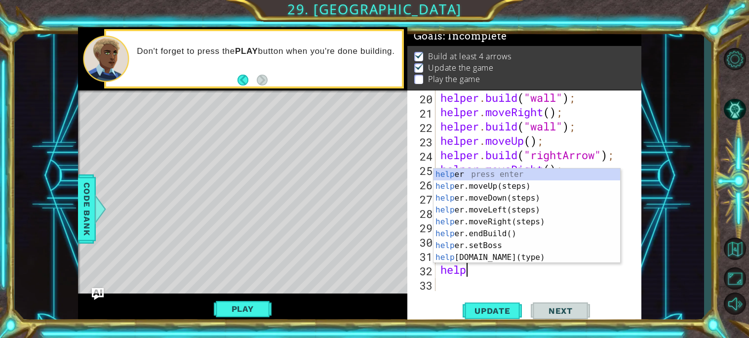
type textarea "helper"
click at [503, 209] on div "helper press enter helper .moveUp(steps) press enter helper .moveDown(steps) pr…" at bounding box center [527, 227] width 187 height 119
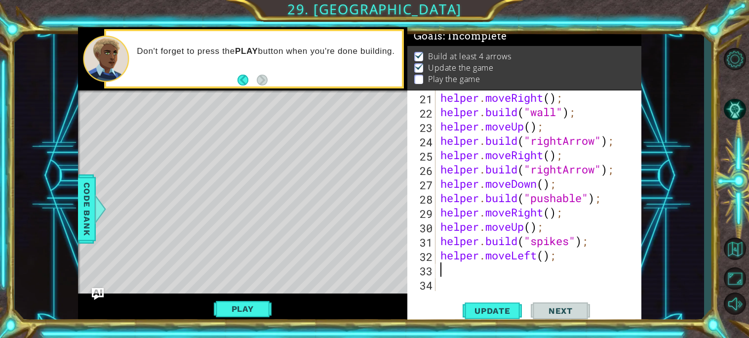
scroll to position [343, 0]
click at [545, 254] on div "helper . moveRight ( ) ; helper . build ( "wall" ) ; helper . moveUp ( ) ; help…" at bounding box center [542, 204] width 206 height 229
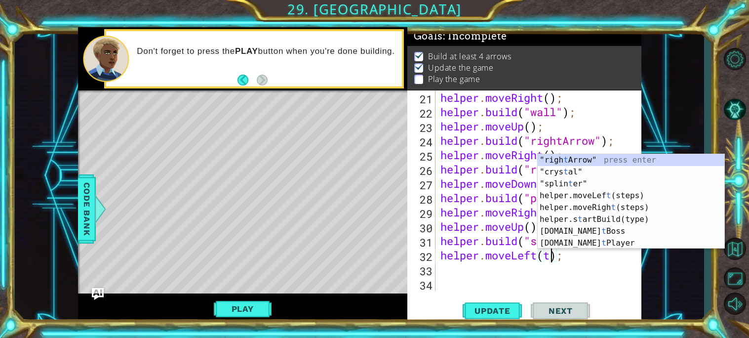
type textarea "helper.moveLeft(5);"
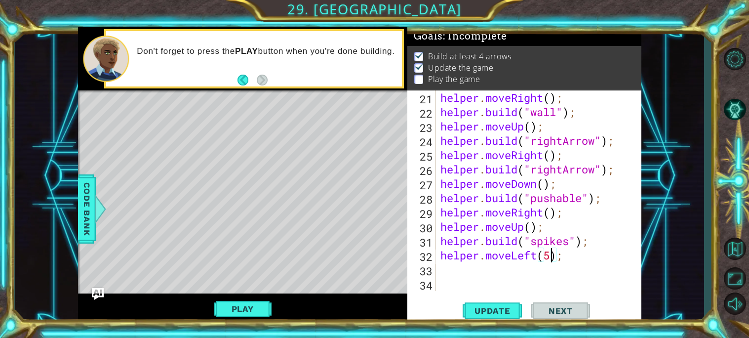
click at [502, 288] on div "helper . moveRight ( ) ; helper . build ( "wall" ) ; helper . moveUp ( ) ; help…" at bounding box center [542, 204] width 206 height 229
click at [491, 272] on div "helper . moveRight ( ) ; helper . build ( "wall" ) ; helper . moveUp ( ) ; help…" at bounding box center [542, 204] width 206 height 229
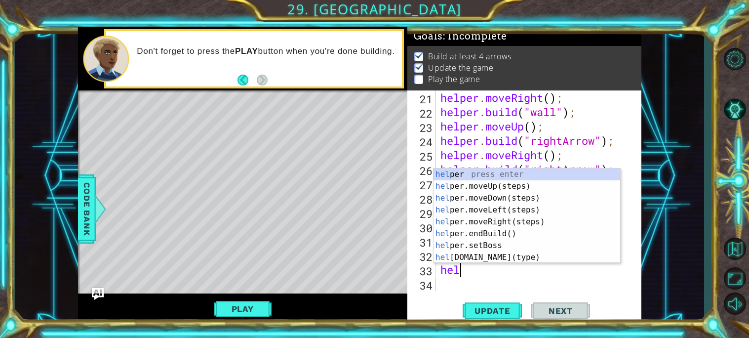
type textarea "helper"
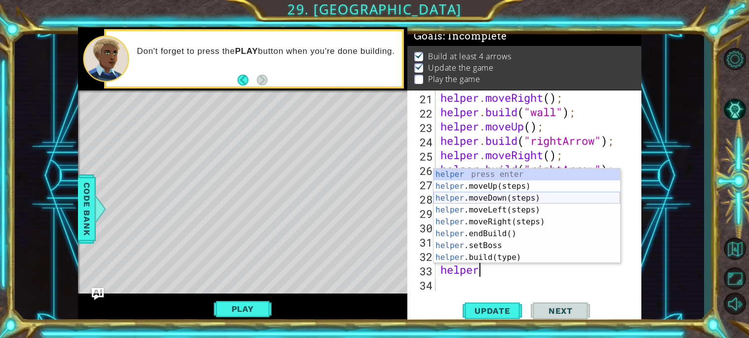
click at [508, 198] on div "helper press enter helper .moveUp(steps) press enter helper .moveDown(steps) pr…" at bounding box center [527, 227] width 187 height 119
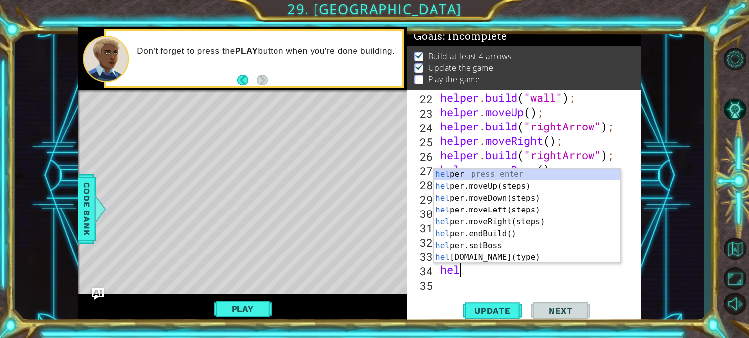
scroll to position [0, 0]
click at [494, 255] on div "hel per press enter hel per.moveUp(steps) press enter hel per.moveDown(steps) p…" at bounding box center [527, 227] width 187 height 119
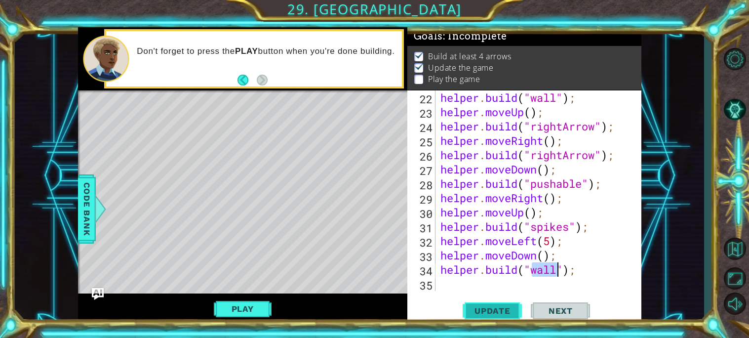
type textarea "[DOMAIN_NAME]("wall");"
click at [504, 307] on span "Update" at bounding box center [493, 311] width 56 height 10
click at [264, 302] on button "Play" at bounding box center [243, 308] width 58 height 19
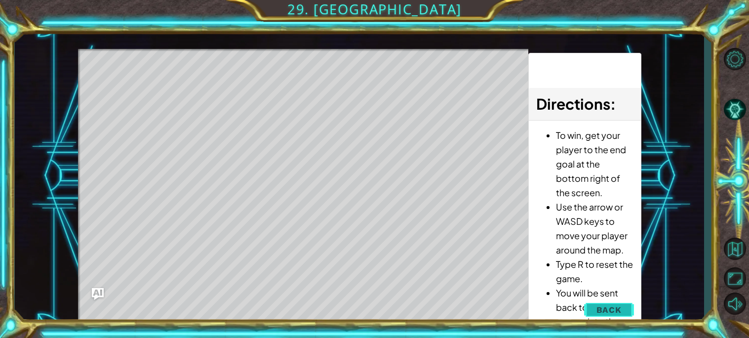
click at [624, 308] on button "Back" at bounding box center [609, 310] width 50 height 20
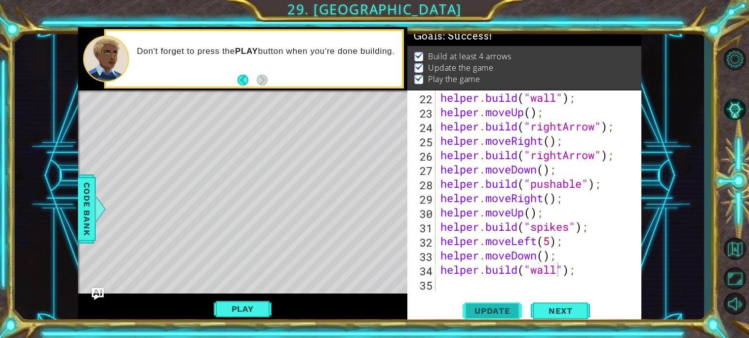
click at [498, 310] on span "Update" at bounding box center [493, 311] width 56 height 10
click at [472, 280] on div "helper . build ( "wall" ) ; helper . moveUp ( ) ; helper . build ( "rightArrow"…" at bounding box center [542, 204] width 206 height 229
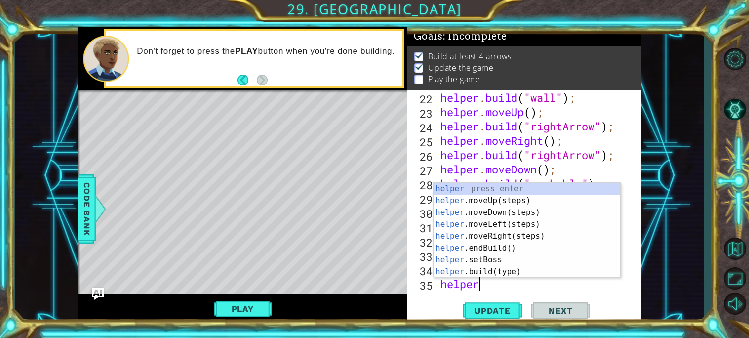
type textarea "helper"
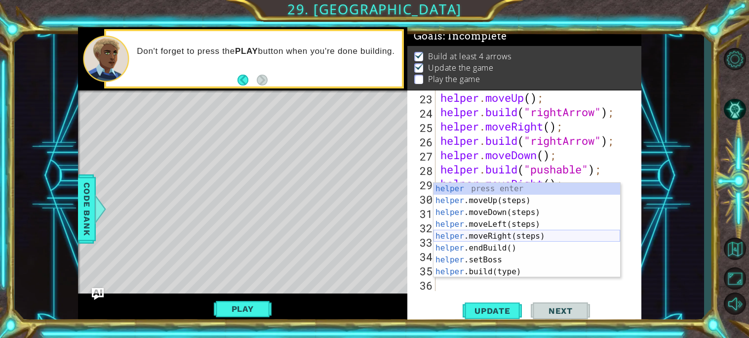
click at [499, 236] on div "helper press enter helper .moveUp(steps) press enter helper .moveDown(steps) pr…" at bounding box center [527, 242] width 187 height 119
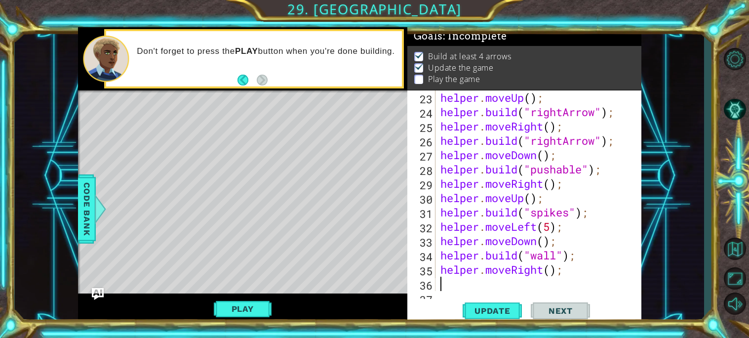
scroll to position [386, 0]
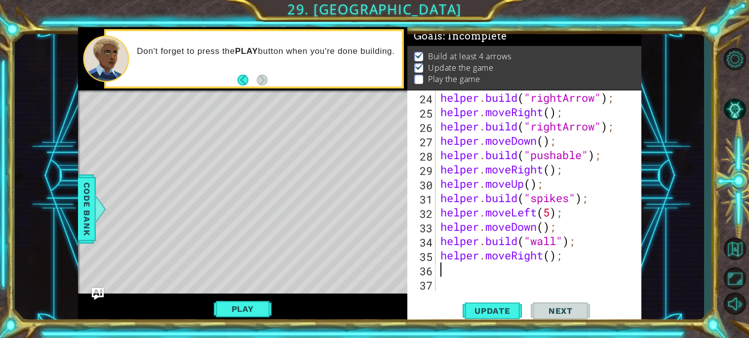
click at [550, 260] on div "helper . build ( "rightArrow" ) ; helper . moveRight ( ) ; helper . build ( "ri…" at bounding box center [542, 204] width 206 height 229
type textarea "helper.moveRight(5);"
click at [476, 272] on div "helper . build ( "rightArrow" ) ; helper . moveRight ( ) ; helper . build ( "ri…" at bounding box center [542, 204] width 206 height 229
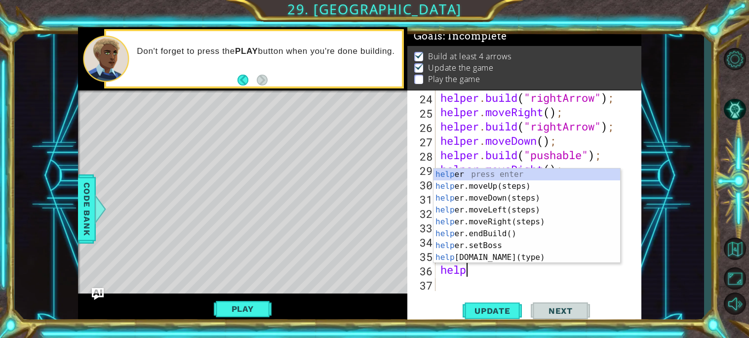
scroll to position [0, 1]
click at [477, 257] on div "helper press enter helper .moveUp(steps) press enter helper .moveDown(steps) pr…" at bounding box center [527, 227] width 187 height 119
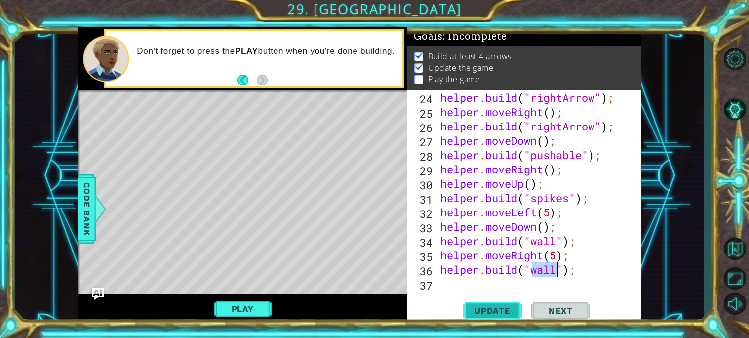
type textarea "[DOMAIN_NAME]("wall");"
click at [499, 309] on span "Update" at bounding box center [493, 311] width 56 height 10
click at [246, 304] on button "Play" at bounding box center [243, 308] width 58 height 19
